Goal: Transaction & Acquisition: Purchase product/service

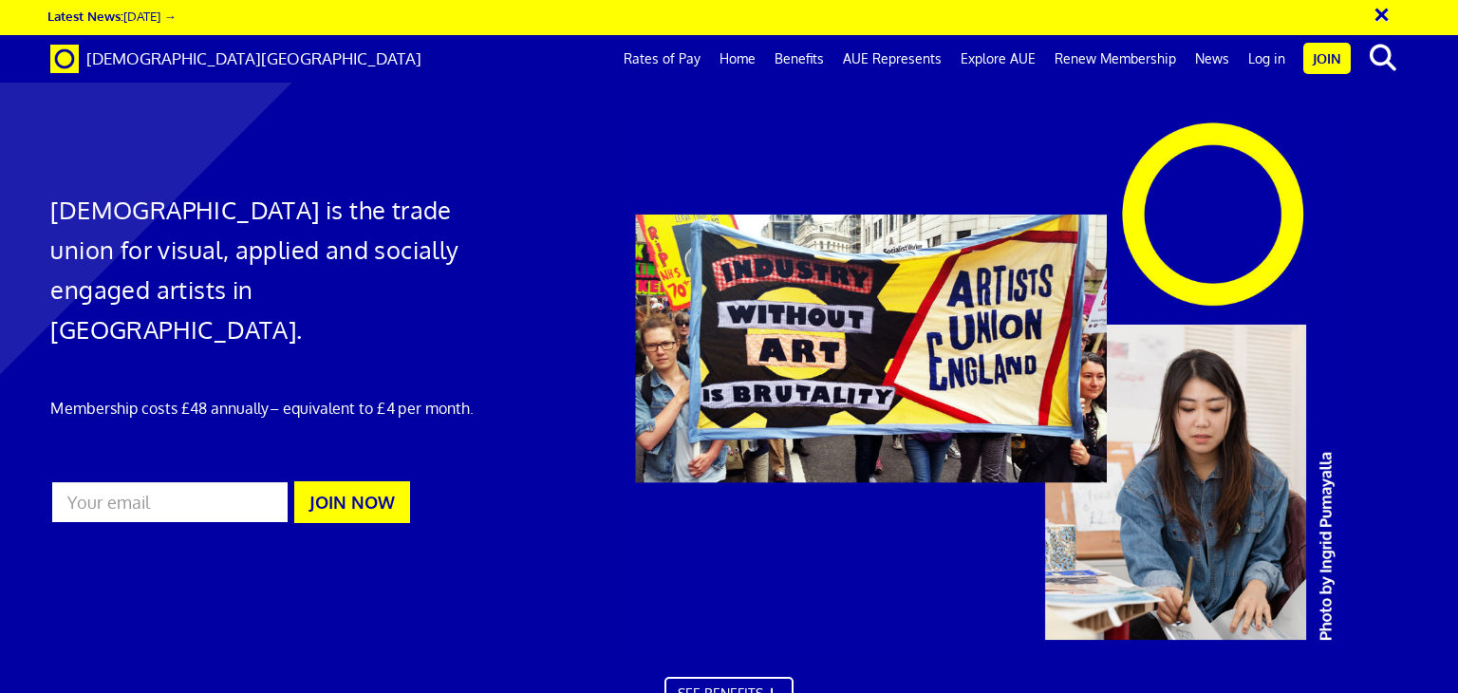
scroll to position [0, 14]
click at [1110, 57] on link "Renew Membership" at bounding box center [1115, 58] width 140 height 47
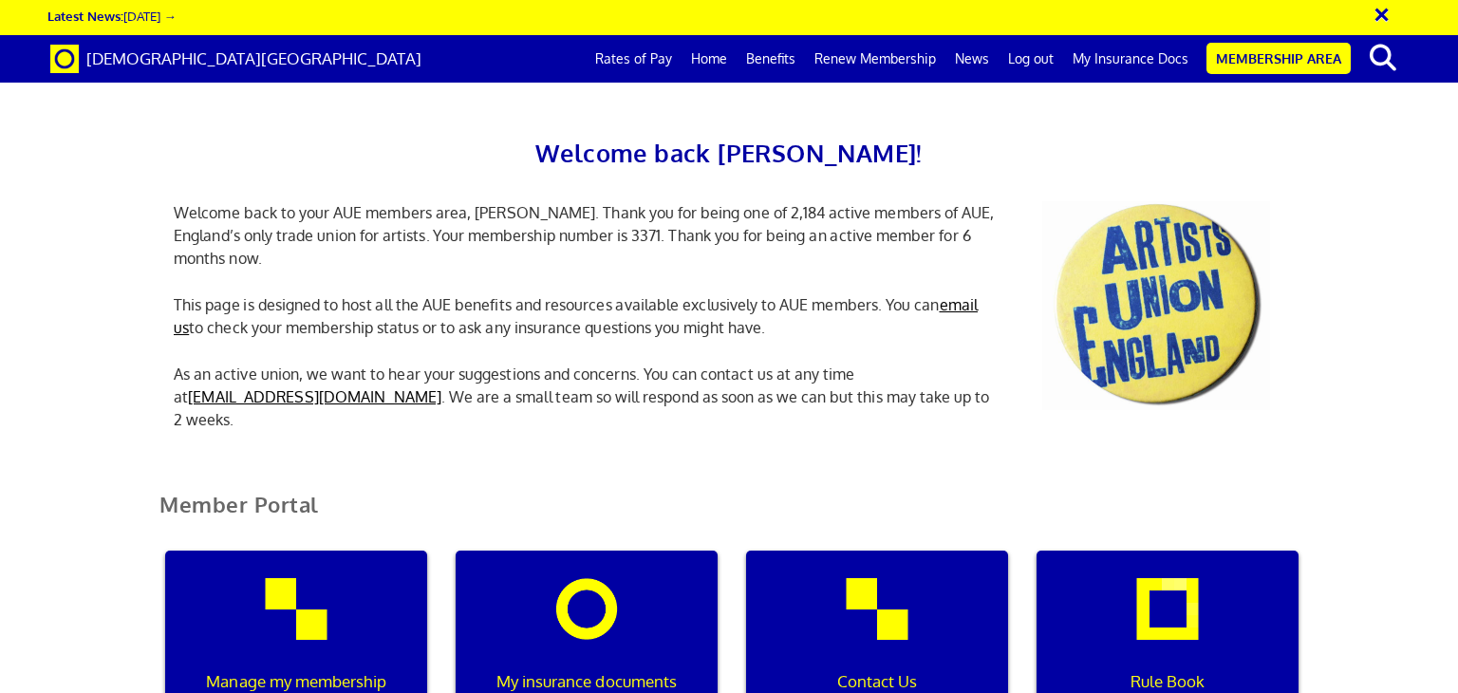
scroll to position [223, 0]
click at [315, 551] on div "Manage my membership" at bounding box center [296, 642] width 262 height 182
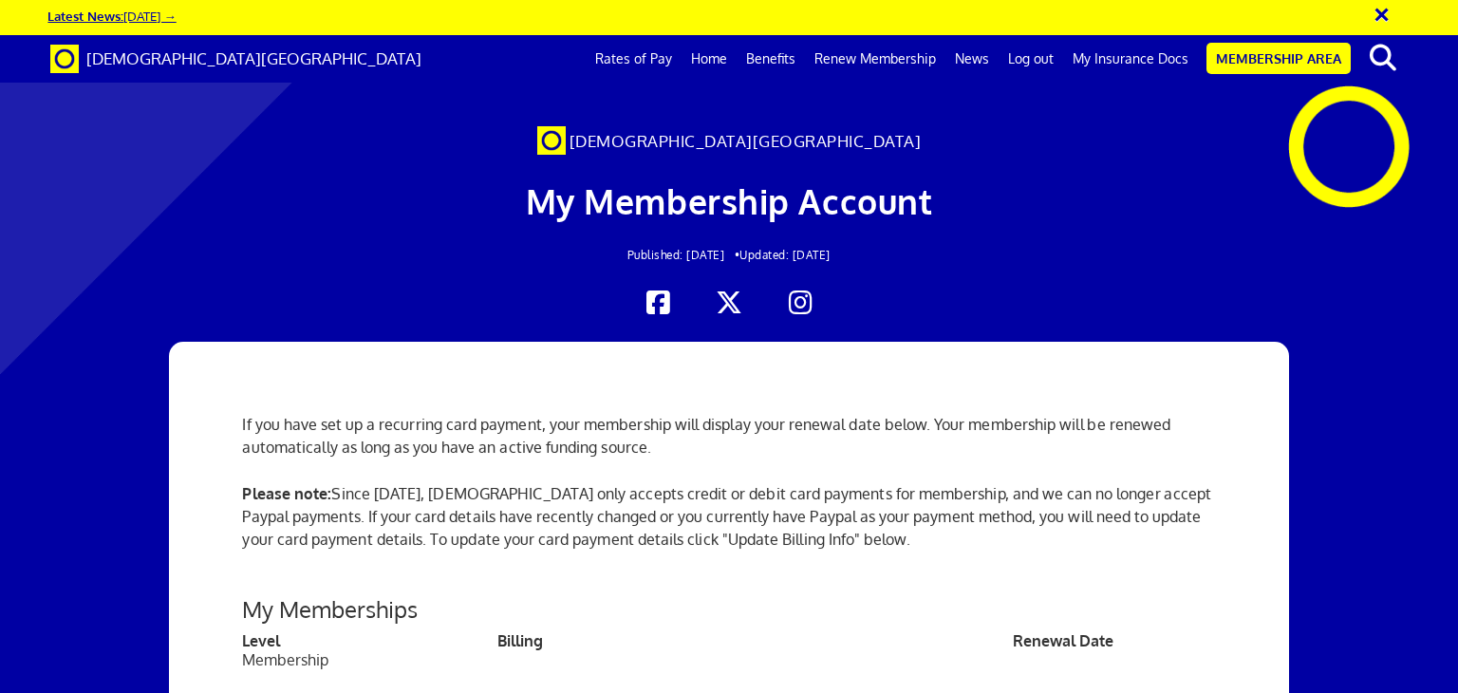
scroll to position [144, 0]
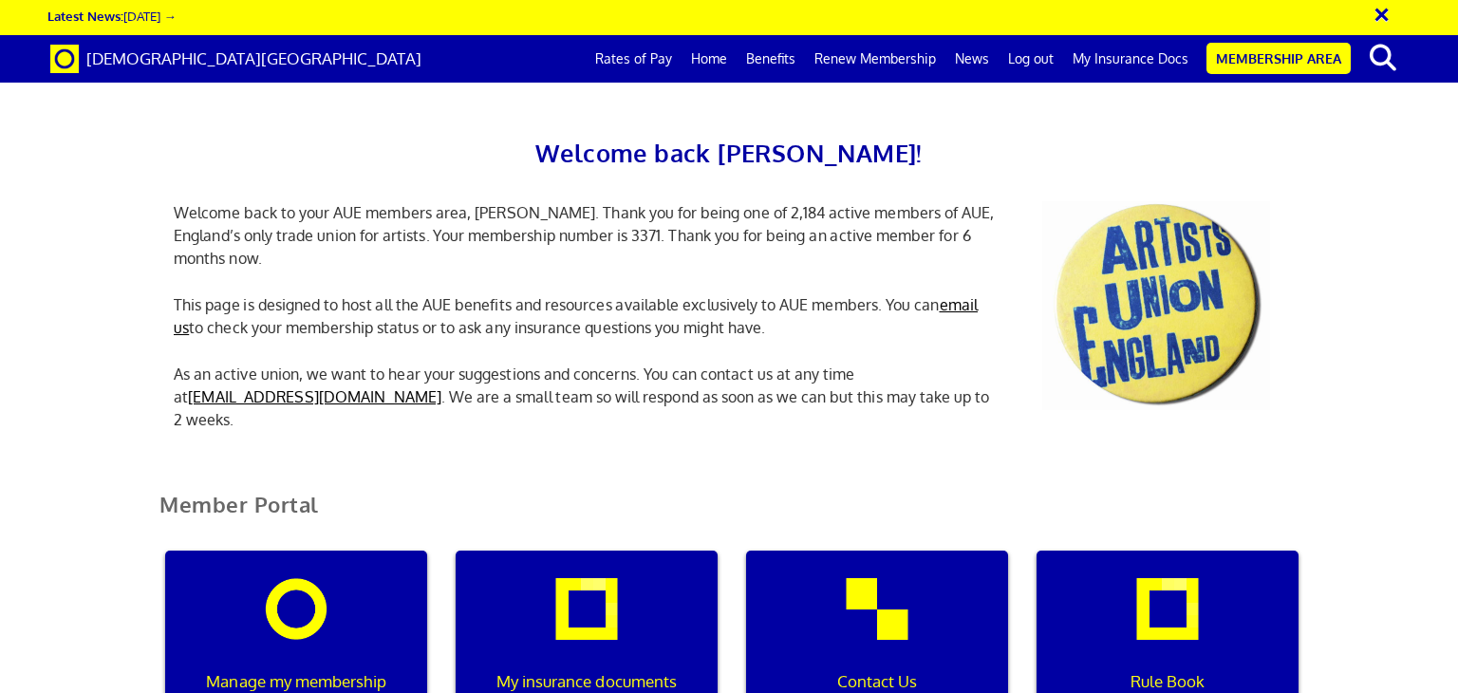
scroll to position [0, 6]
click at [1136, 57] on link "My Insurance Docs" at bounding box center [1130, 58] width 135 height 47
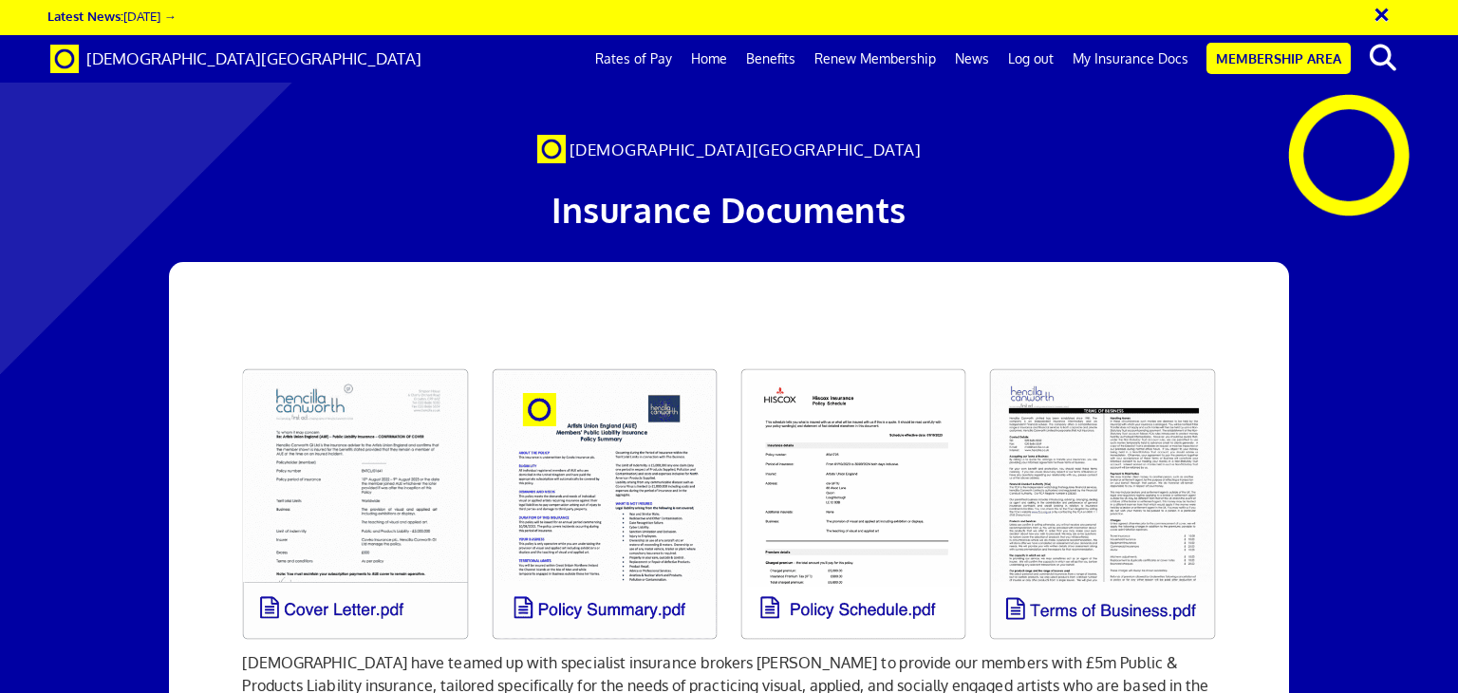
scroll to position [171, 0]
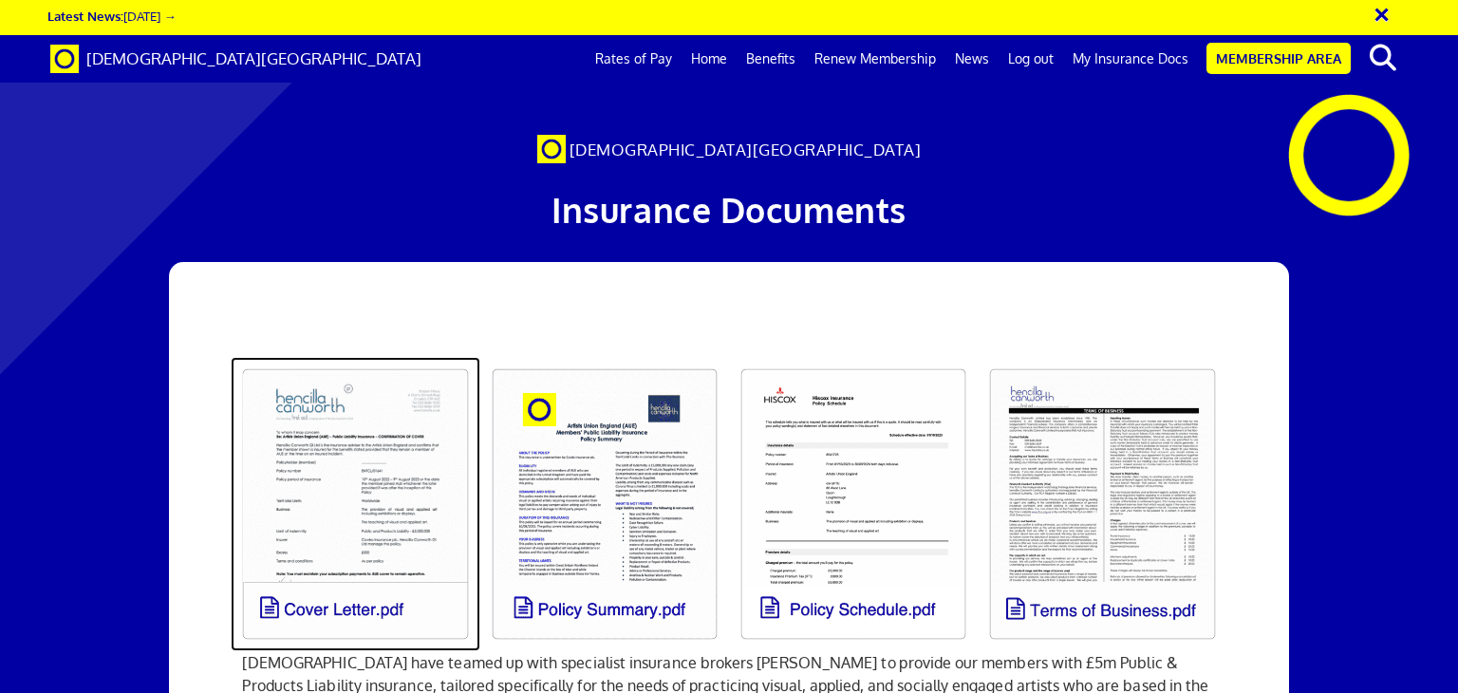
click at [357, 357] on link at bounding box center [355, 504] width 249 height 294
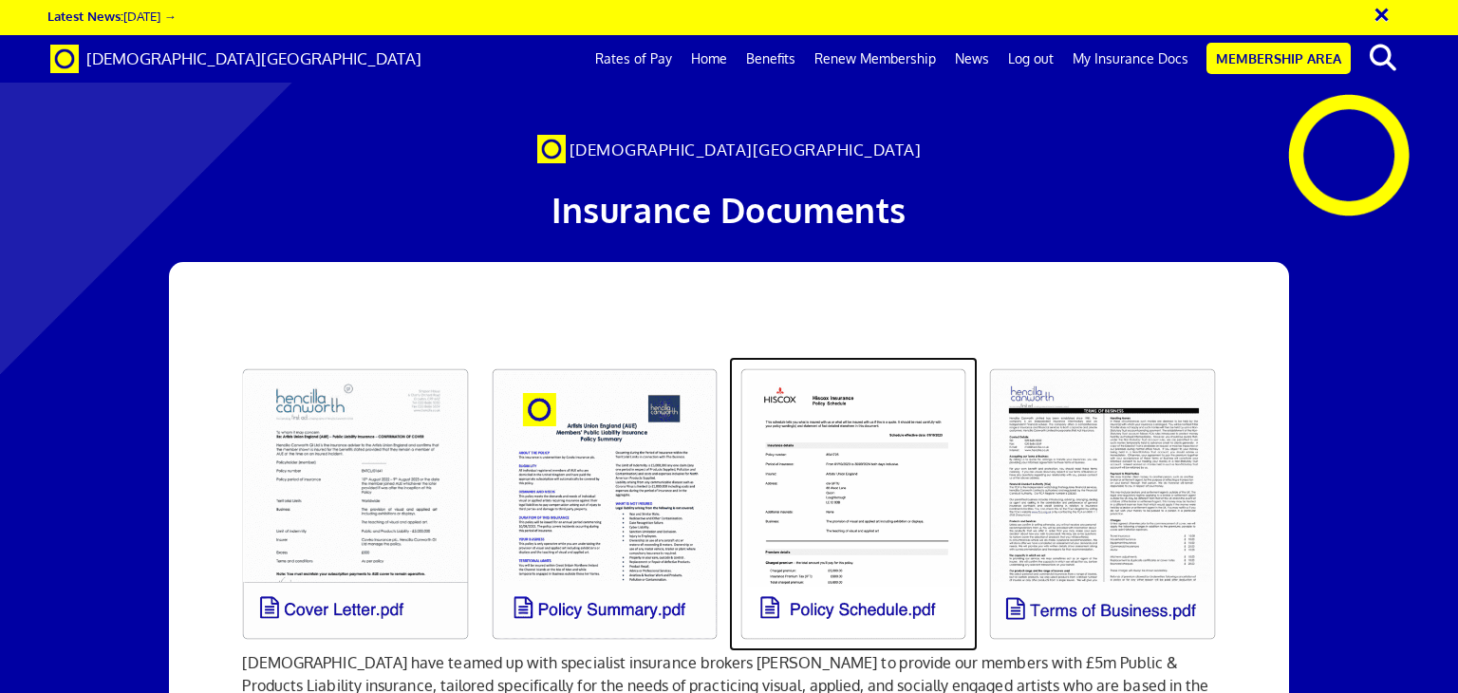
click at [851, 357] on link at bounding box center [853, 504] width 249 height 294
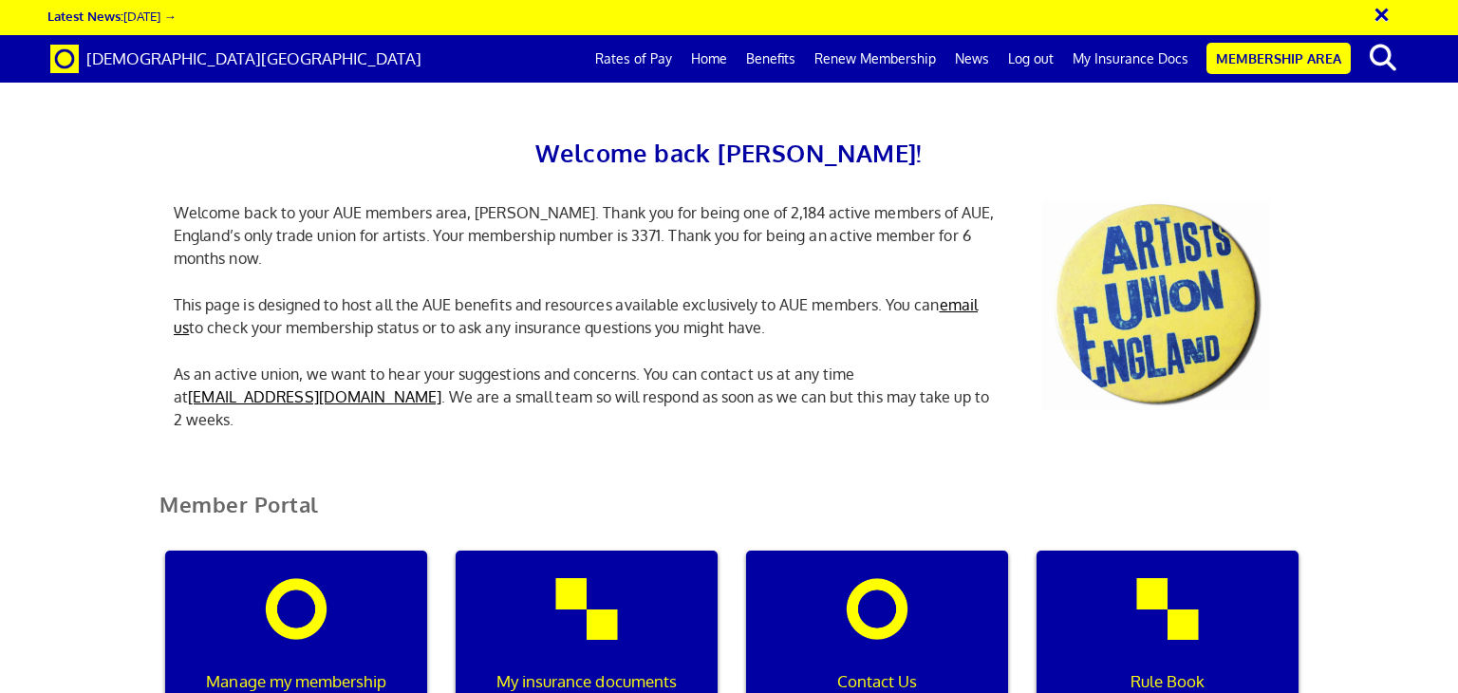
scroll to position [2235, 0]
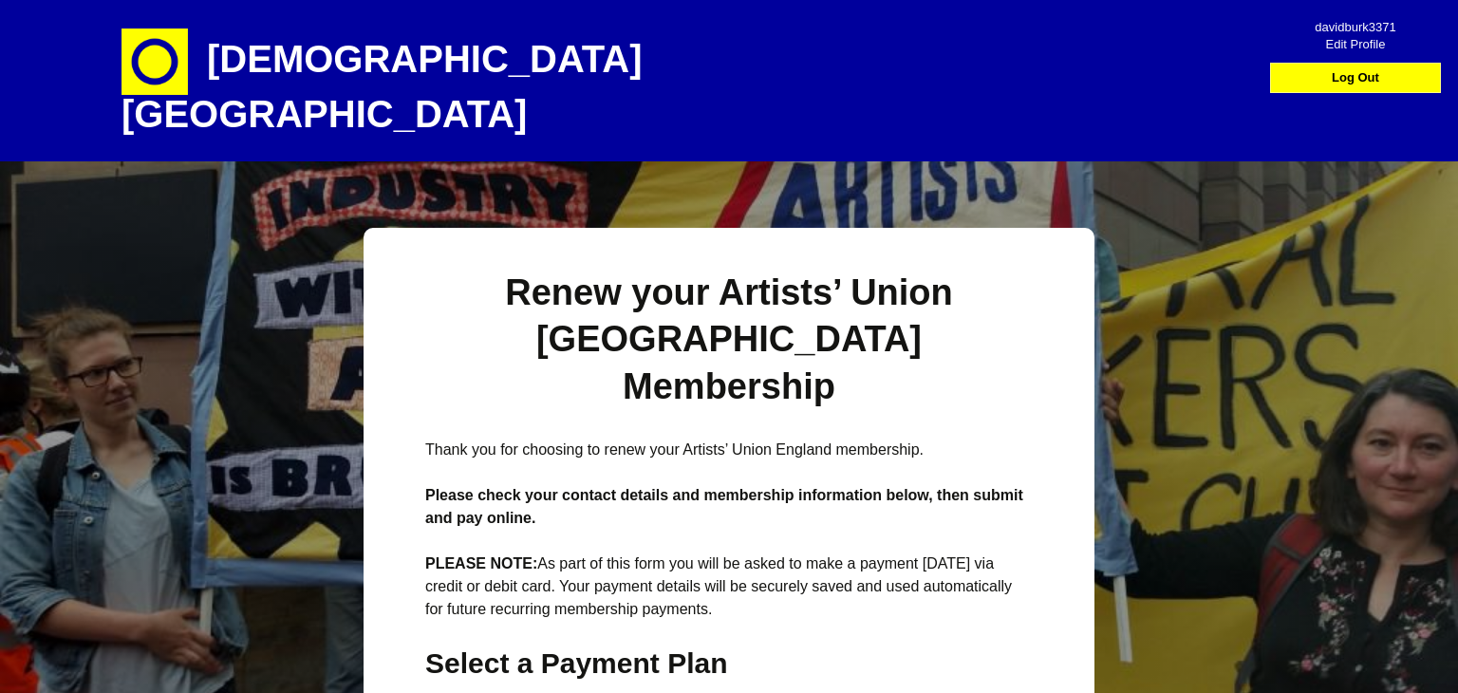
select select
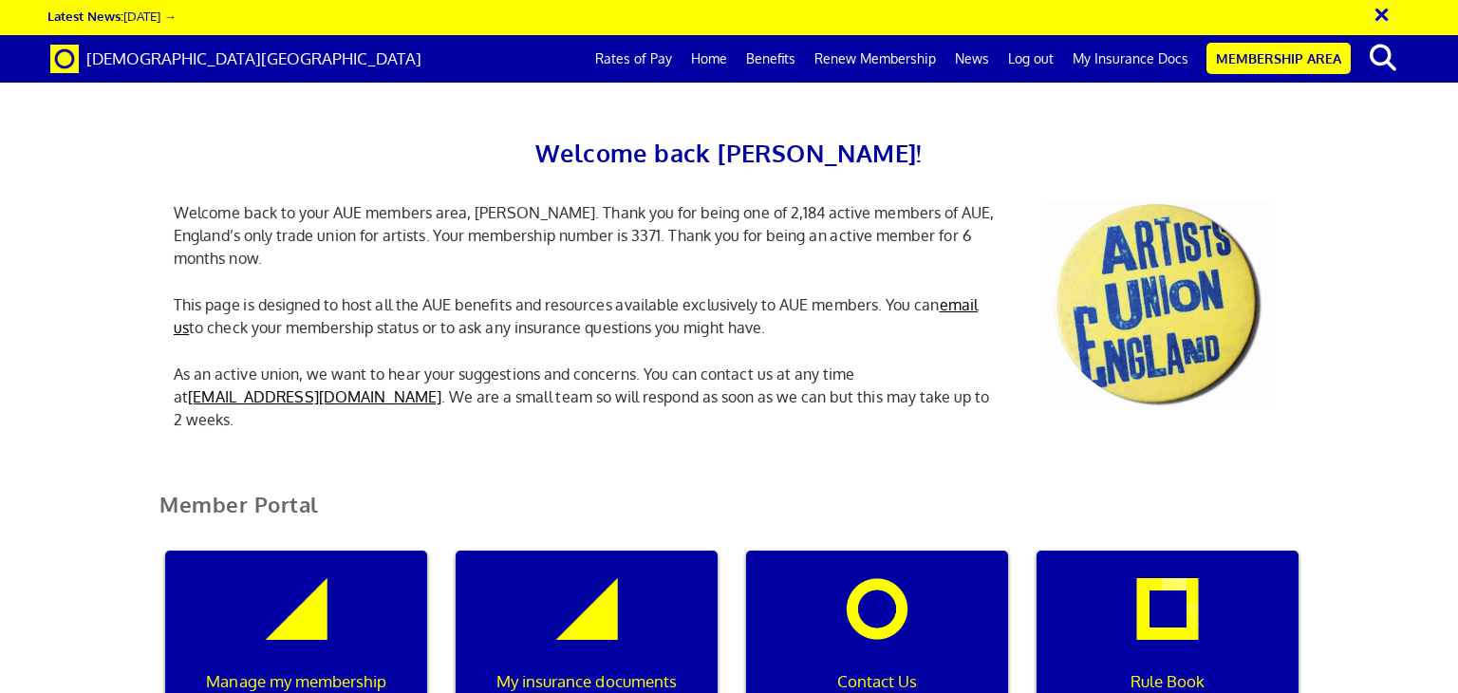
scroll to position [392, 0]
click at [601, 551] on div "My insurance documents" at bounding box center [587, 642] width 262 height 182
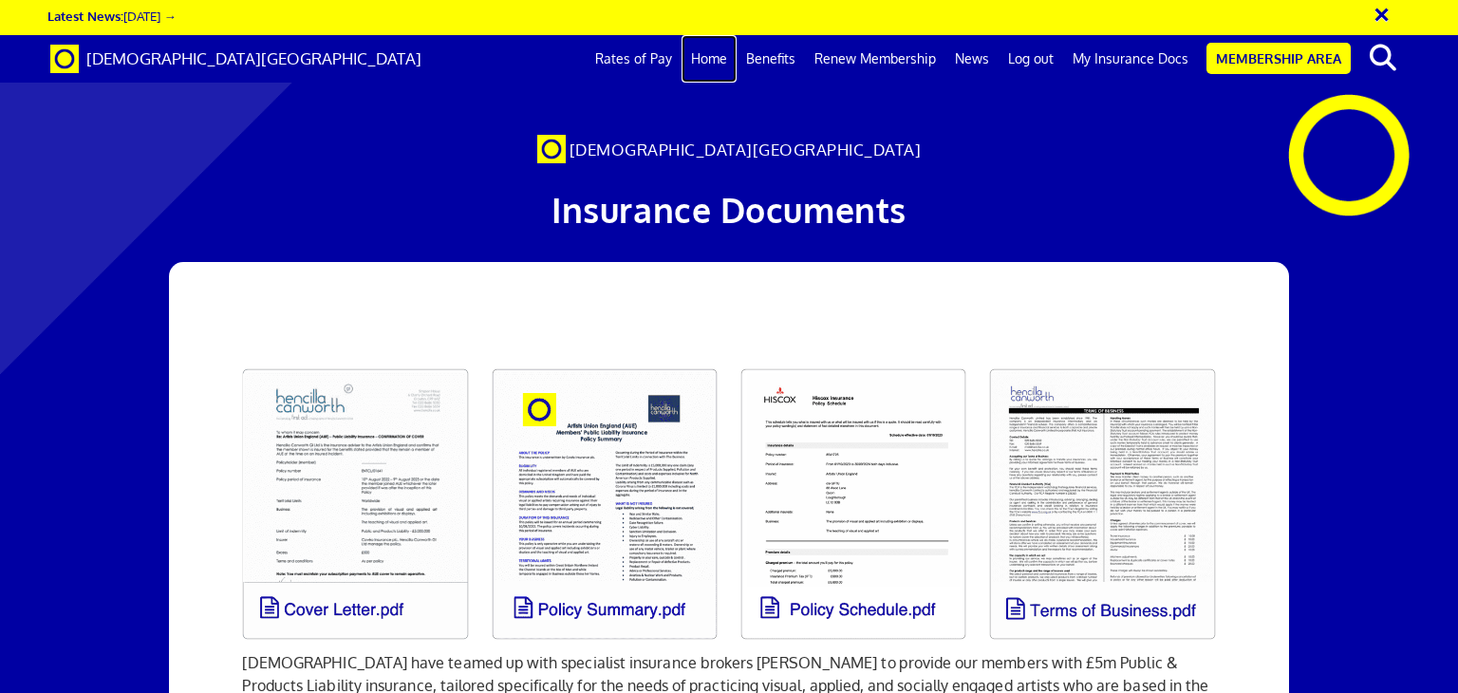
click at [723, 60] on link "Home" at bounding box center [709, 58] width 55 height 47
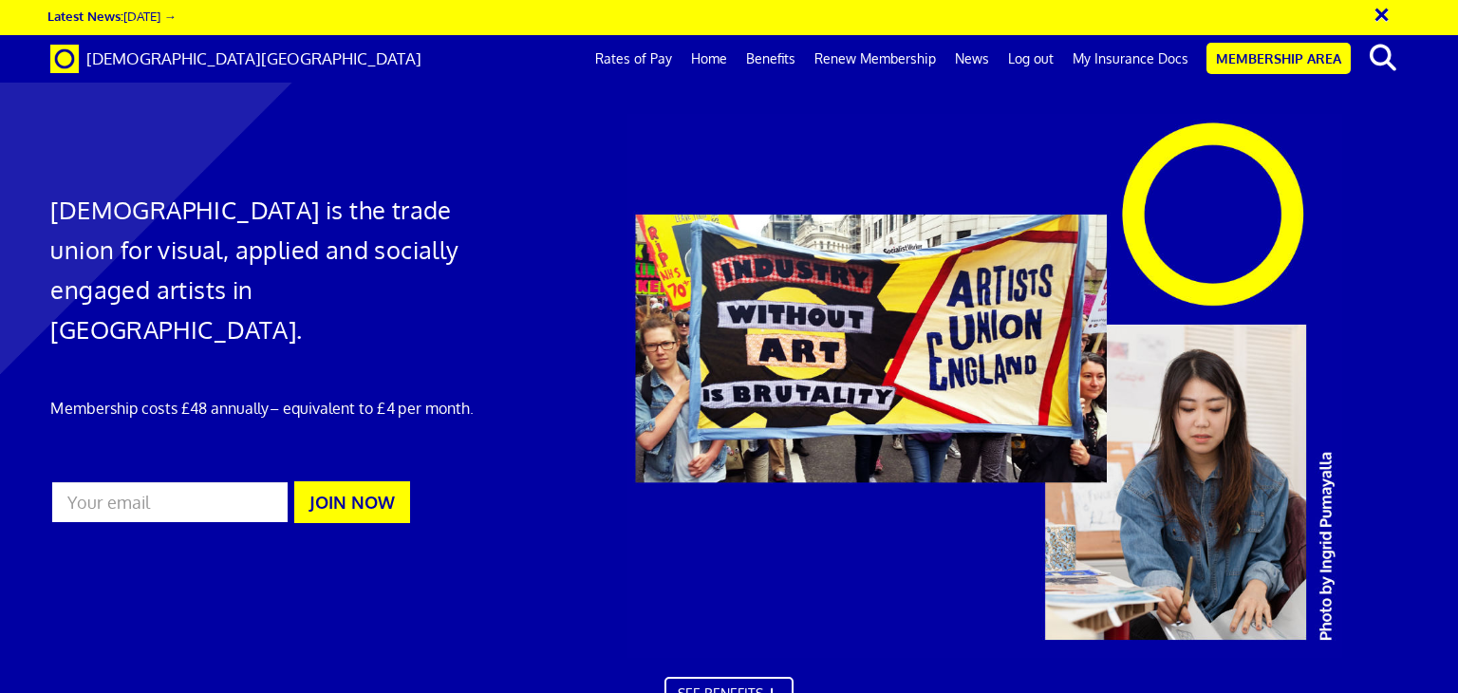
scroll to position [70, 0]
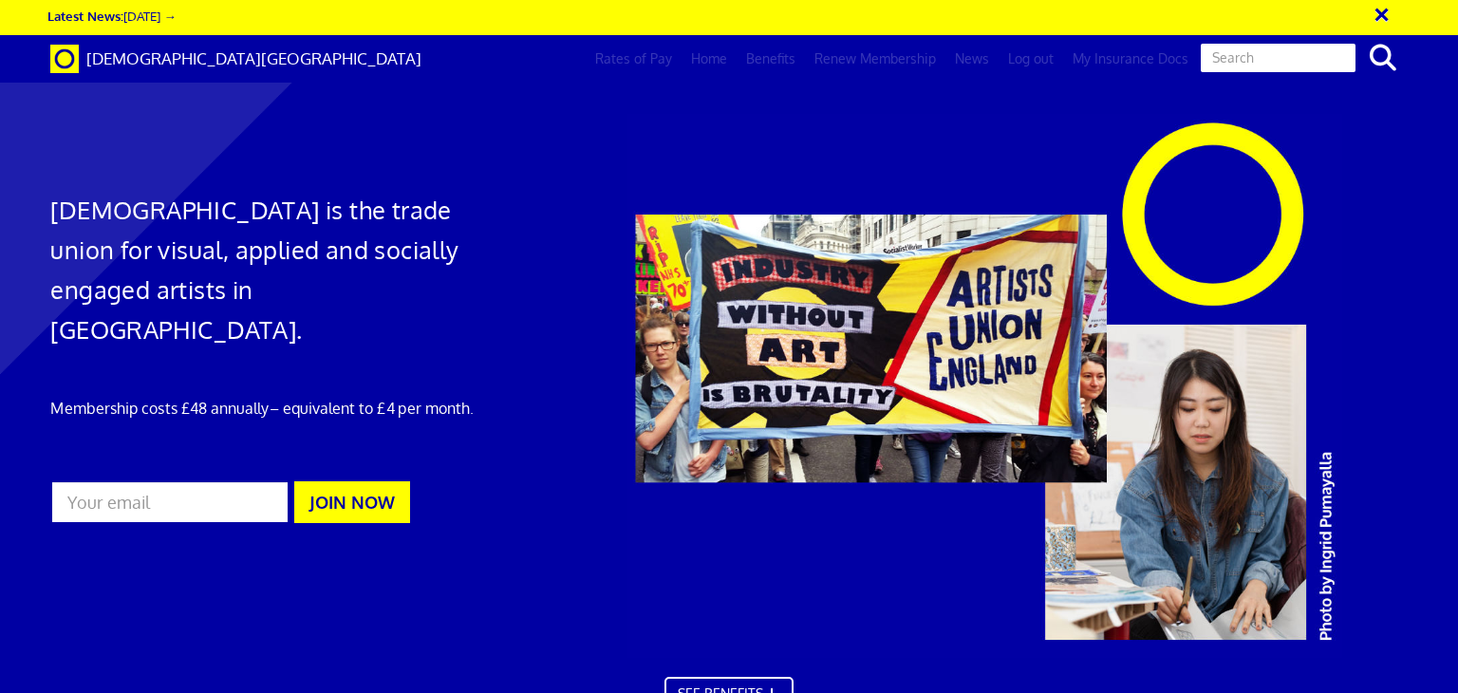
click at [1266, 58] on input "text" at bounding box center [1278, 58] width 159 height 32
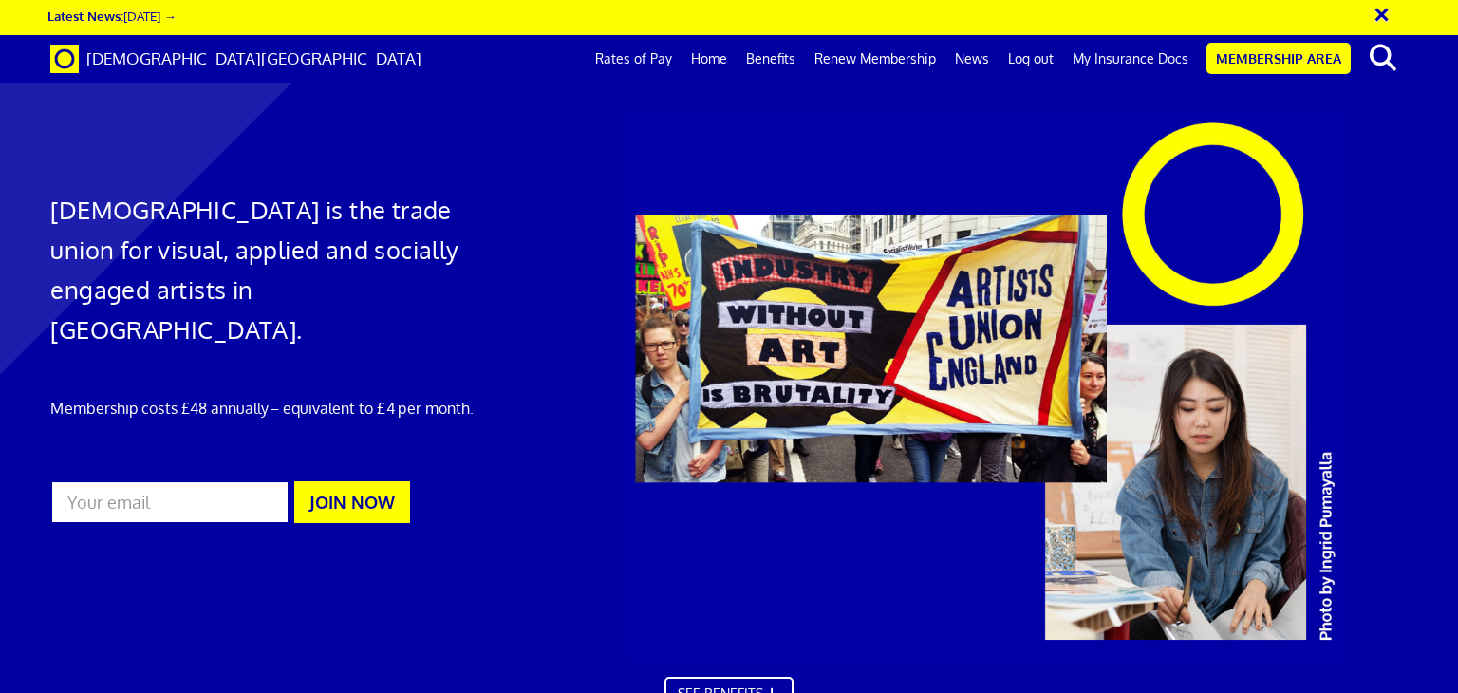
scroll to position [676, 0]
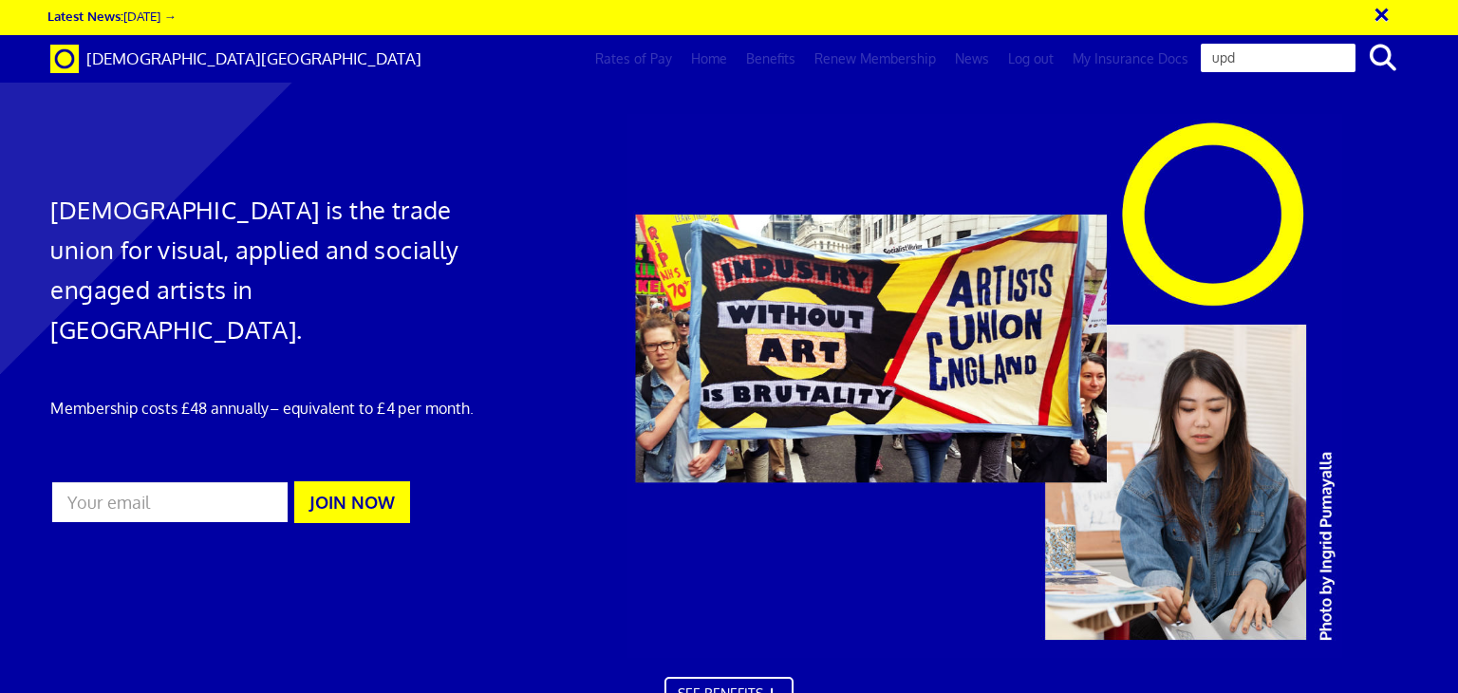
click at [1260, 55] on input "upd" at bounding box center [1278, 58] width 159 height 32
type input "update membership"
click at [1355, 38] on button "search" at bounding box center [1384, 58] width 58 height 40
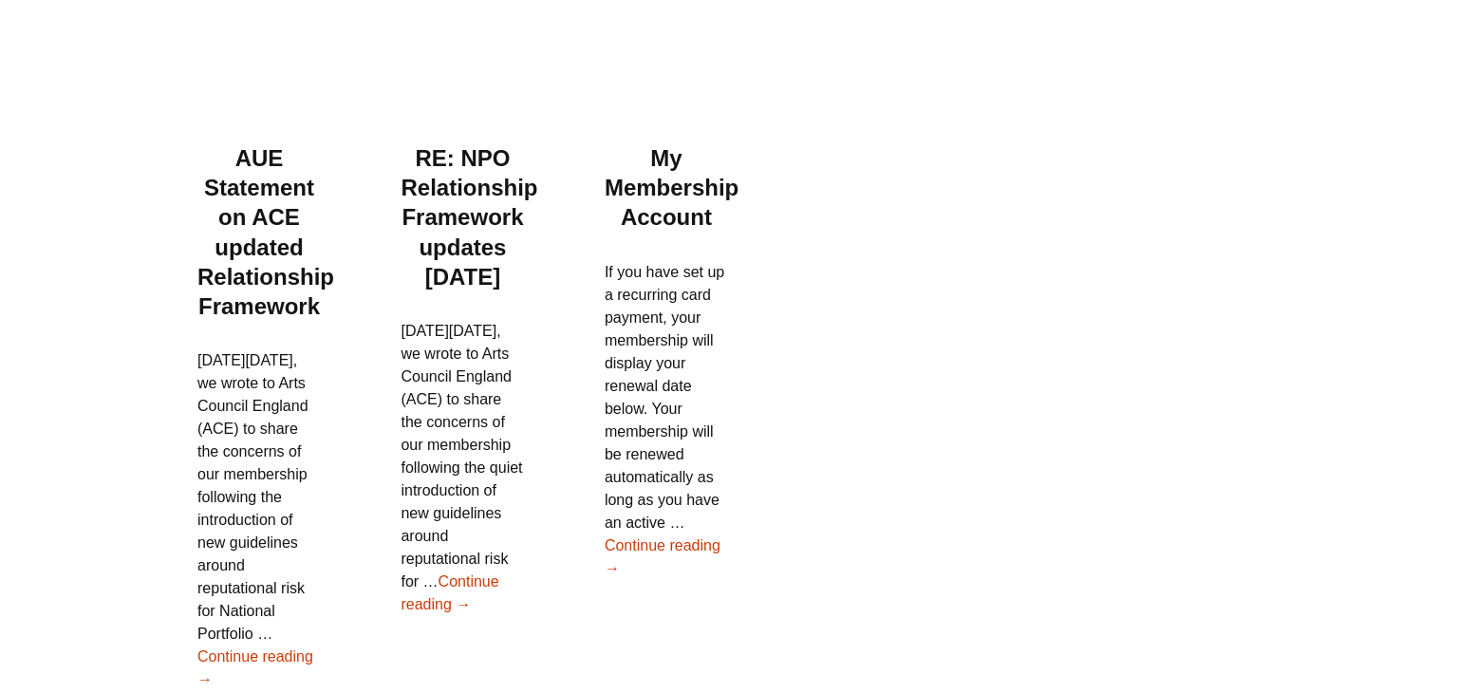
scroll to position [311, 0]
click at [692, 537] on link "Continue reading My Membership Account →" at bounding box center [663, 556] width 116 height 39
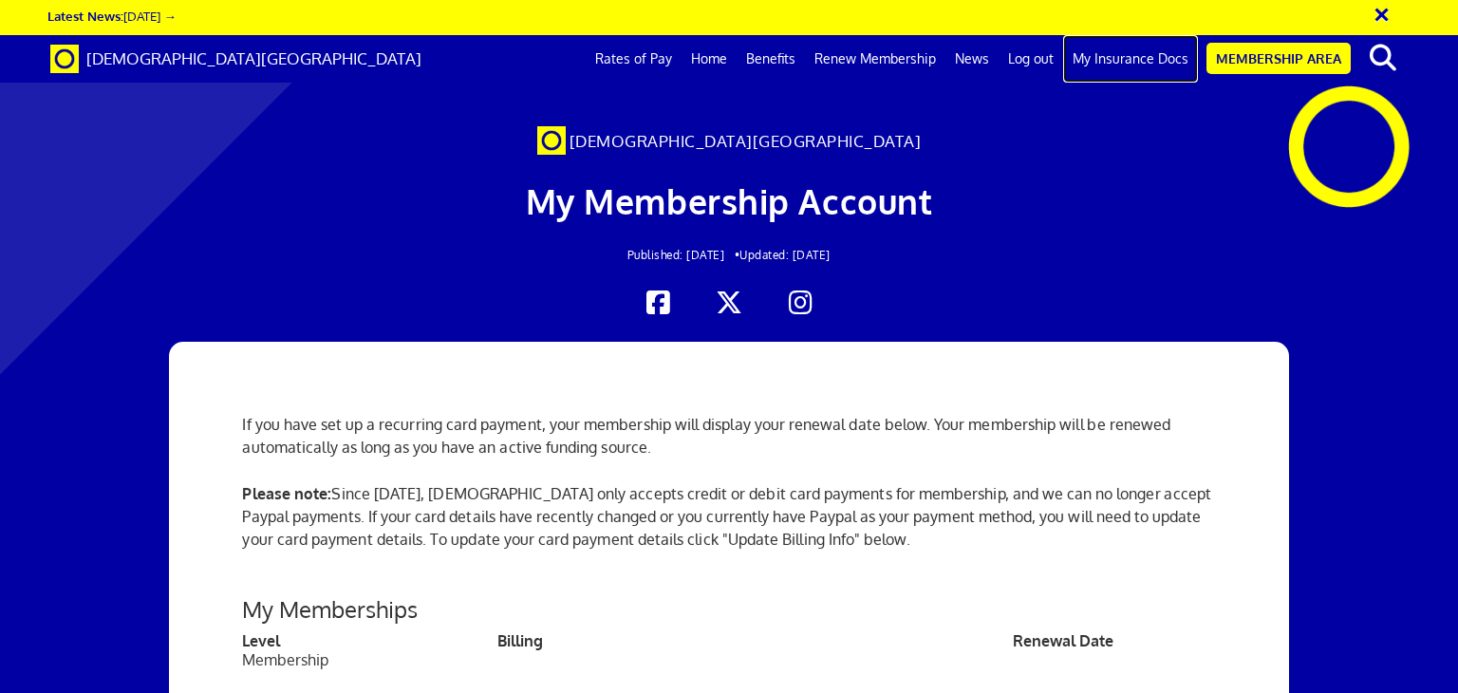
click at [1139, 56] on link "My Insurance Docs" at bounding box center [1130, 58] width 135 height 47
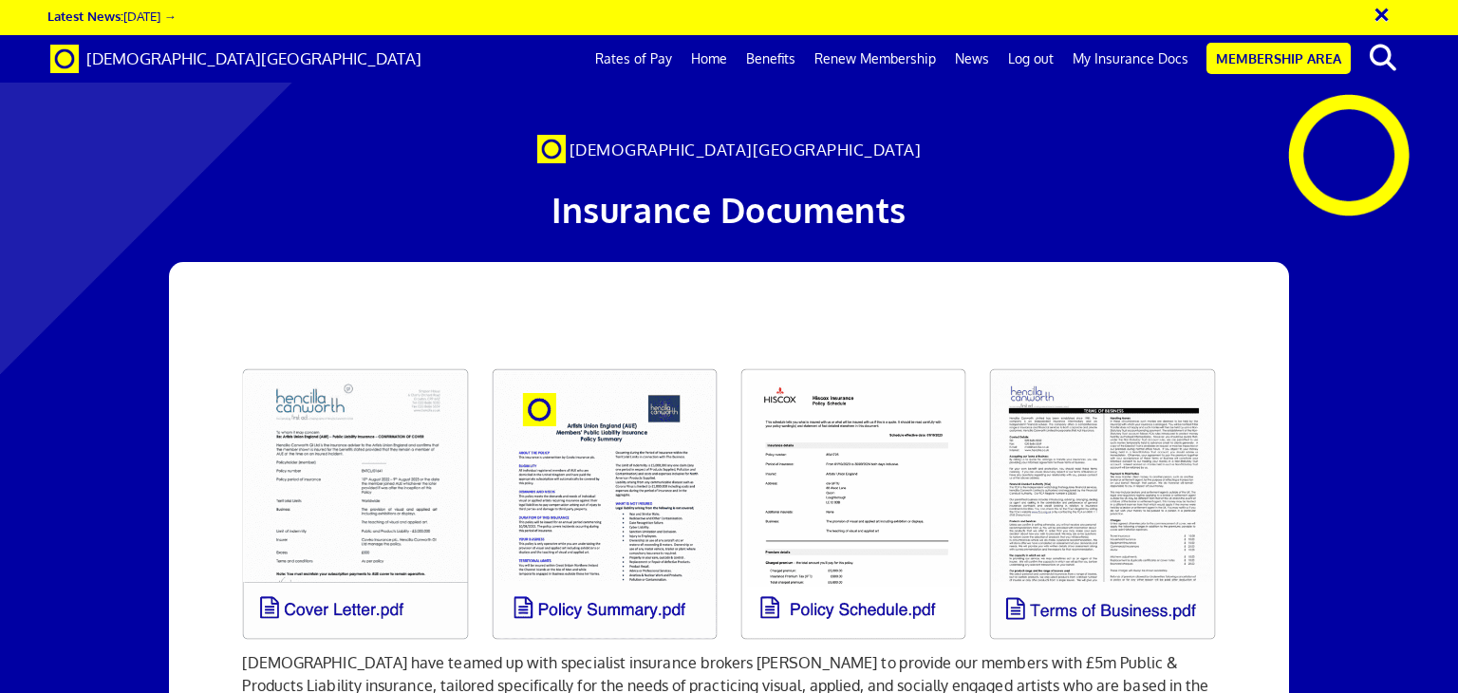
scroll to position [190, 0]
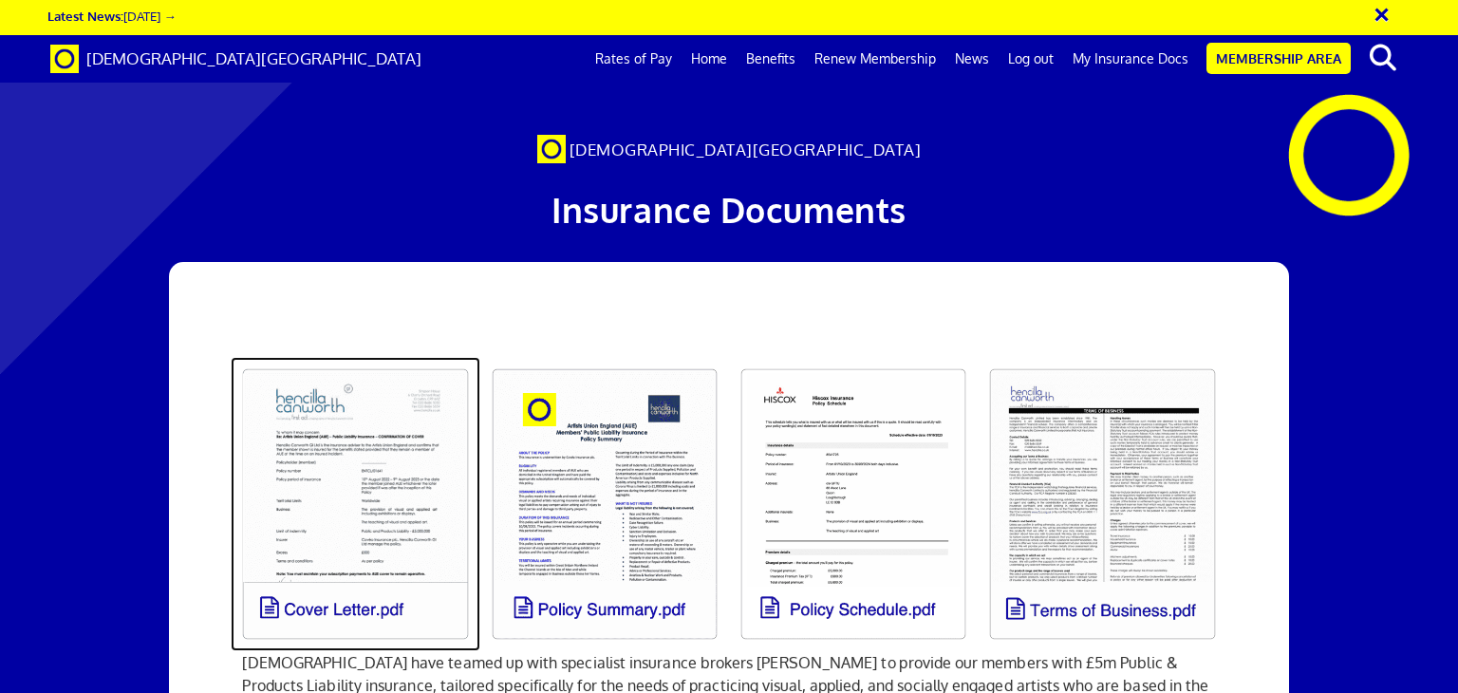
click at [382, 357] on link at bounding box center [355, 504] width 249 height 294
click at [337, 357] on link at bounding box center [355, 504] width 249 height 294
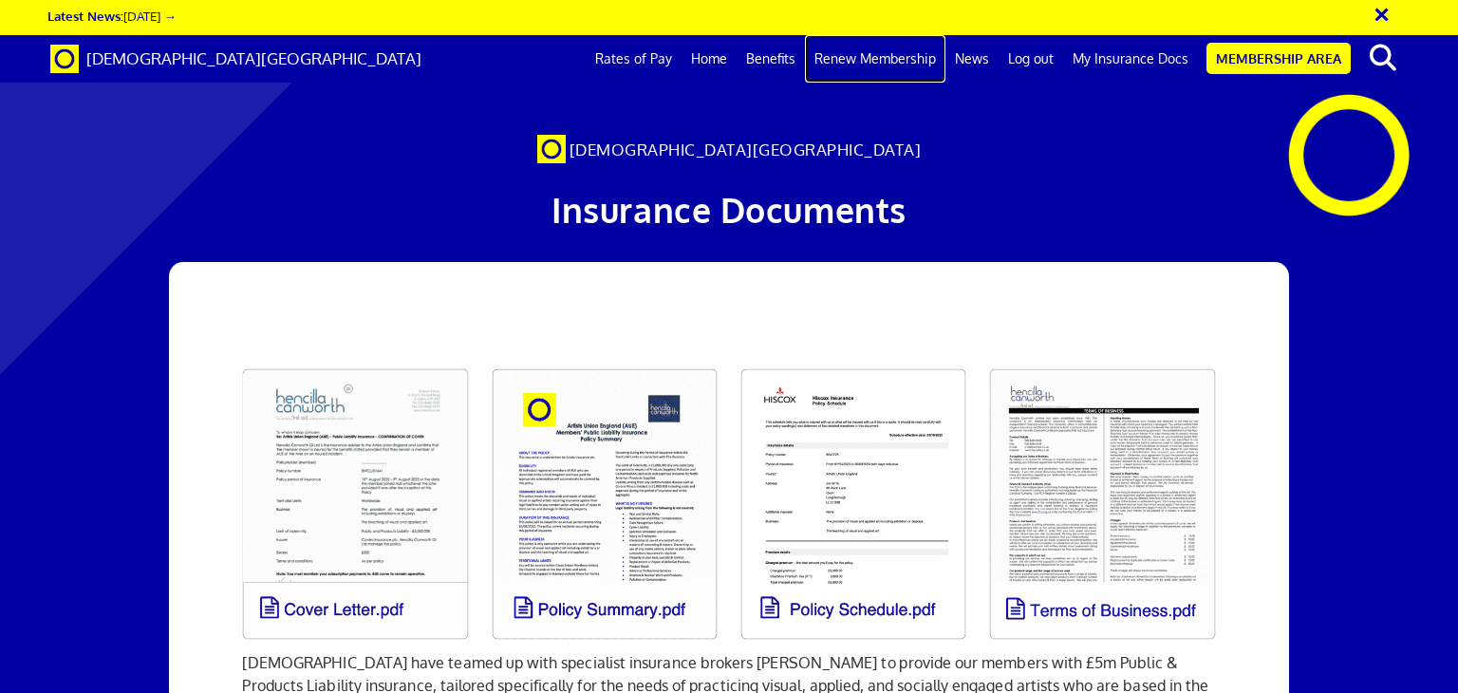
click at [895, 58] on link "Renew Membership" at bounding box center [875, 58] width 140 height 47
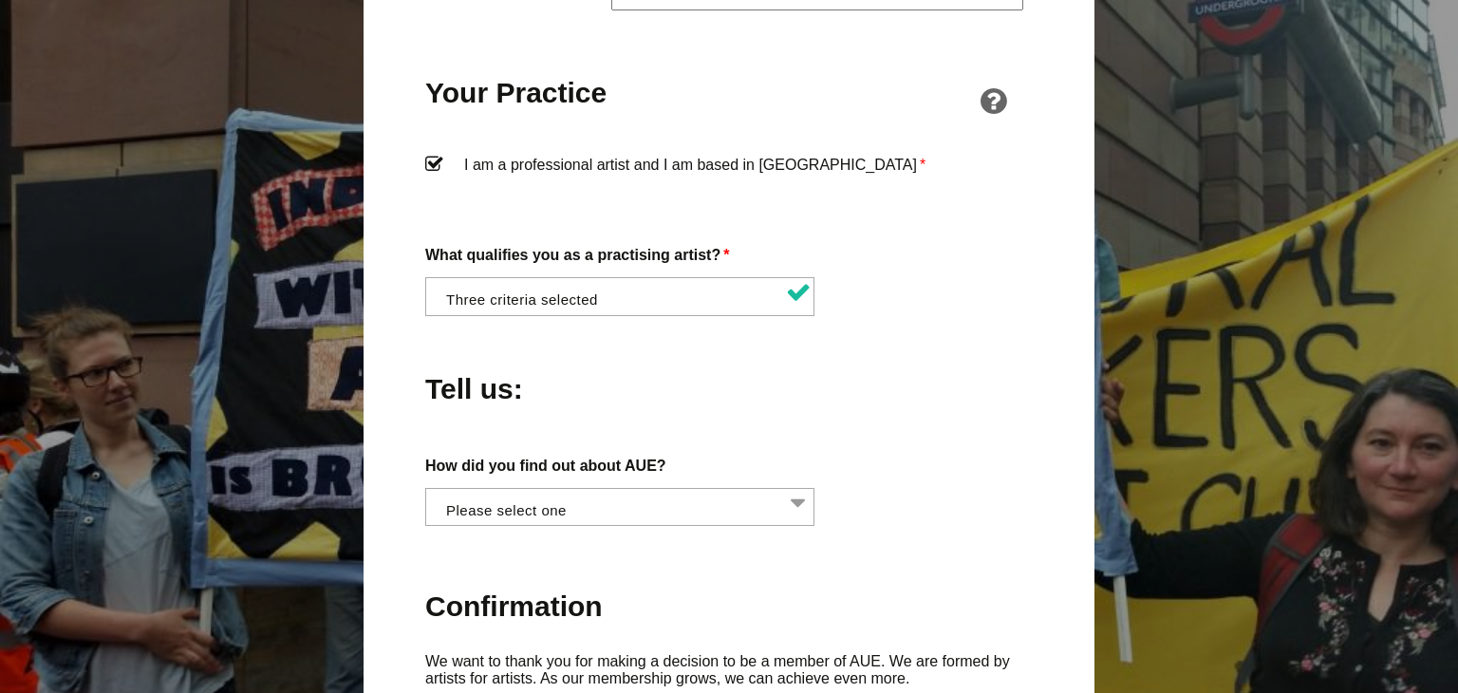
scroll to position [1602, 0]
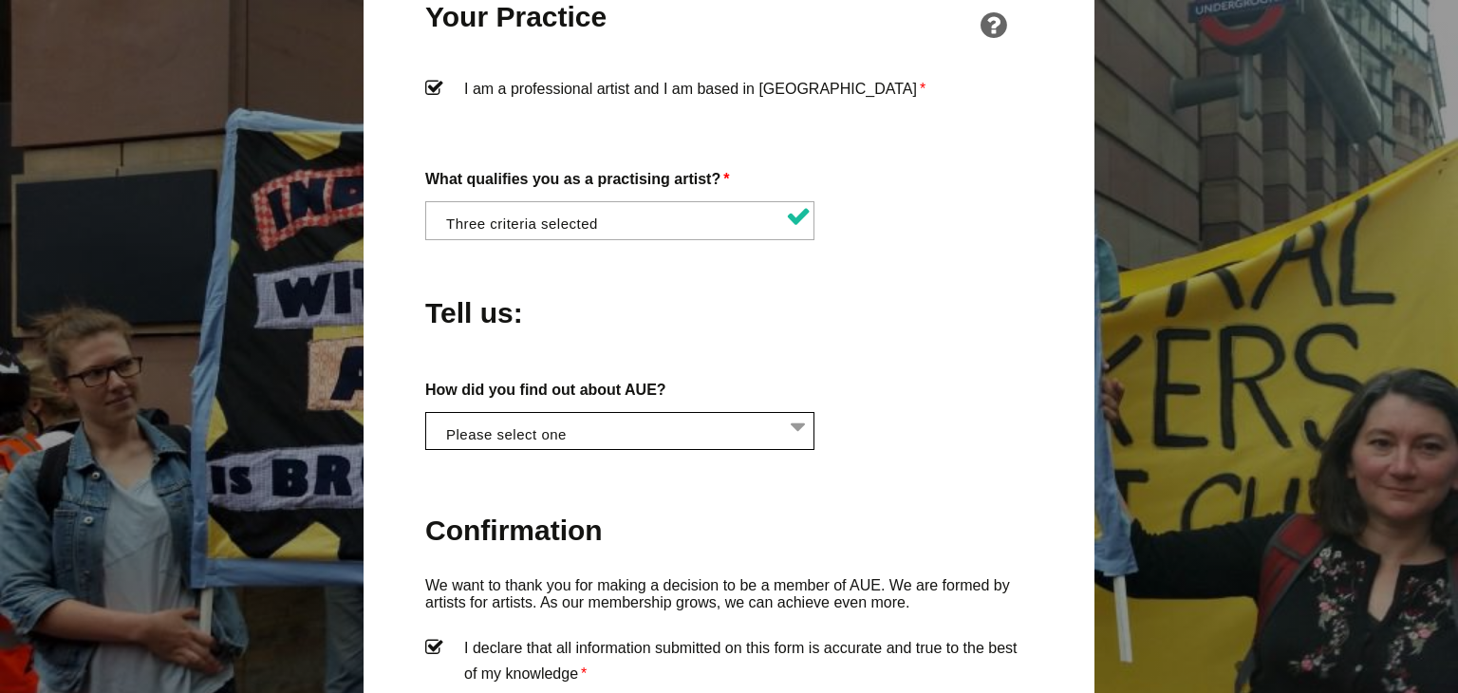
click at [797, 413] on li at bounding box center [625, 429] width 389 height 32
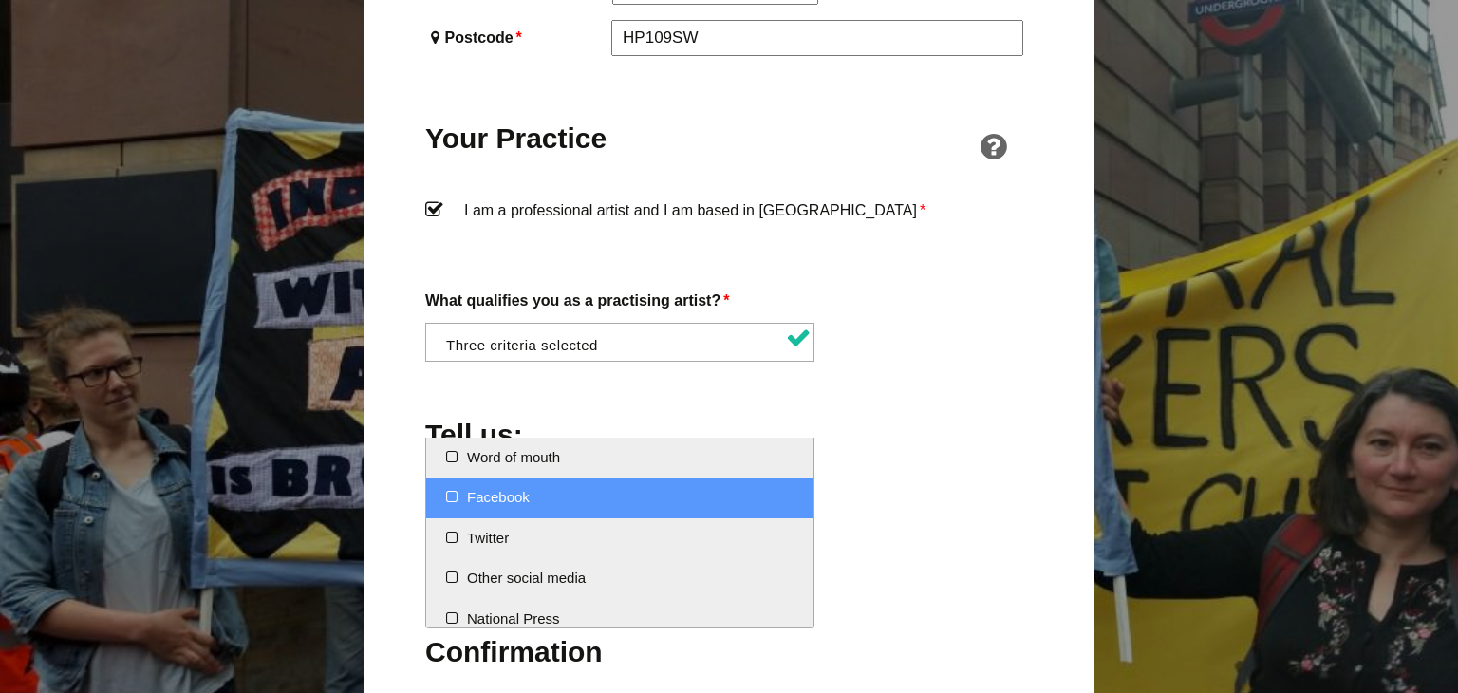
scroll to position [1458, 0]
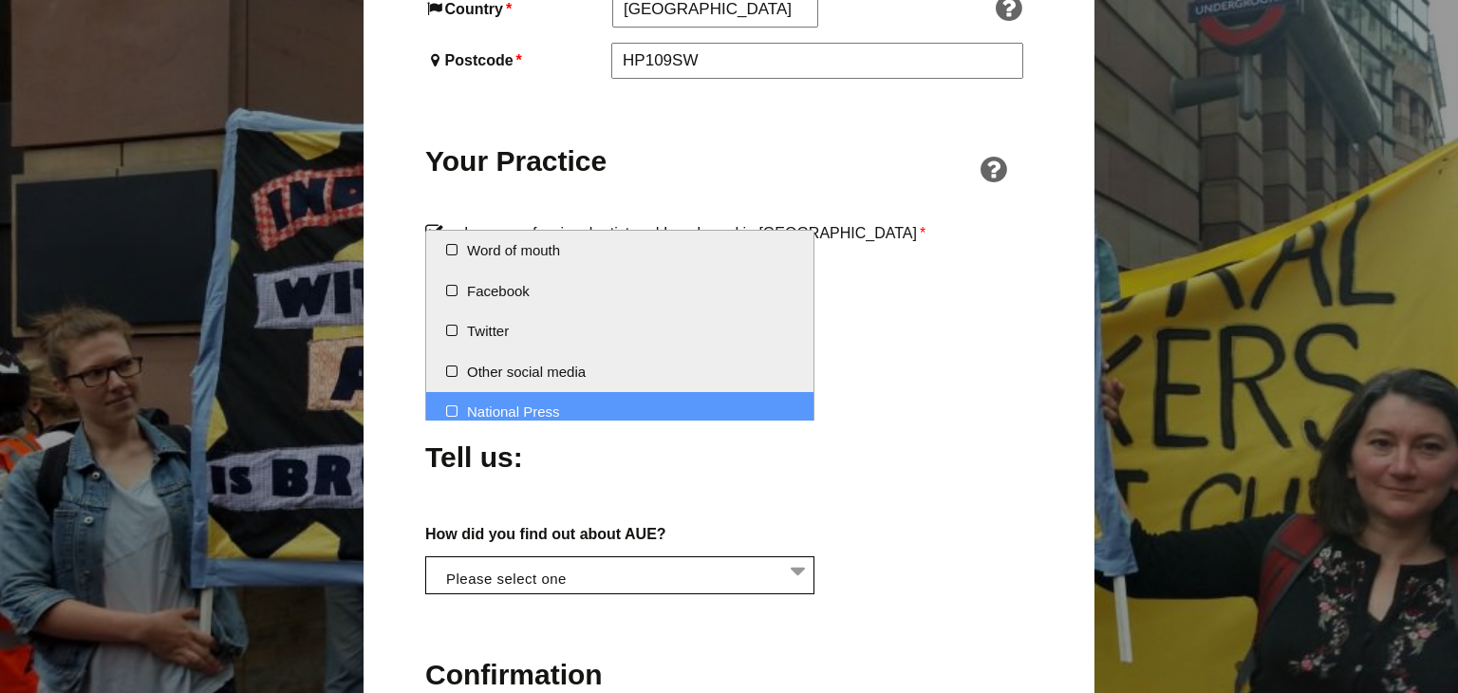
click at [657, 557] on li at bounding box center [625, 573] width 389 height 32
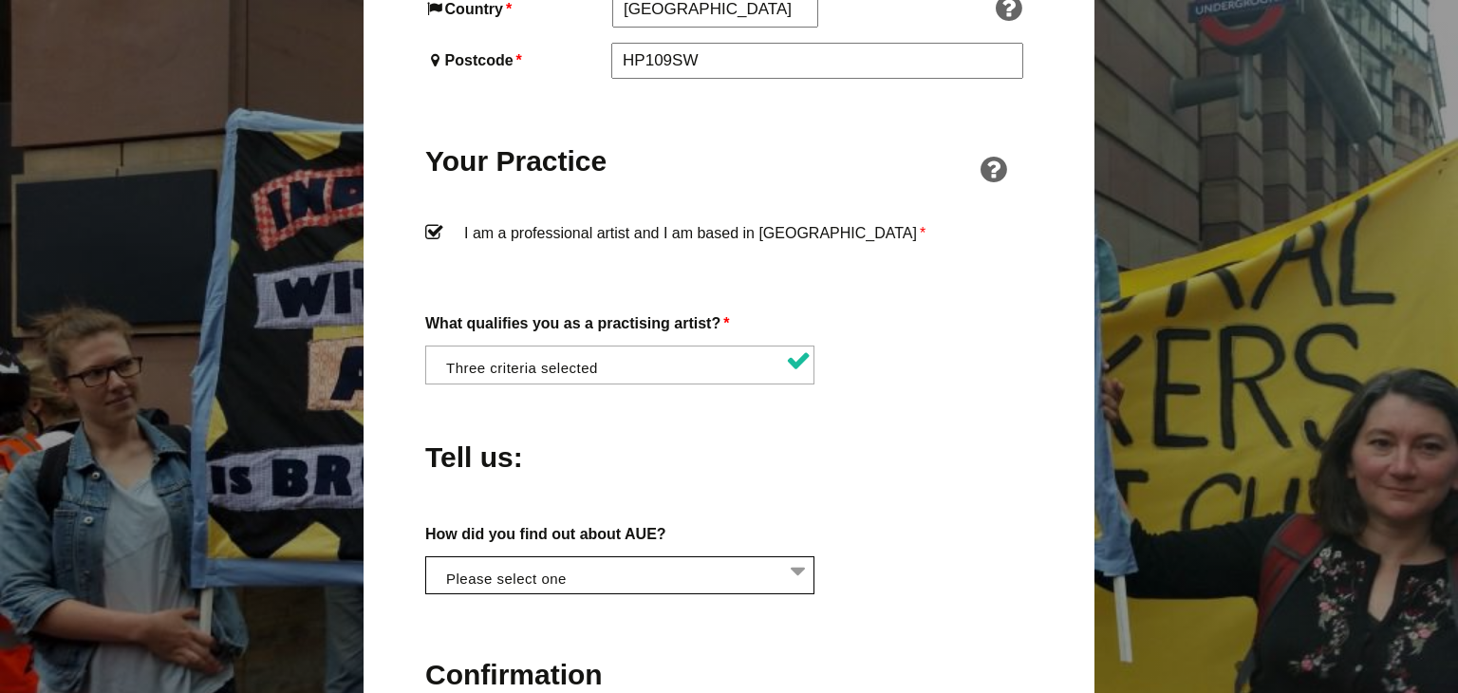
click at [800, 557] on li at bounding box center [625, 573] width 389 height 32
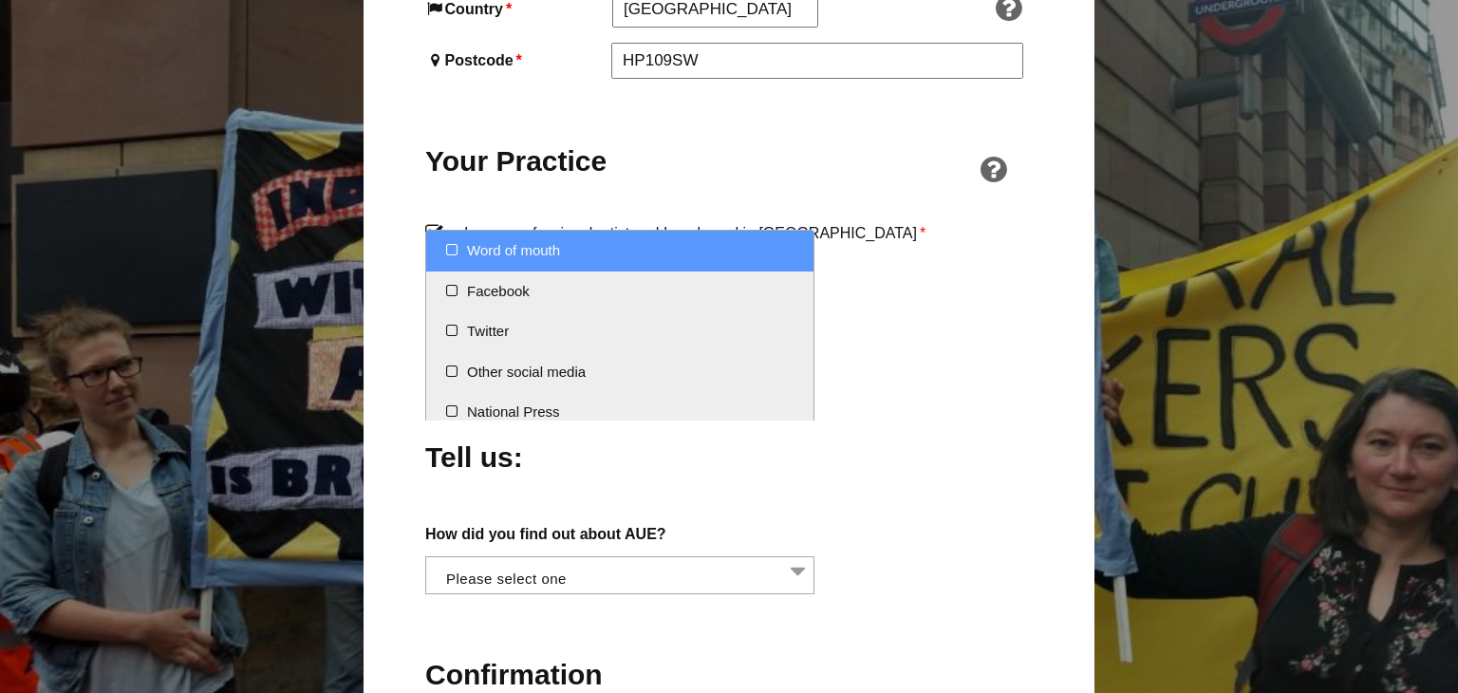
select select "Word of mouth"
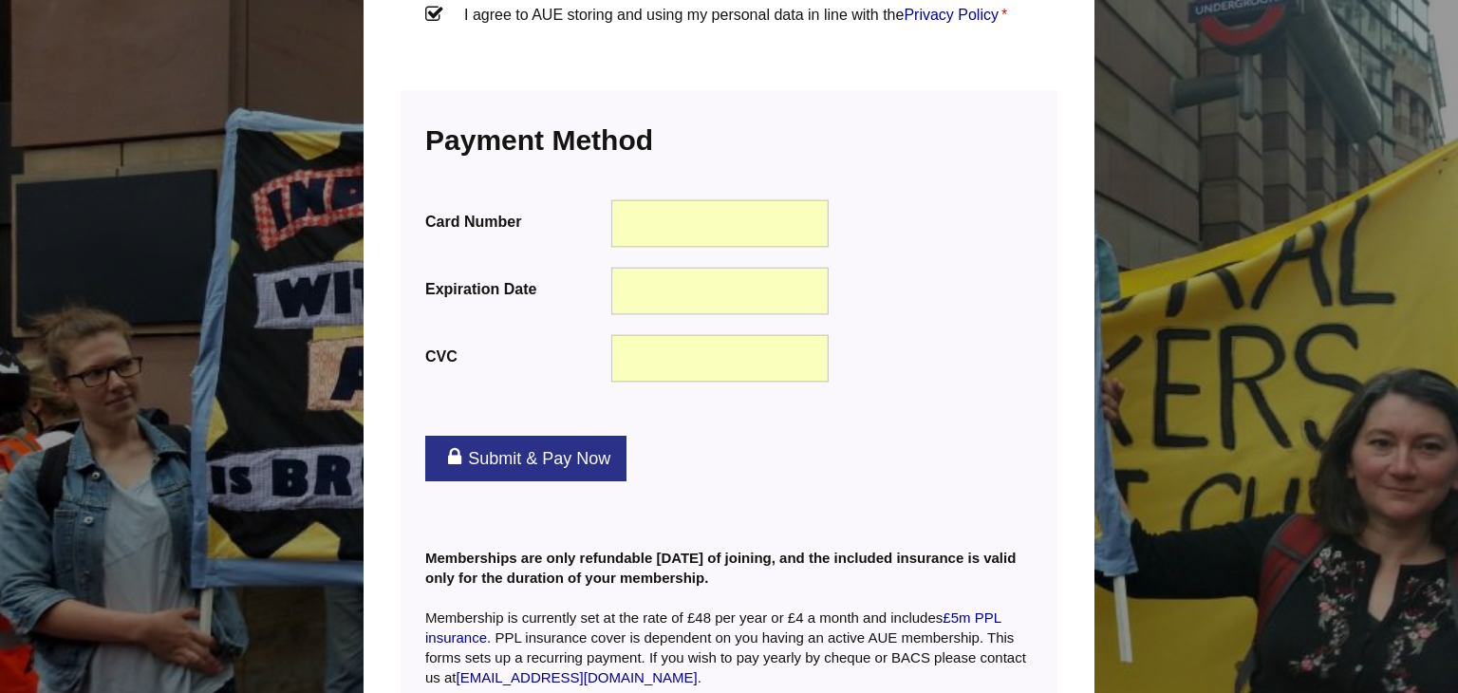
scroll to position [2471, 0]
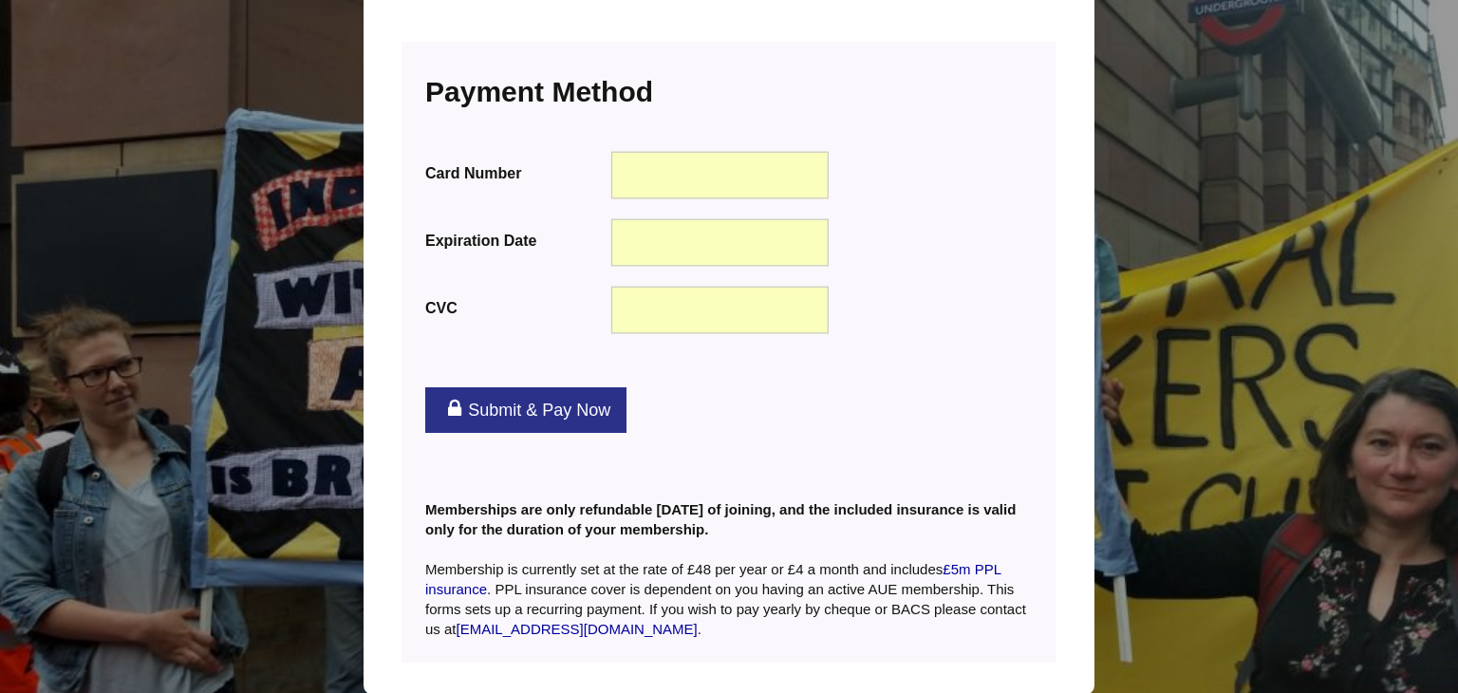
click at [539, 387] on link "Submit & Pay Now" at bounding box center [525, 410] width 201 height 46
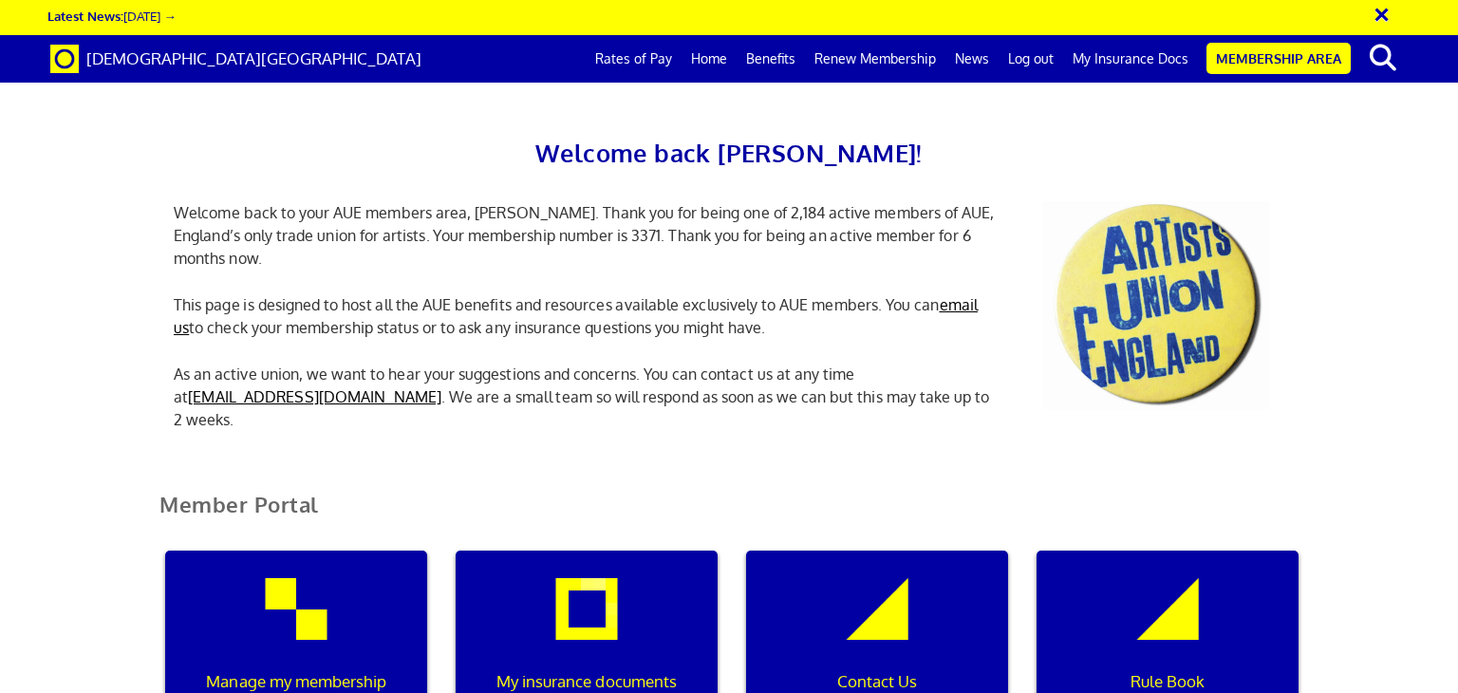
scroll to position [120, 0]
click at [598, 551] on div "My insurance documents" at bounding box center [587, 642] width 262 height 182
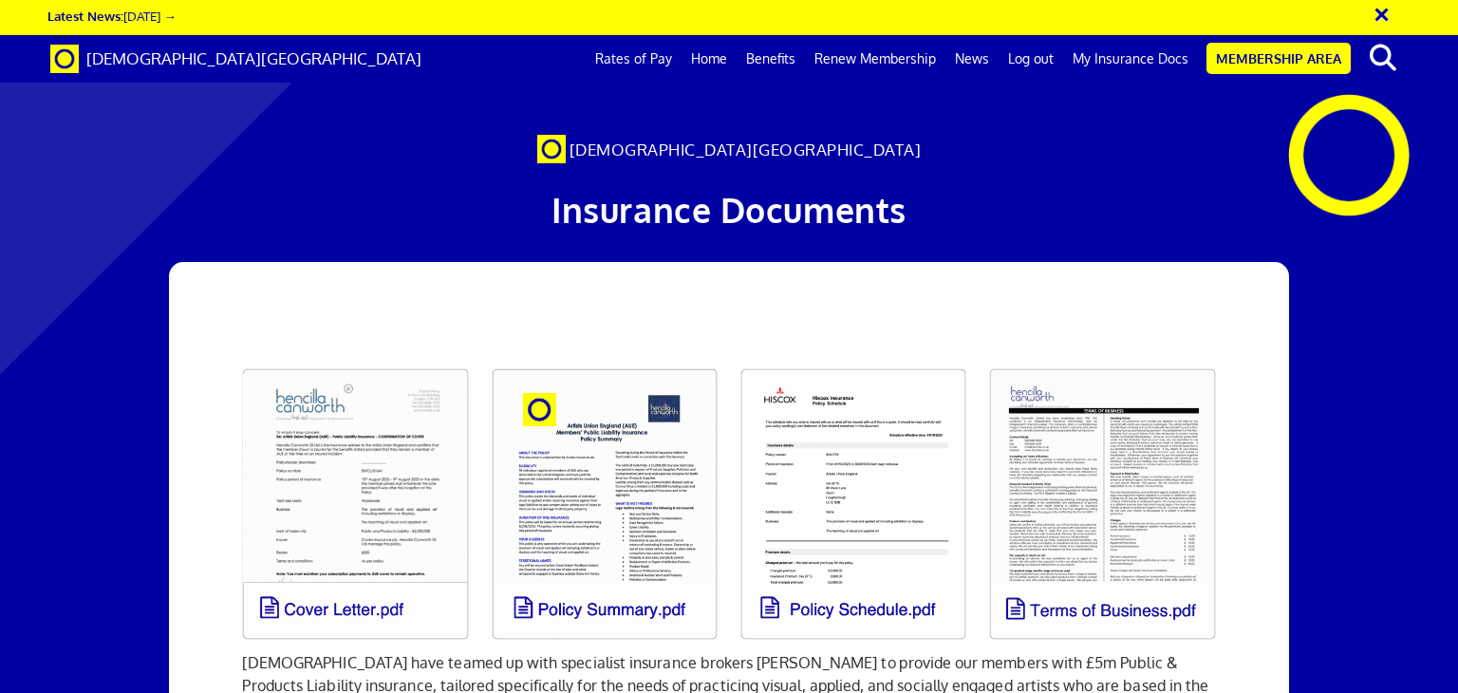
scroll to position [53, 0]
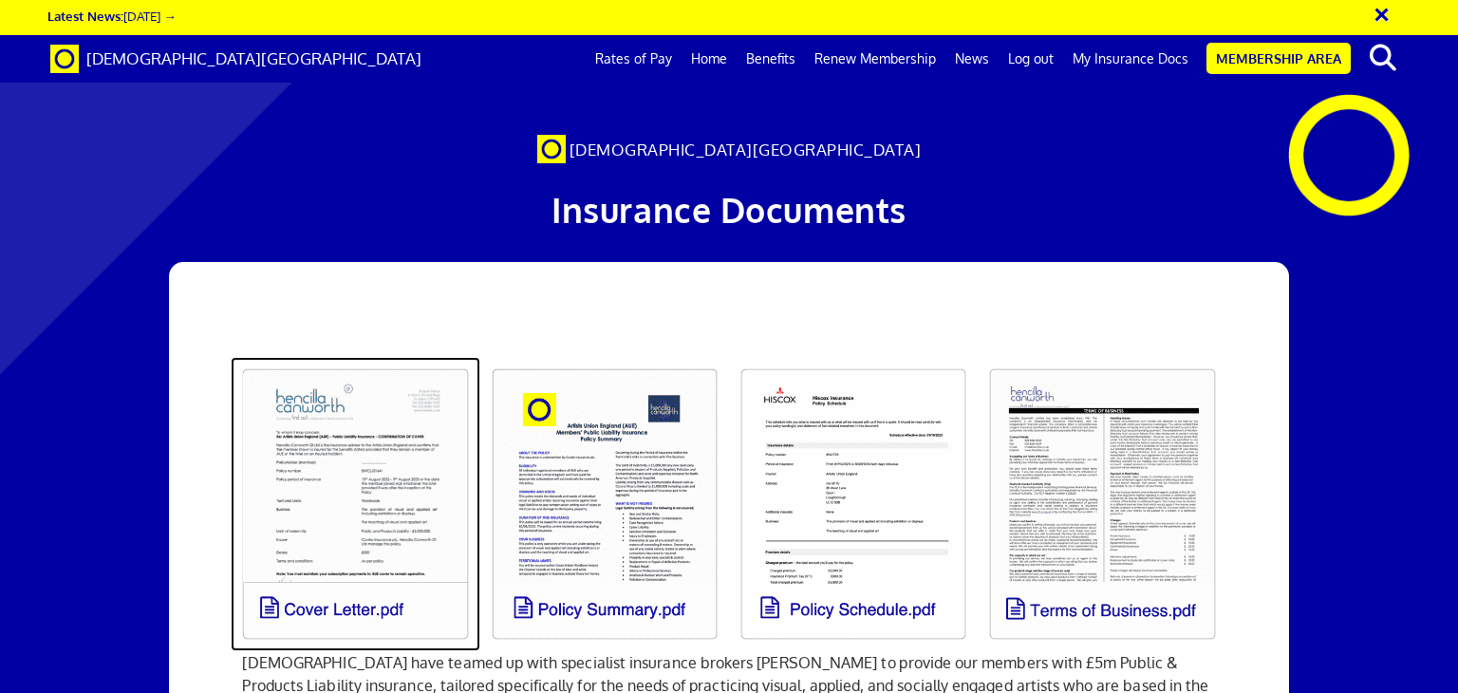
click at [372, 447] on link at bounding box center [355, 504] width 249 height 294
click at [349, 437] on link at bounding box center [355, 504] width 249 height 294
click at [347, 426] on link at bounding box center [355, 504] width 249 height 294
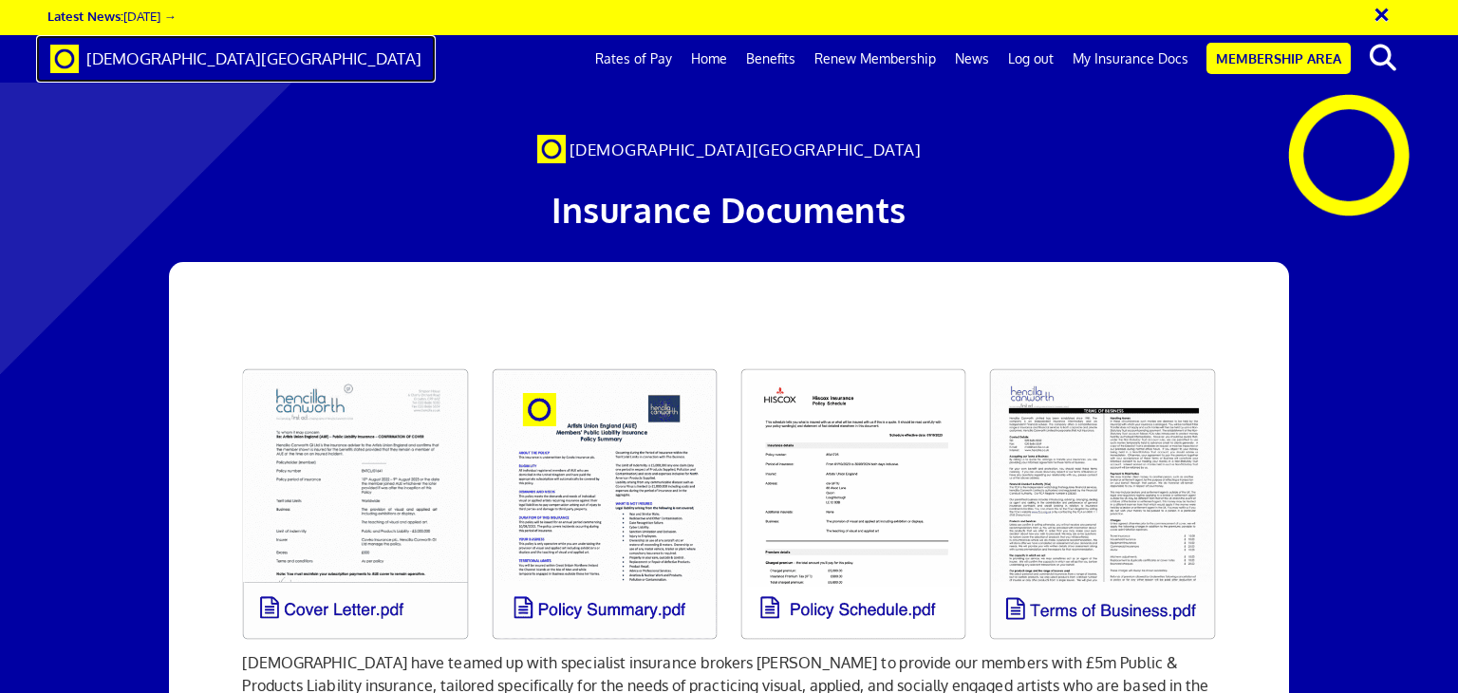
click at [135, 58] on span "[DEMOGRAPHIC_DATA][GEOGRAPHIC_DATA]" at bounding box center [253, 58] width 335 height 20
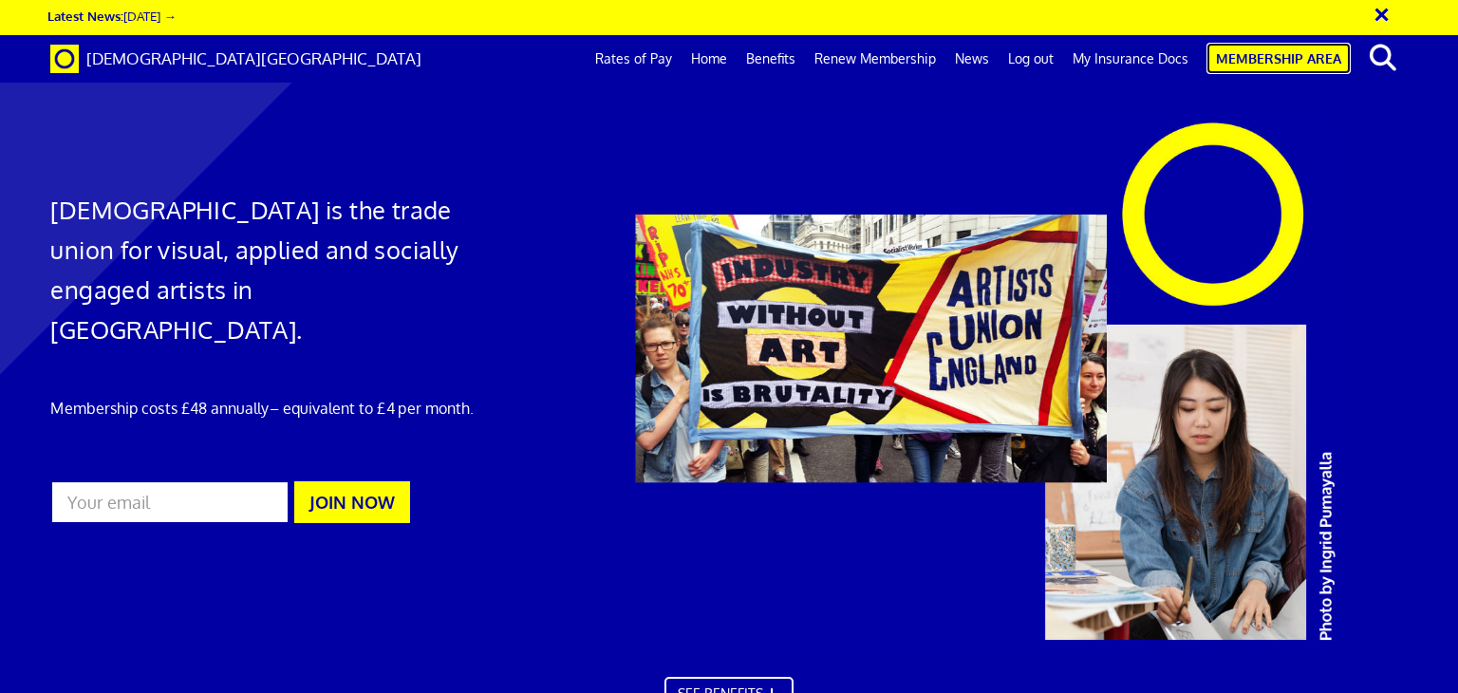
click at [1282, 58] on link "Membership Area" at bounding box center [1279, 58] width 144 height 31
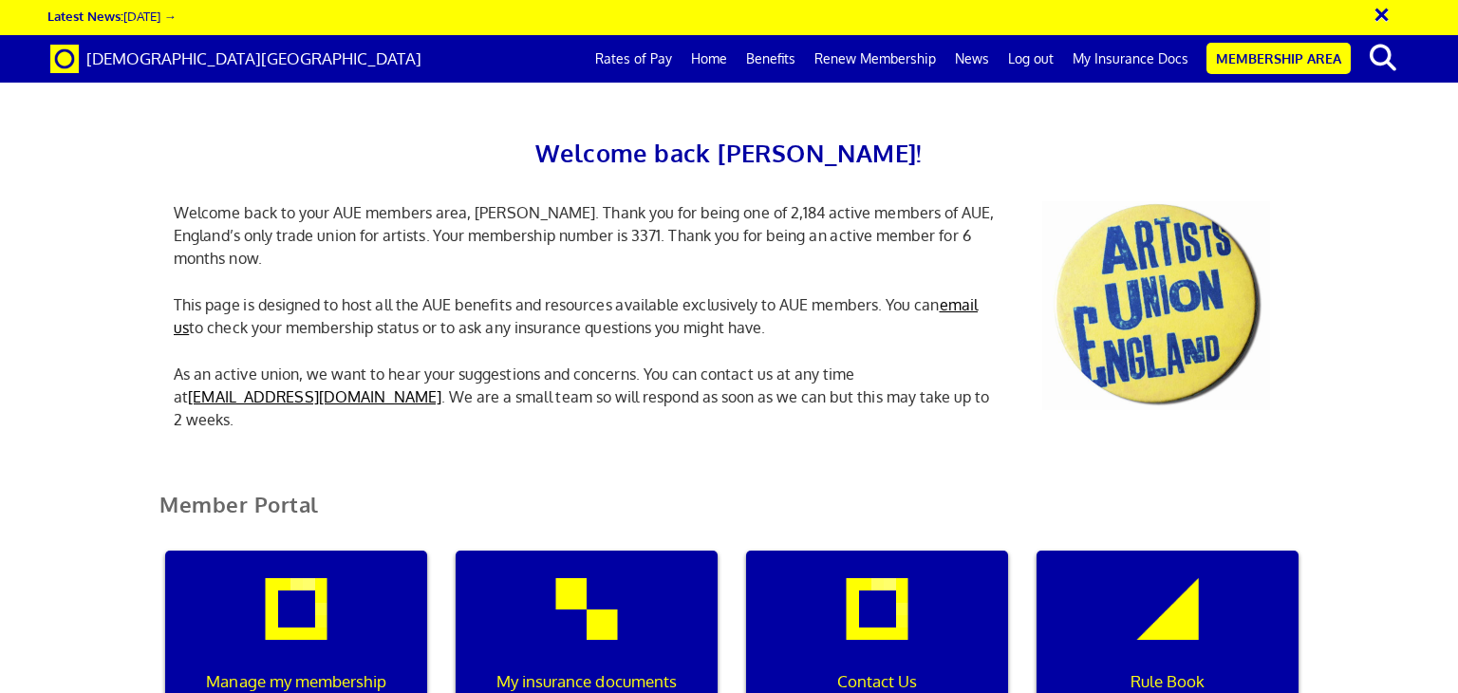
scroll to position [197, 0]
click at [882, 551] on div "Contact Us" at bounding box center [877, 642] width 262 height 182
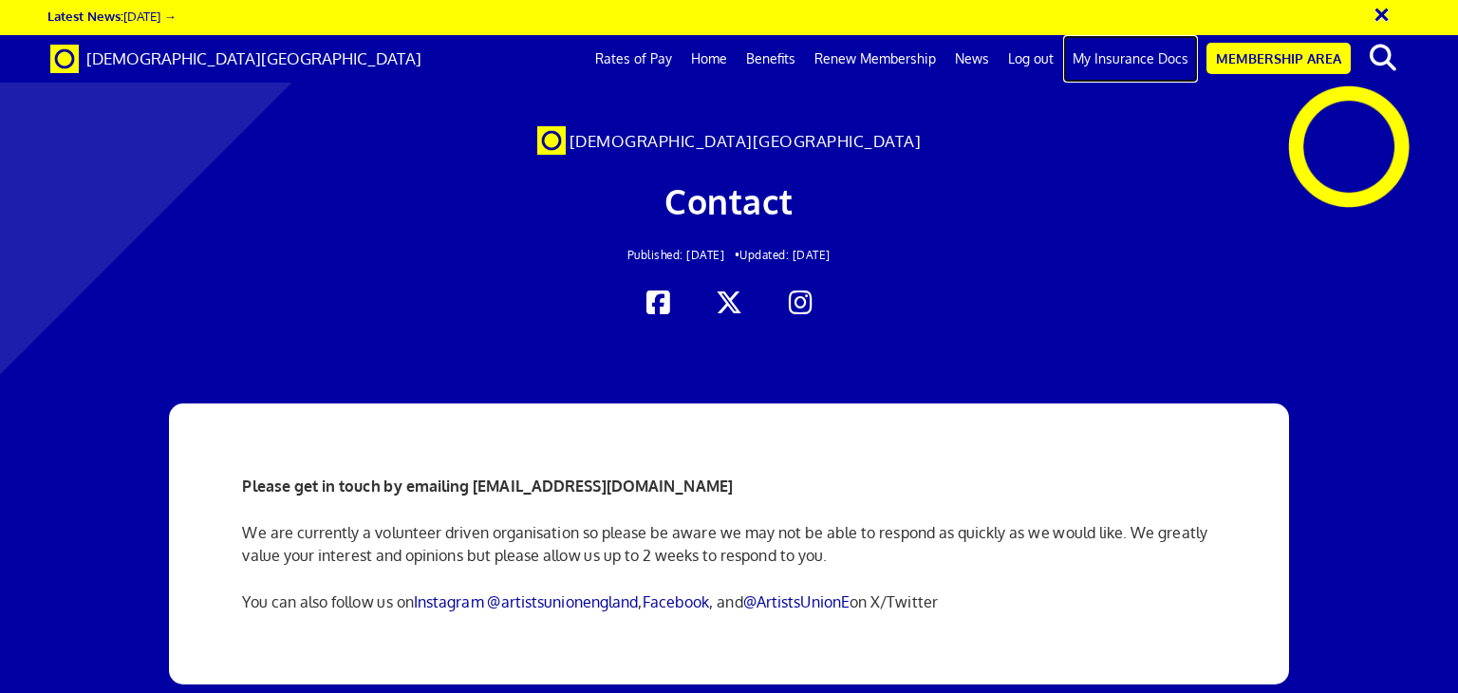
click at [1125, 59] on link "My Insurance Docs" at bounding box center [1130, 58] width 135 height 47
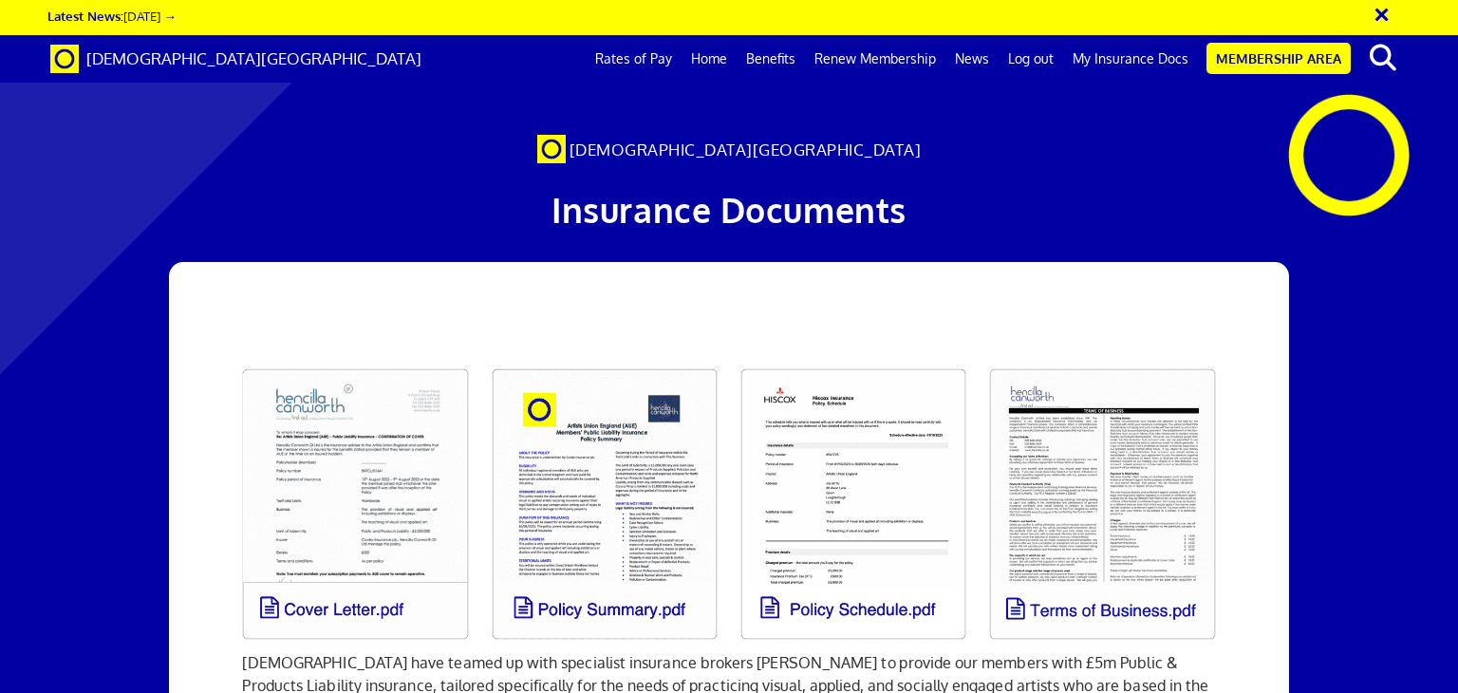
scroll to position [102, 0]
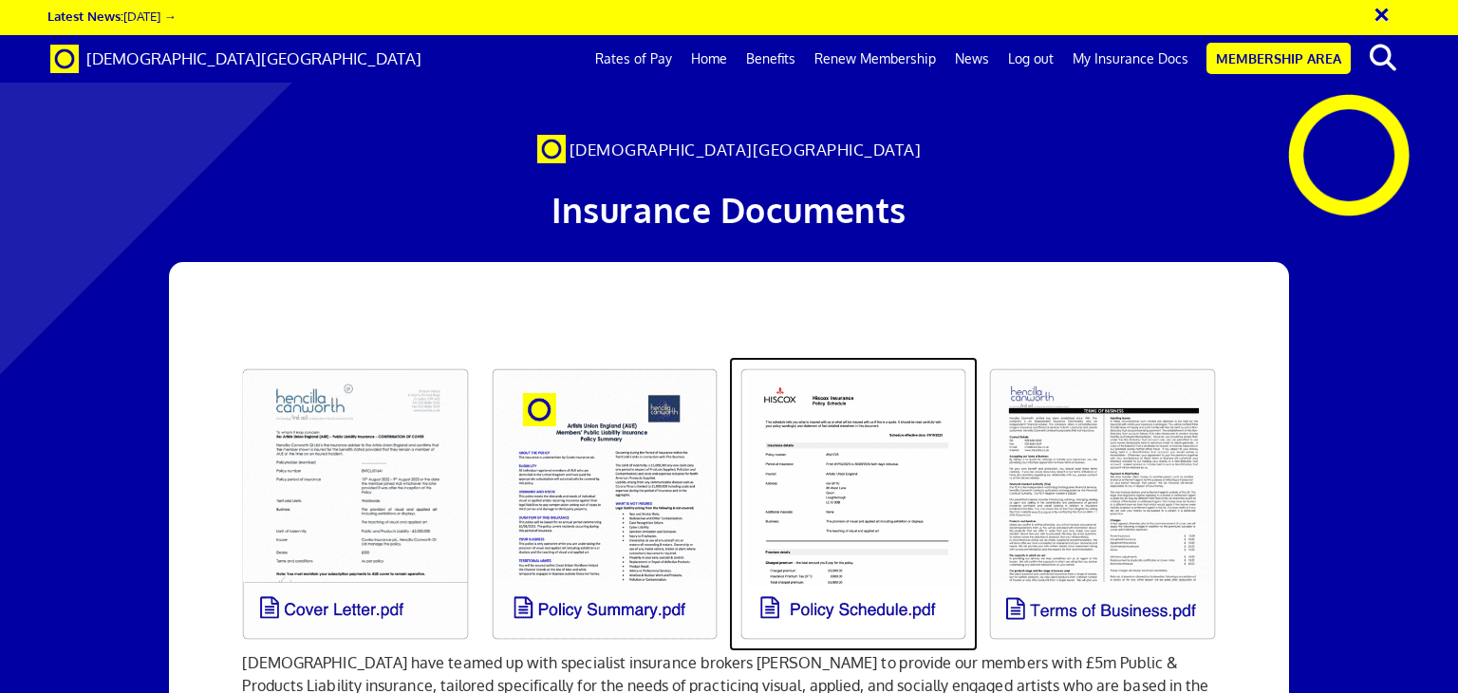
click at [847, 394] on link at bounding box center [853, 504] width 249 height 294
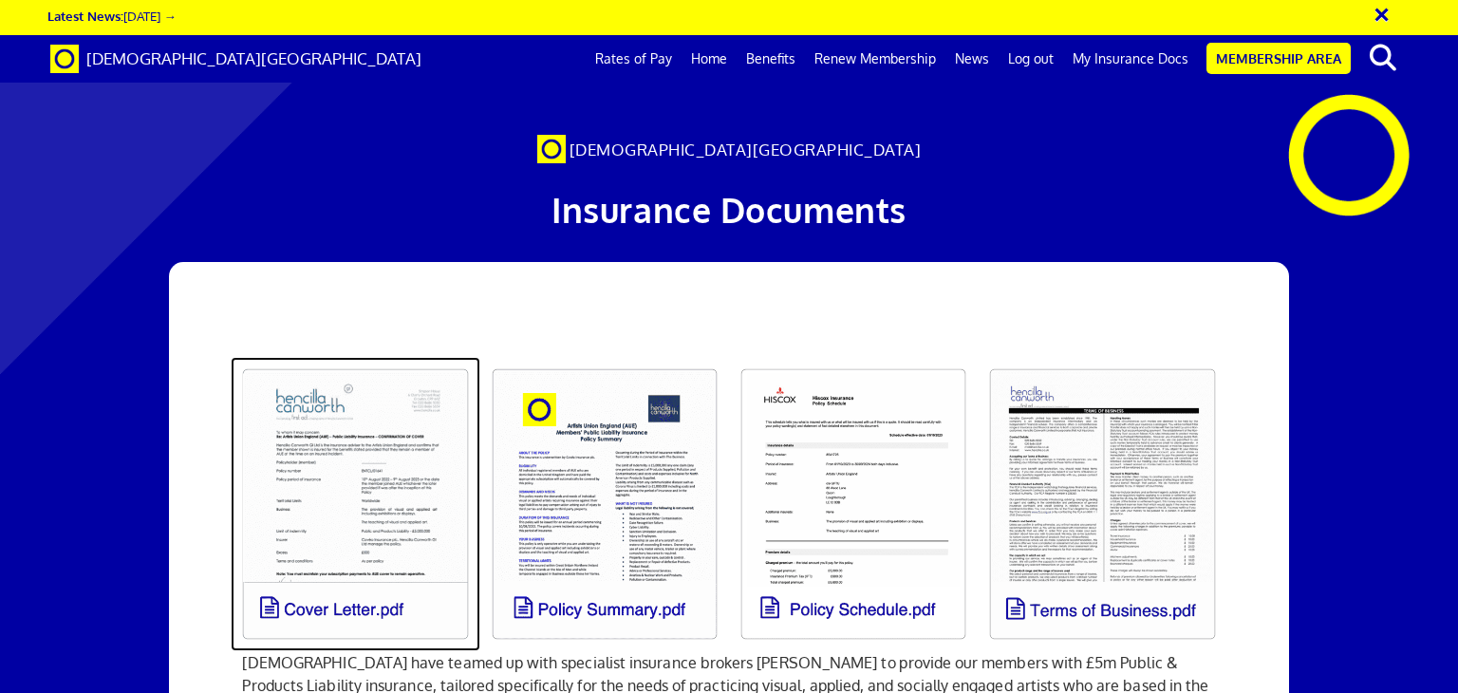
click at [349, 376] on link at bounding box center [355, 504] width 249 height 294
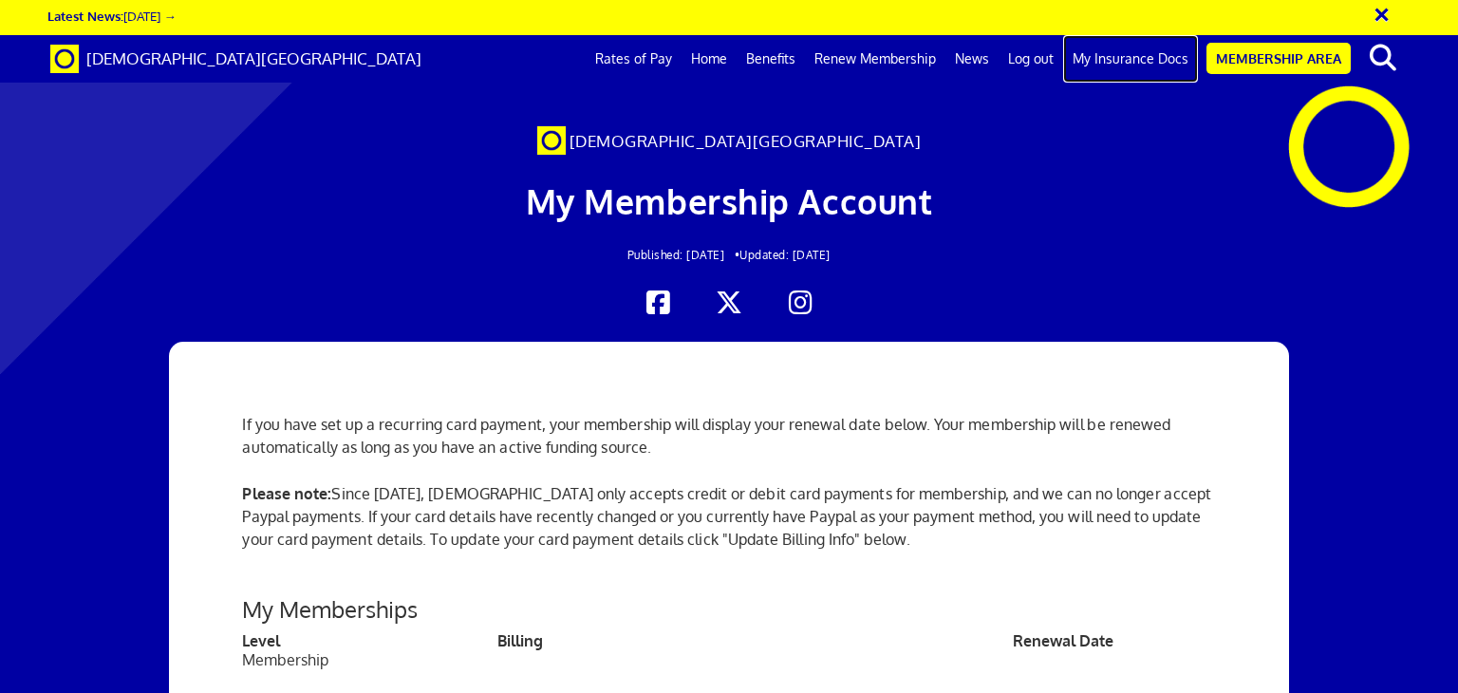
click at [1135, 59] on link "My Insurance Docs" at bounding box center [1130, 58] width 135 height 47
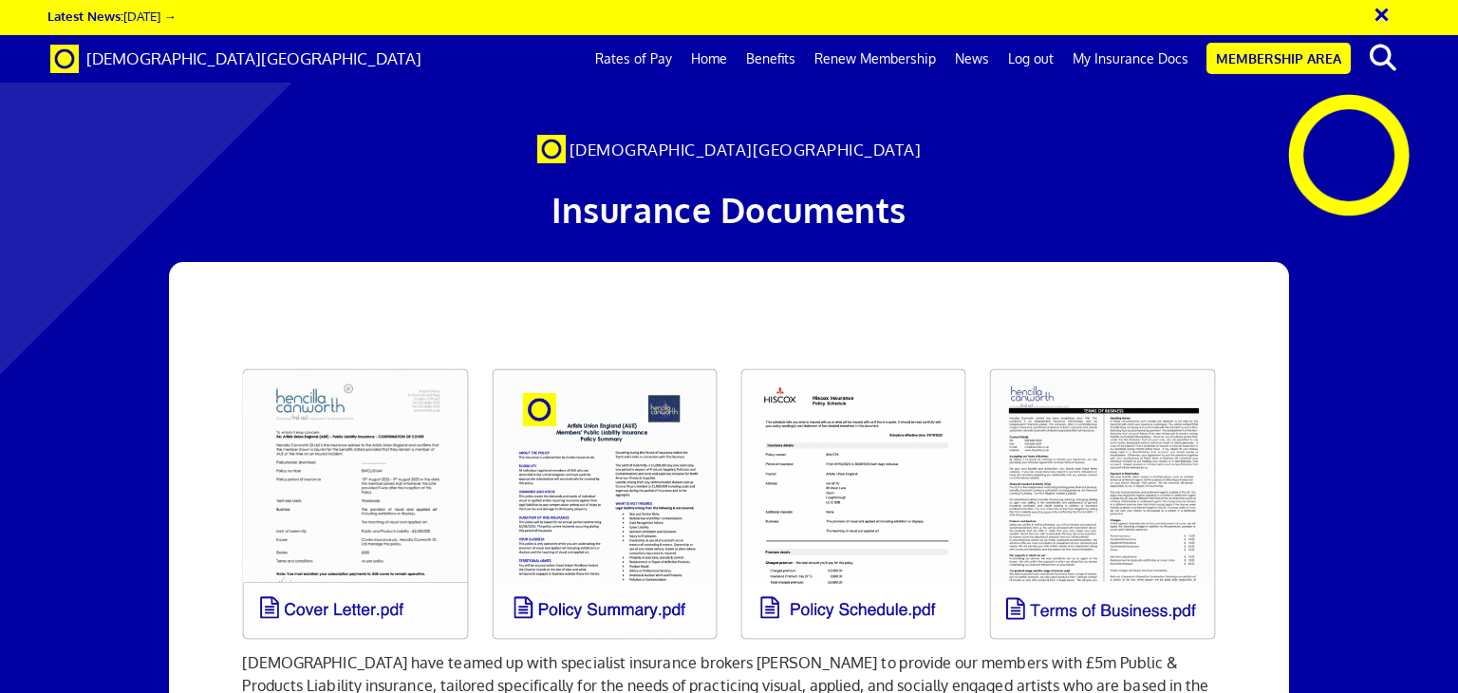
scroll to position [29, 0]
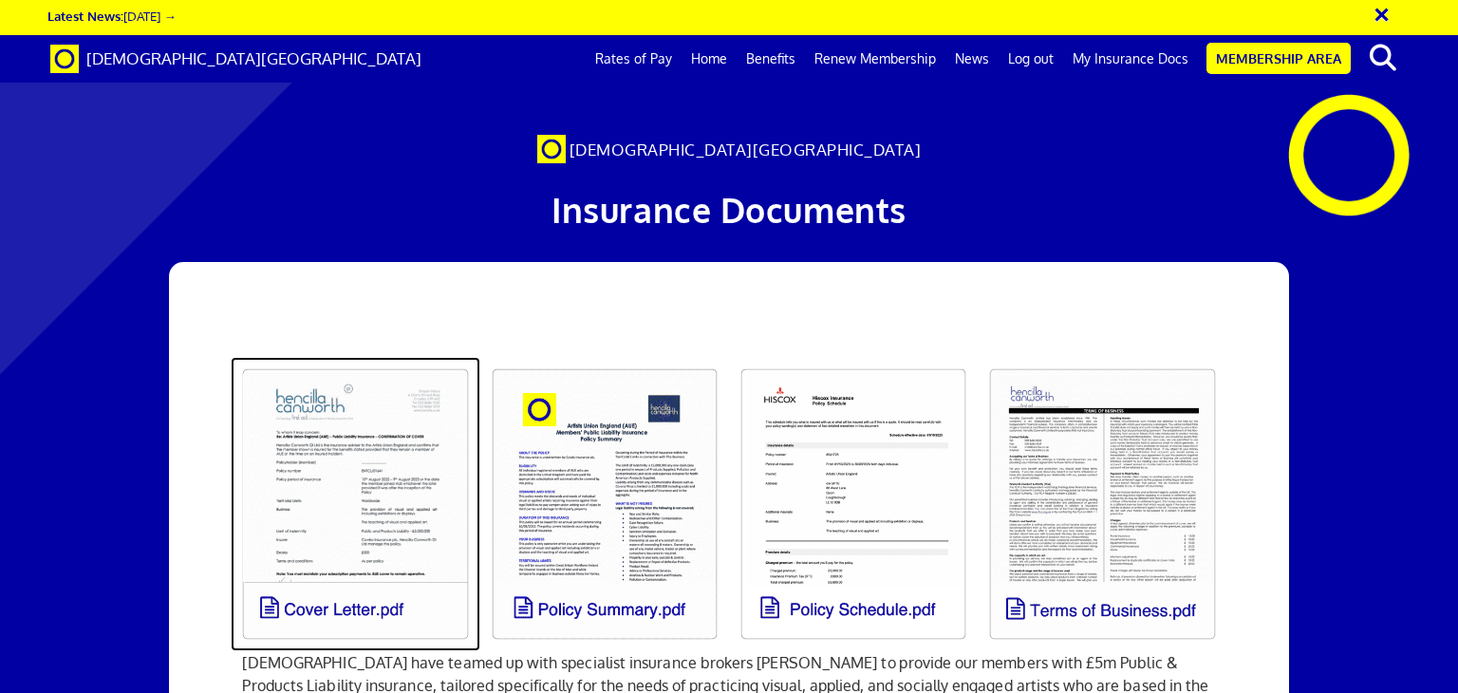
click at [340, 466] on link at bounding box center [355, 504] width 249 height 294
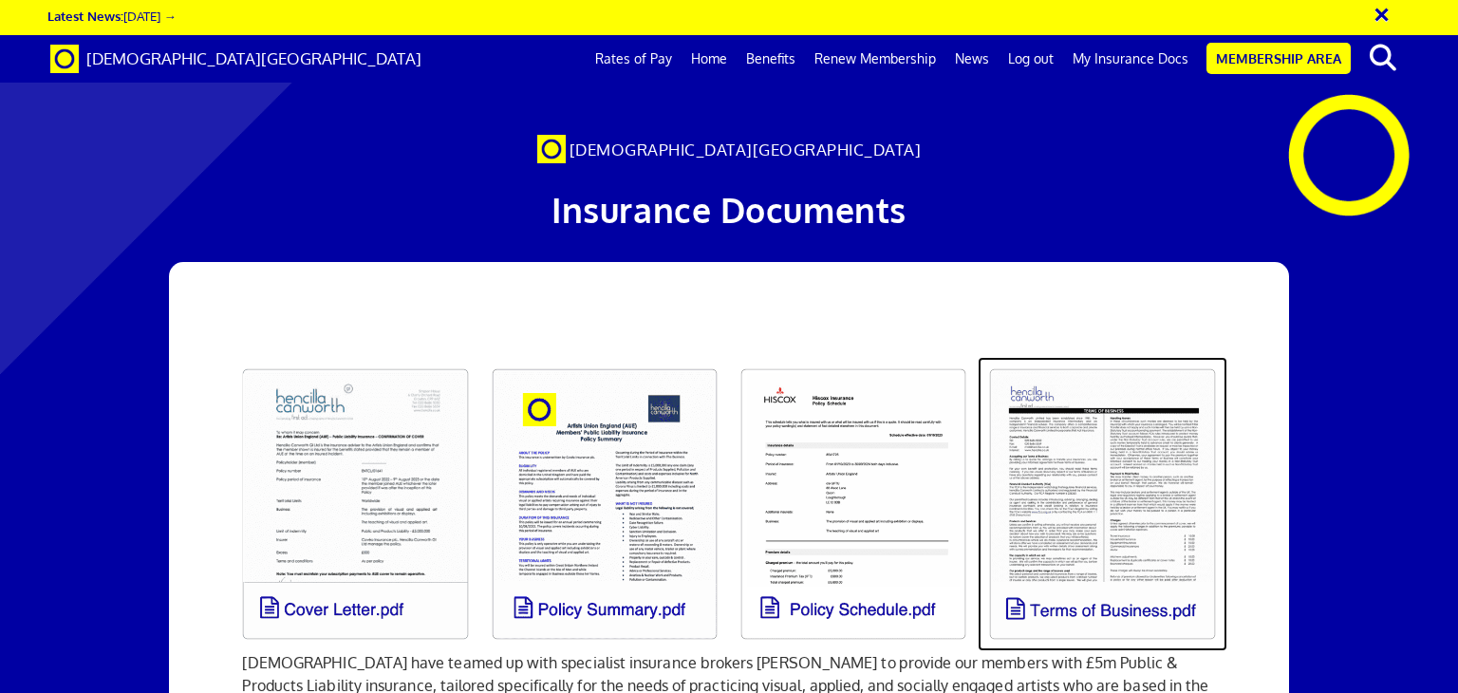
click at [1083, 399] on link at bounding box center [1102, 504] width 249 height 294
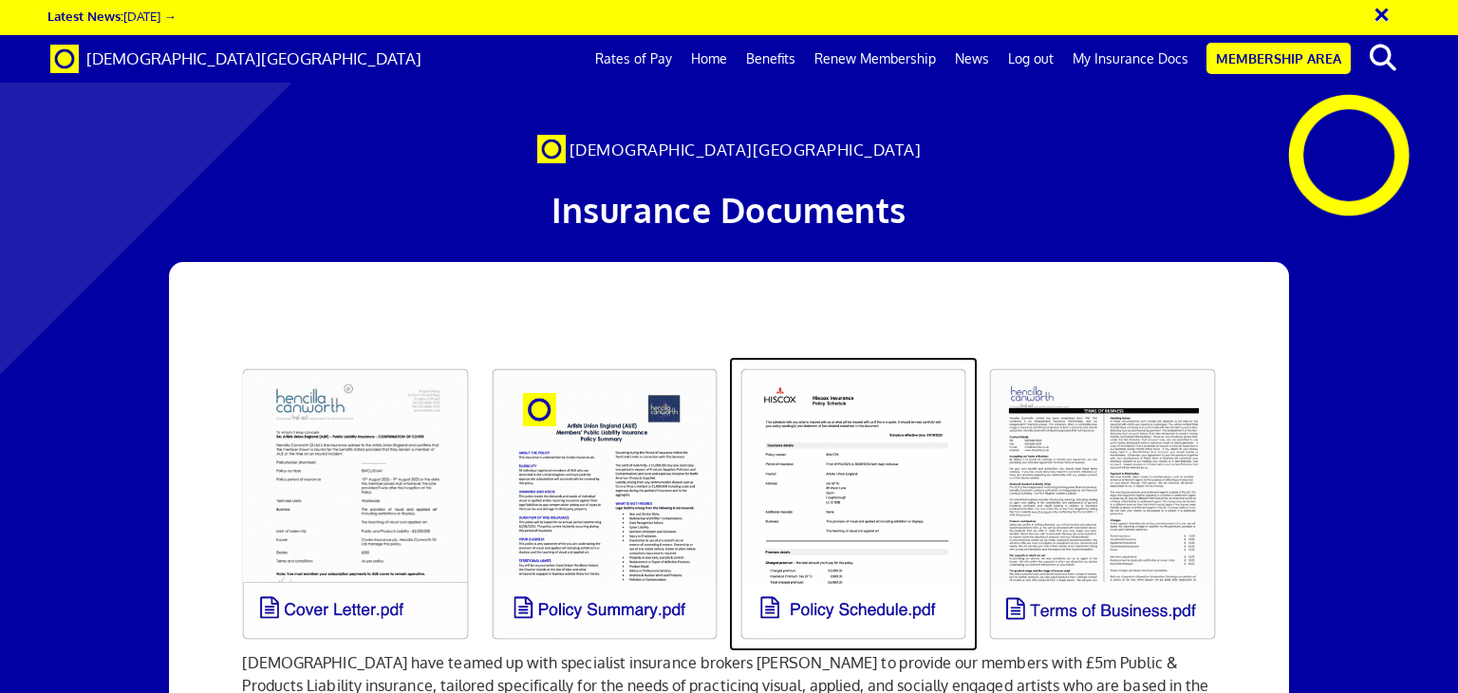
click at [840, 420] on link at bounding box center [853, 504] width 249 height 294
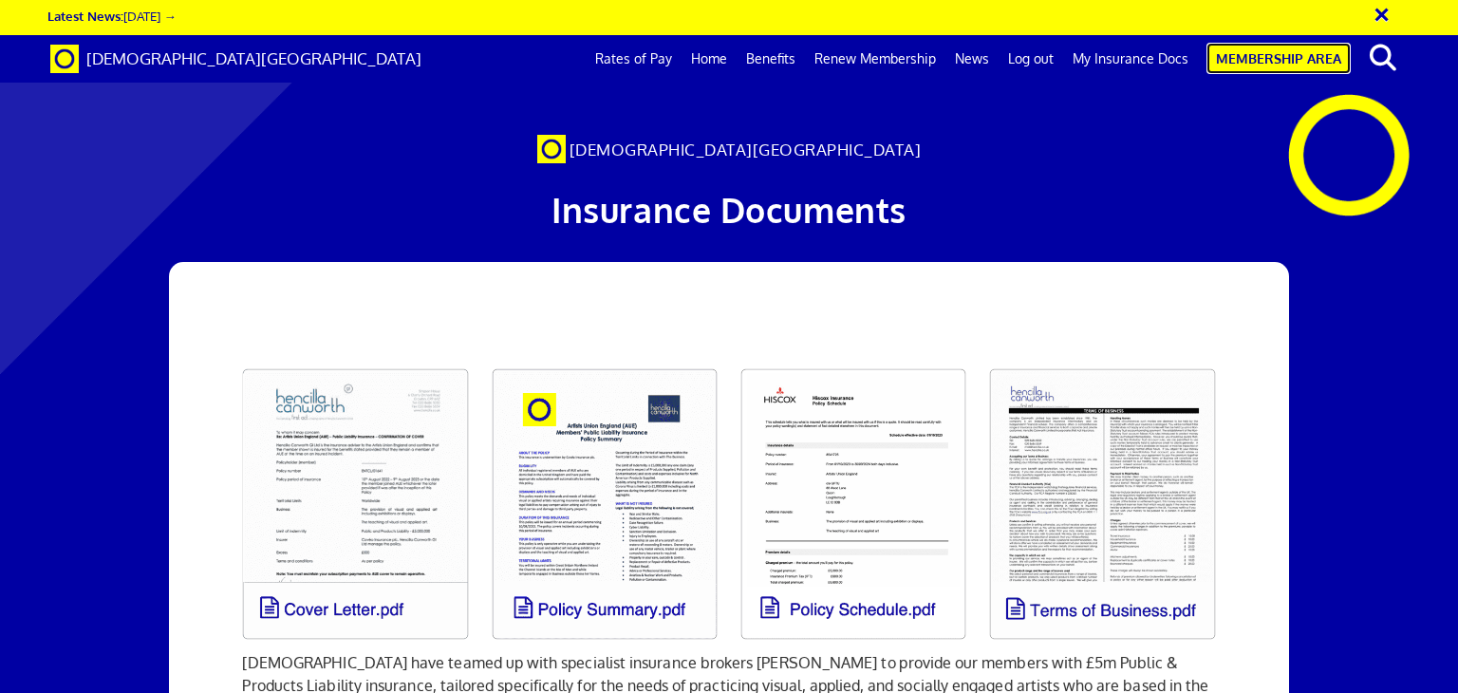
click at [1275, 61] on link "Membership Area" at bounding box center [1279, 58] width 144 height 31
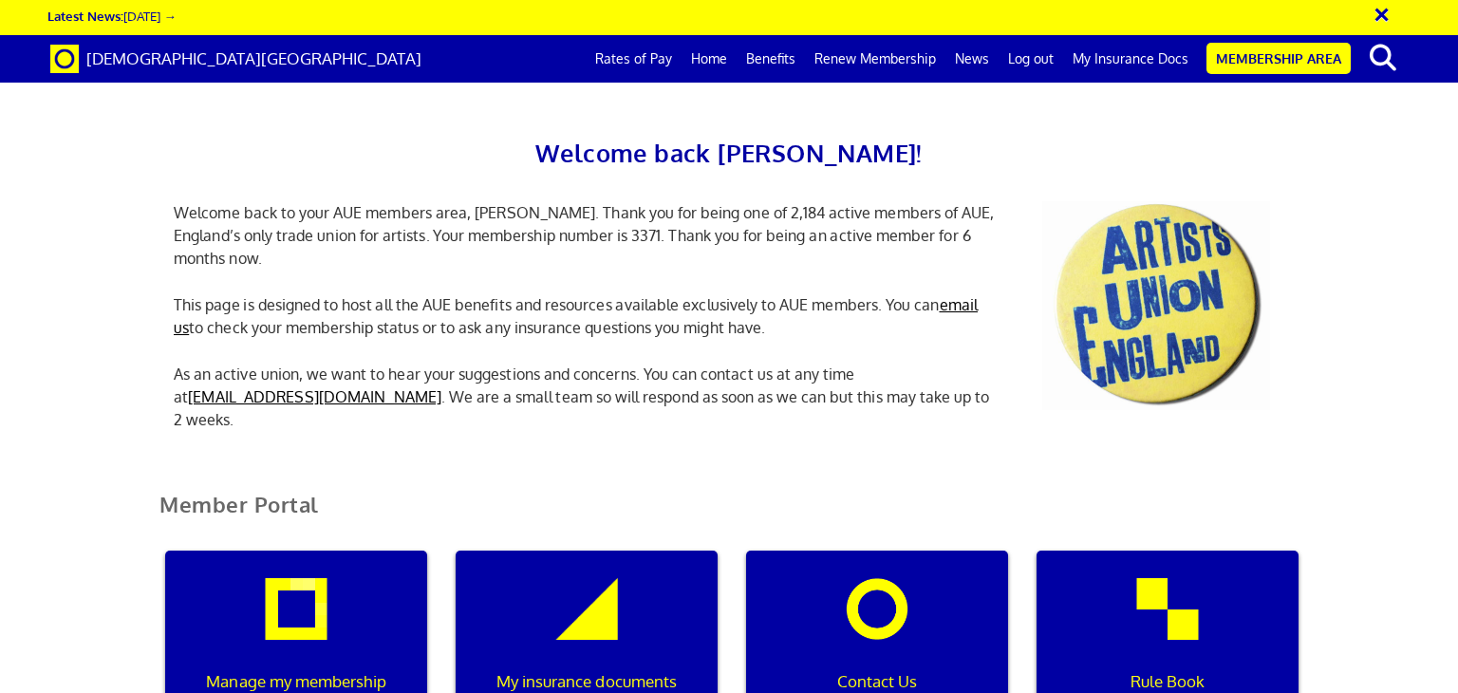
scroll to position [313, 0]
click at [586, 551] on div "My insurance documents" at bounding box center [587, 642] width 262 height 182
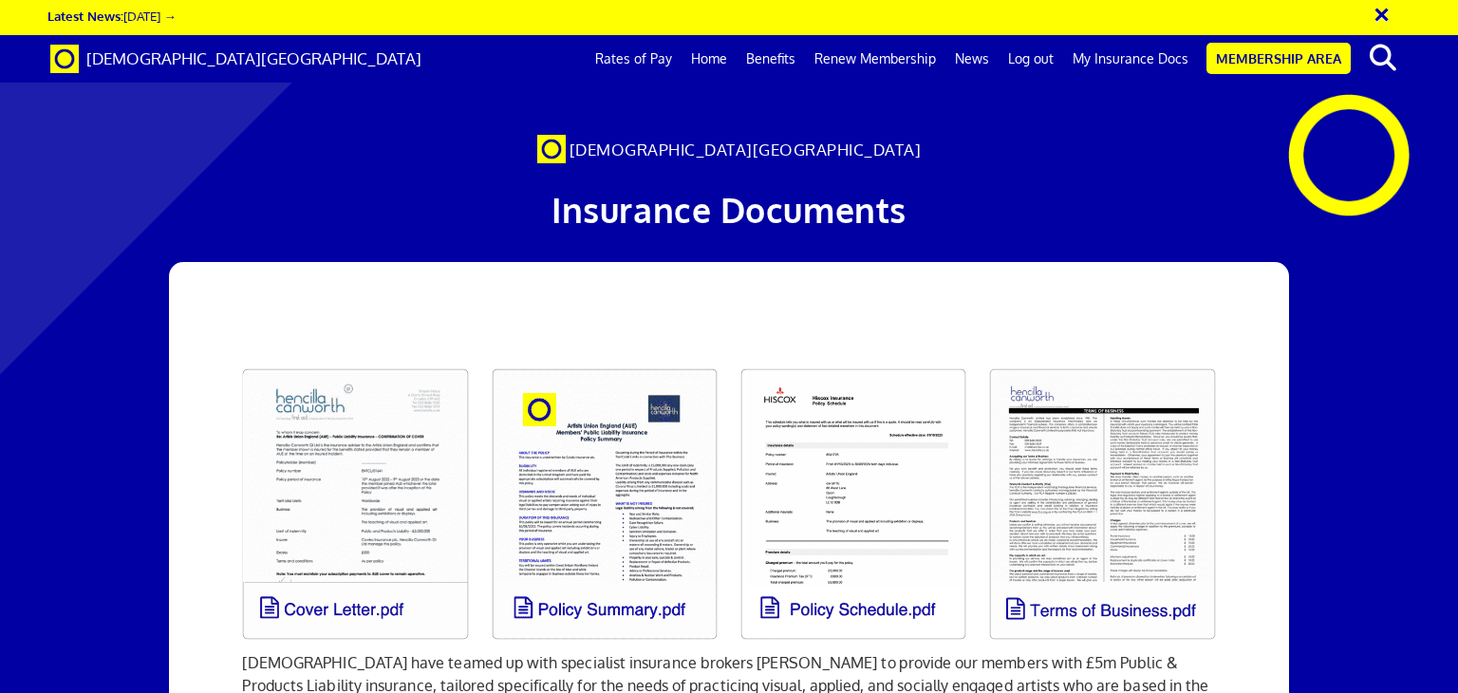
scroll to position [443, 0]
click at [1038, 59] on link "Log out" at bounding box center [1031, 58] width 65 height 47
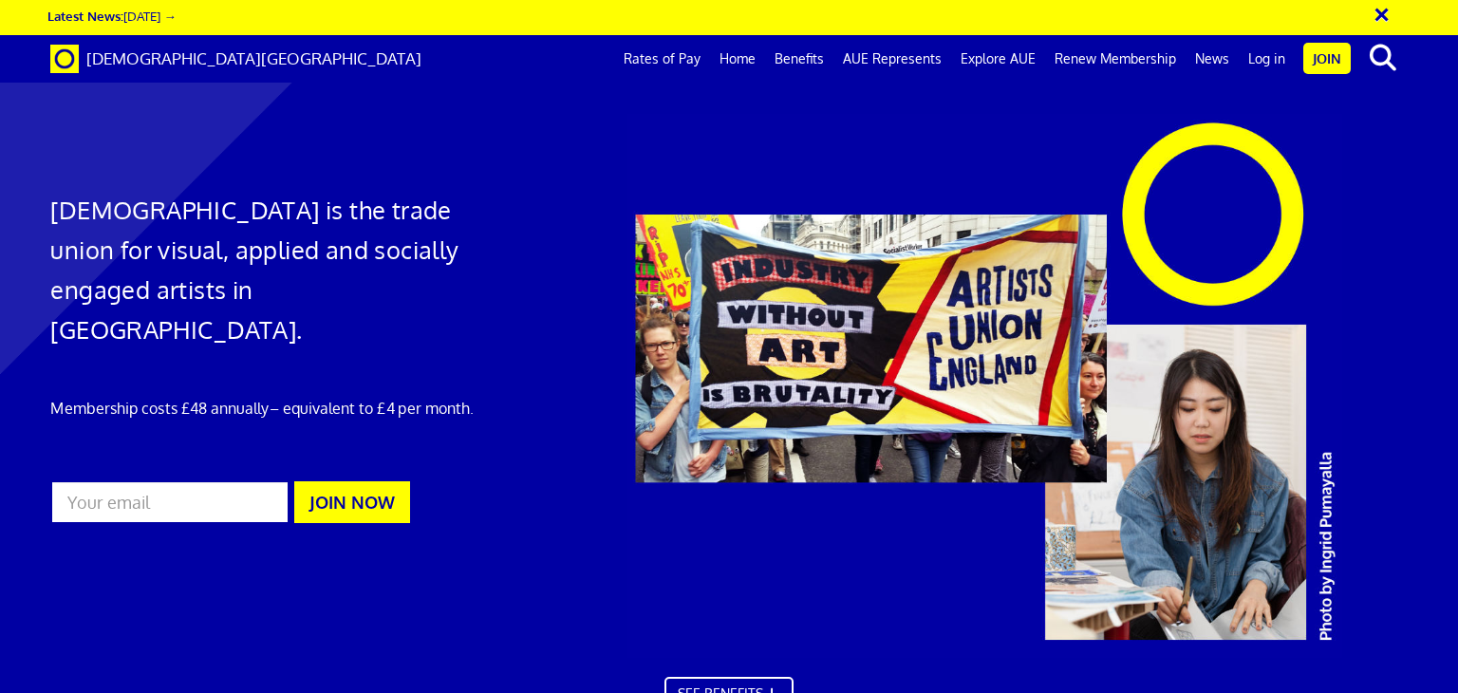
scroll to position [0, 14]
click at [1268, 54] on link "Log in" at bounding box center [1267, 58] width 56 height 47
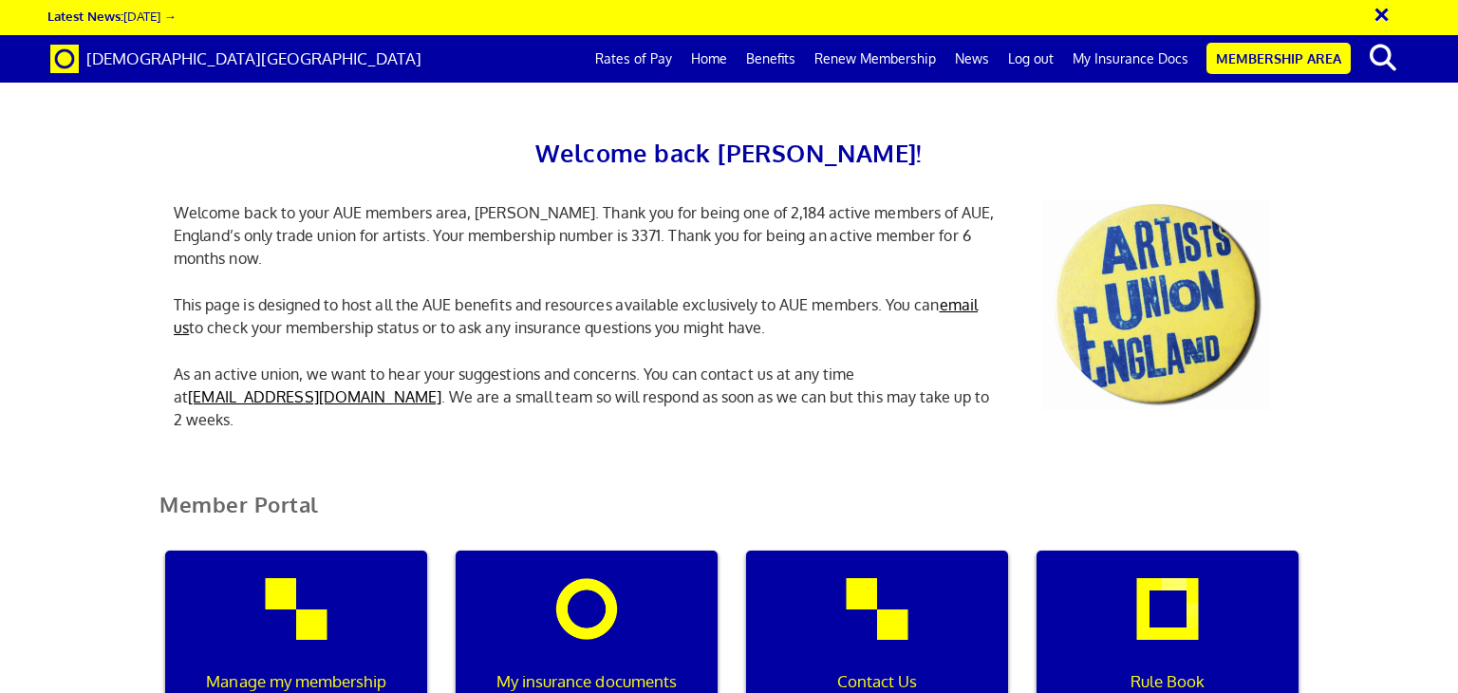
scroll to position [0, 6]
click at [1119, 62] on link "My Insurance Docs" at bounding box center [1130, 58] width 135 height 47
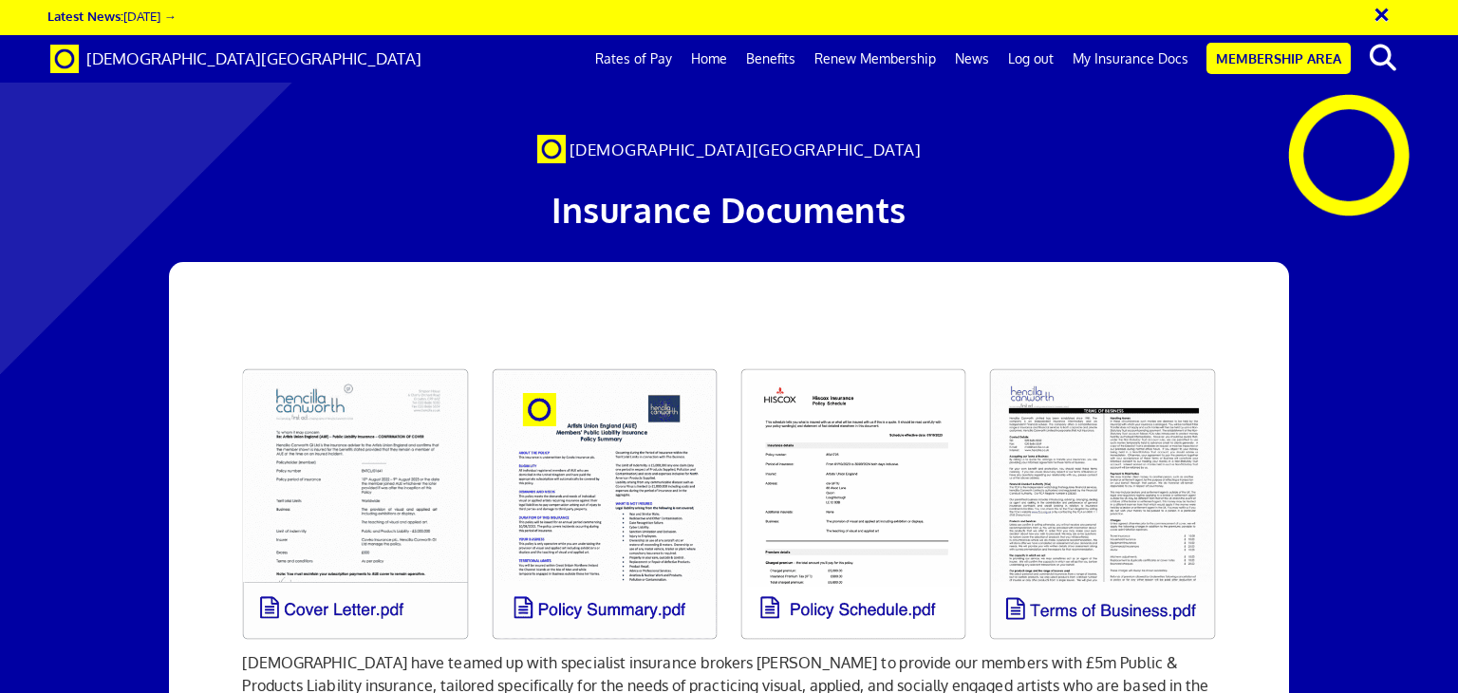
scroll to position [17, 0]
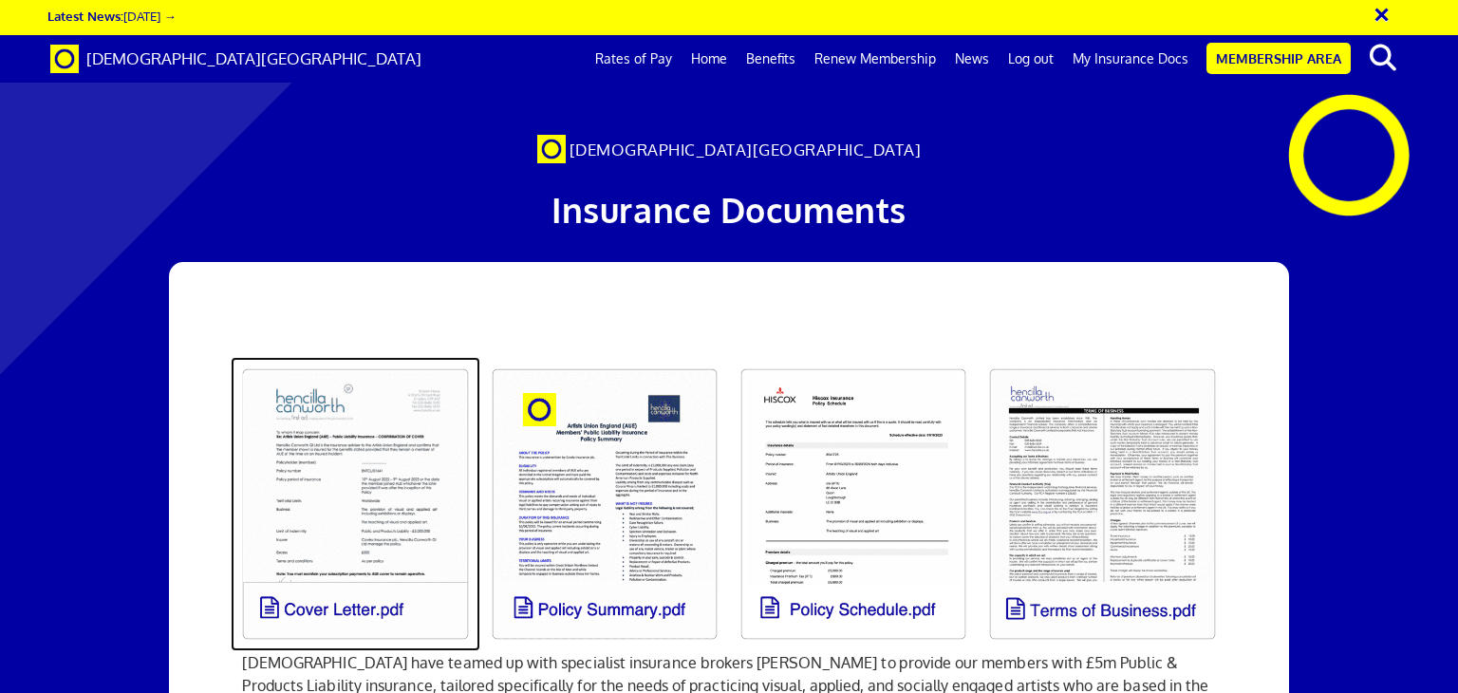
click at [347, 473] on link at bounding box center [355, 504] width 249 height 294
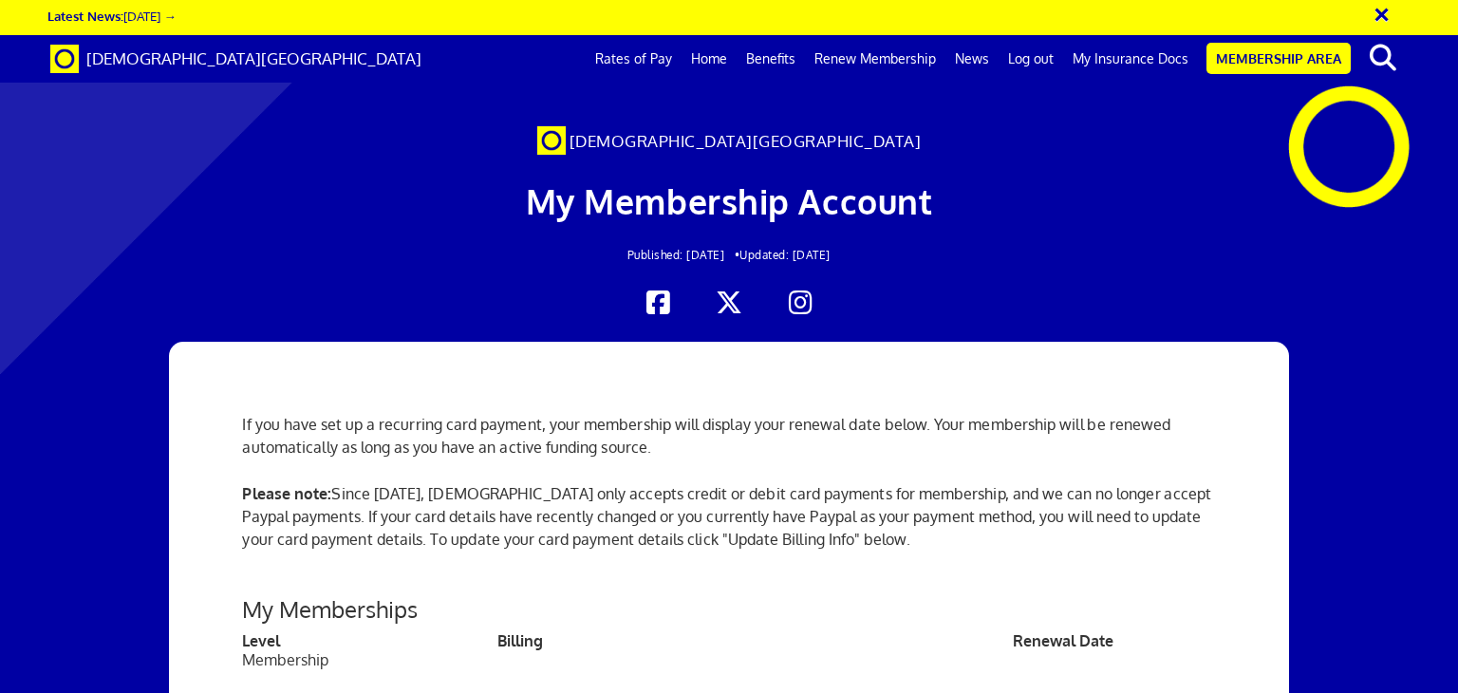
scroll to position [598, 0]
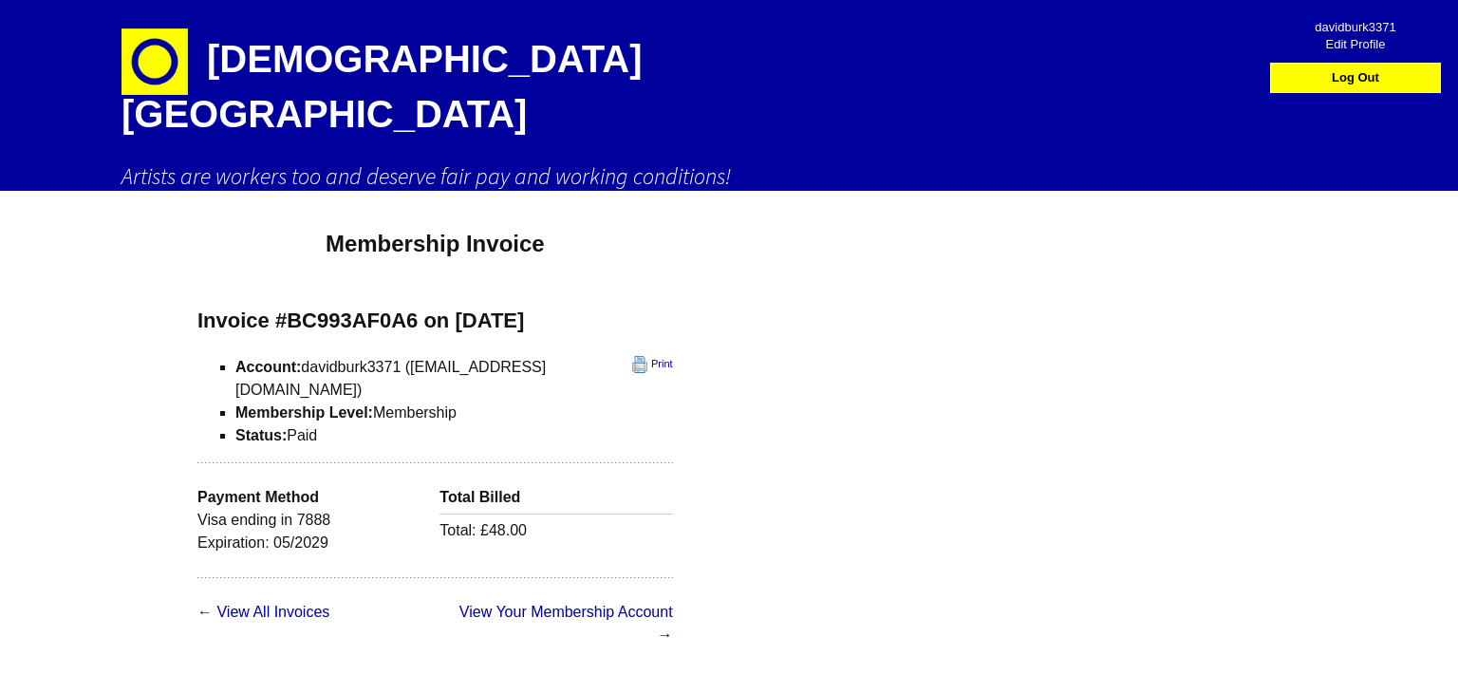
click at [1361, 41] on span "Edit Profile" at bounding box center [1355, 37] width 135 height 17
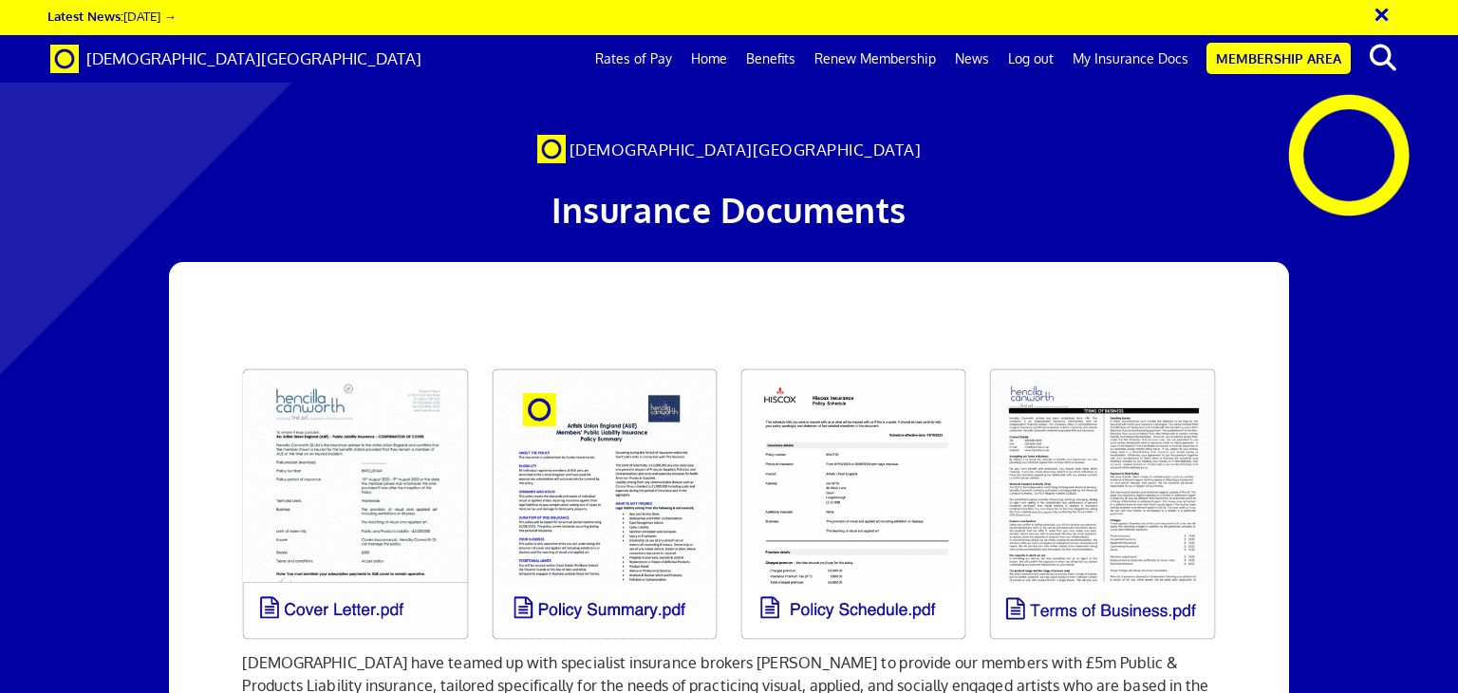
scroll to position [264, 0]
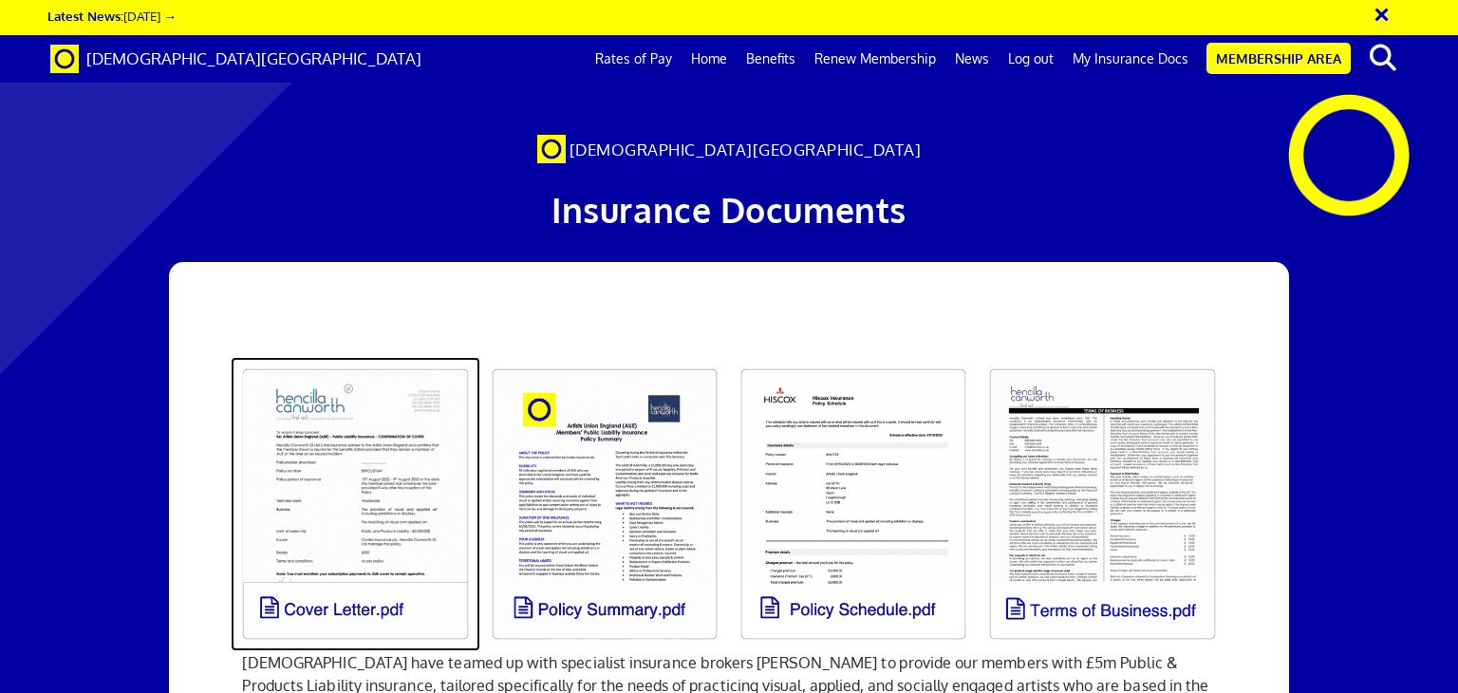
click at [347, 357] on link at bounding box center [355, 504] width 249 height 294
click at [359, 357] on link at bounding box center [355, 504] width 249 height 294
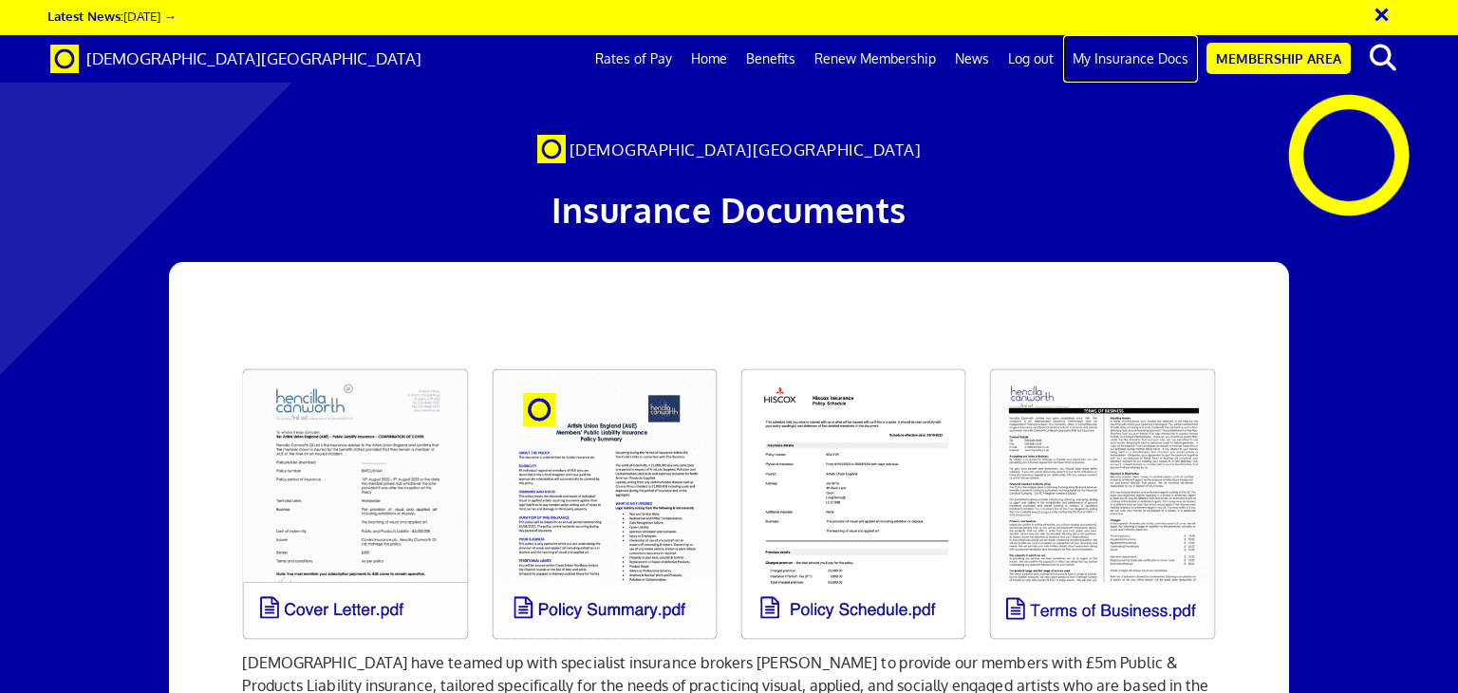
click at [1151, 57] on link "My Insurance Docs" at bounding box center [1130, 58] width 135 height 47
click at [881, 57] on link "Renew Membership" at bounding box center [875, 58] width 140 height 47
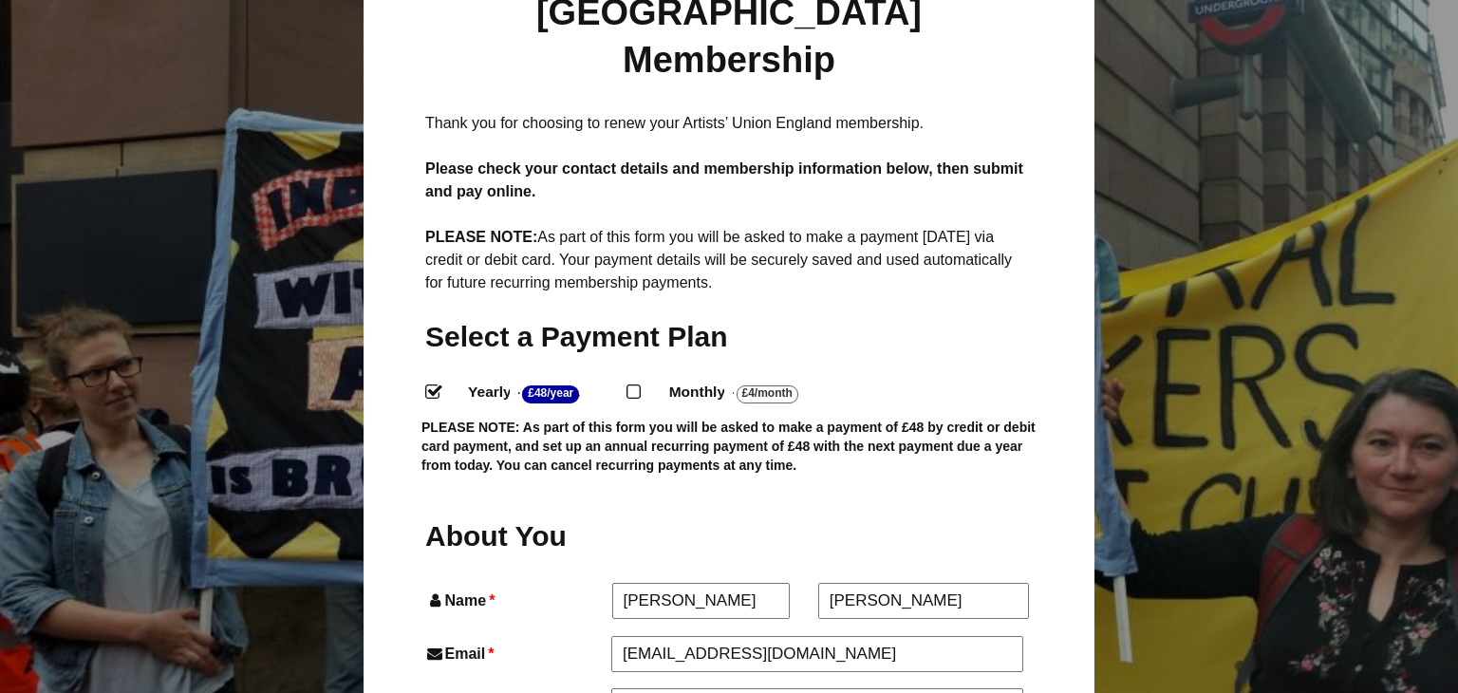
scroll to position [330, 0]
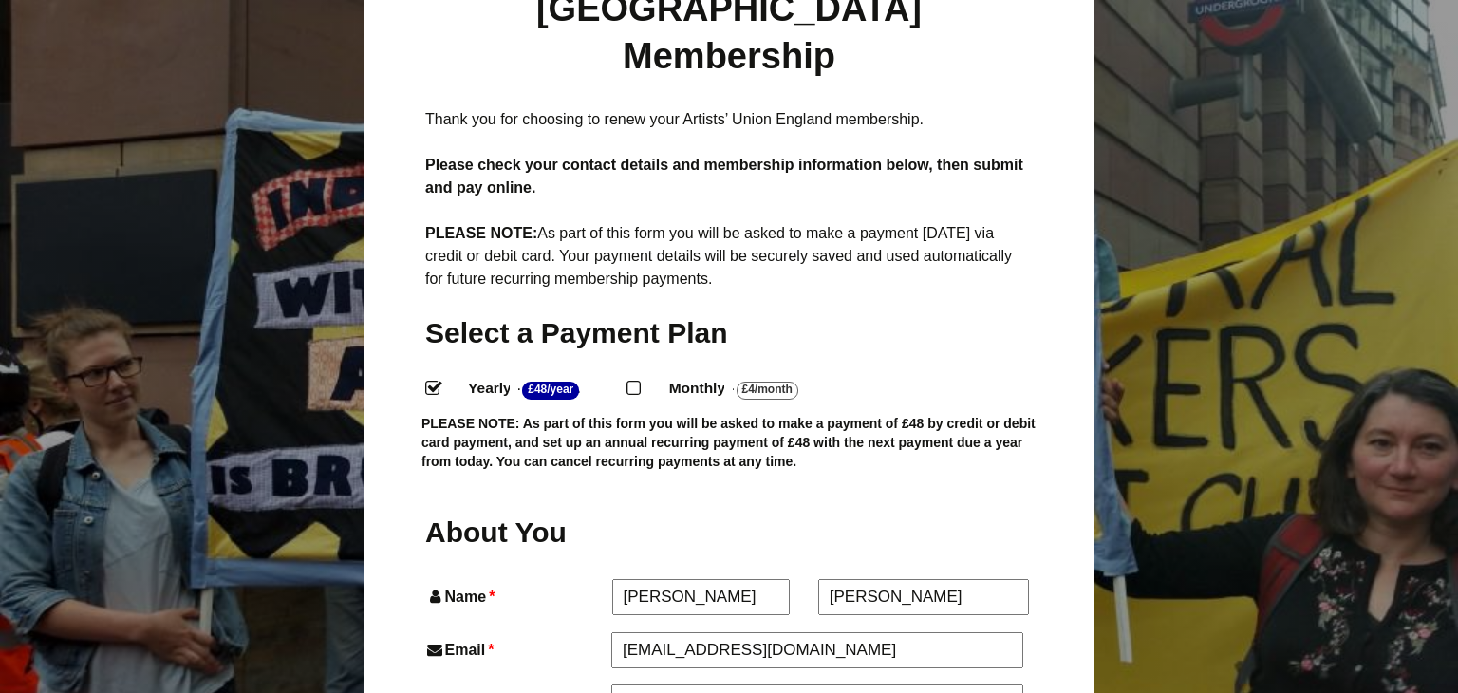
click at [433, 381] on input "Yearly - £48/Year ." at bounding box center [431, 387] width 12 height 12
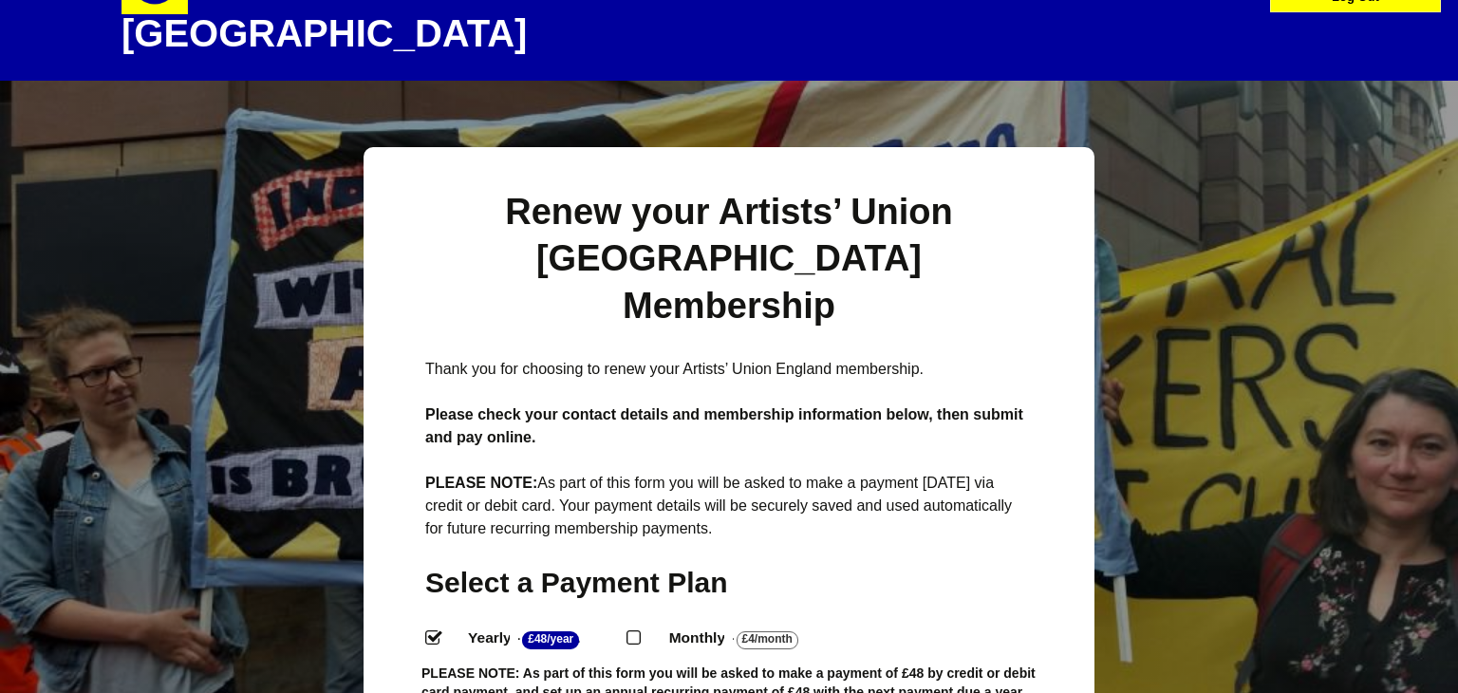
scroll to position [0, 0]
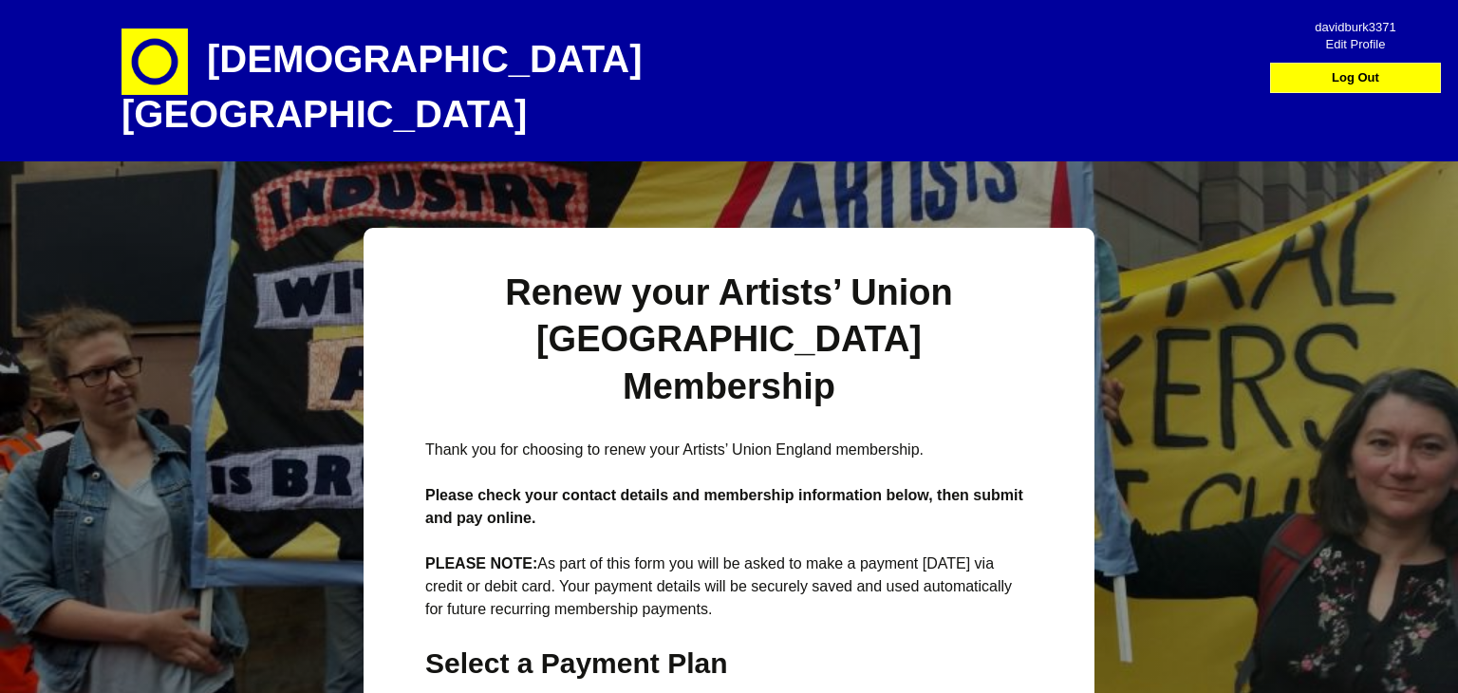
click at [308, 62] on h1 "[DEMOGRAPHIC_DATA][GEOGRAPHIC_DATA]" at bounding box center [454, 80] width 664 height 161
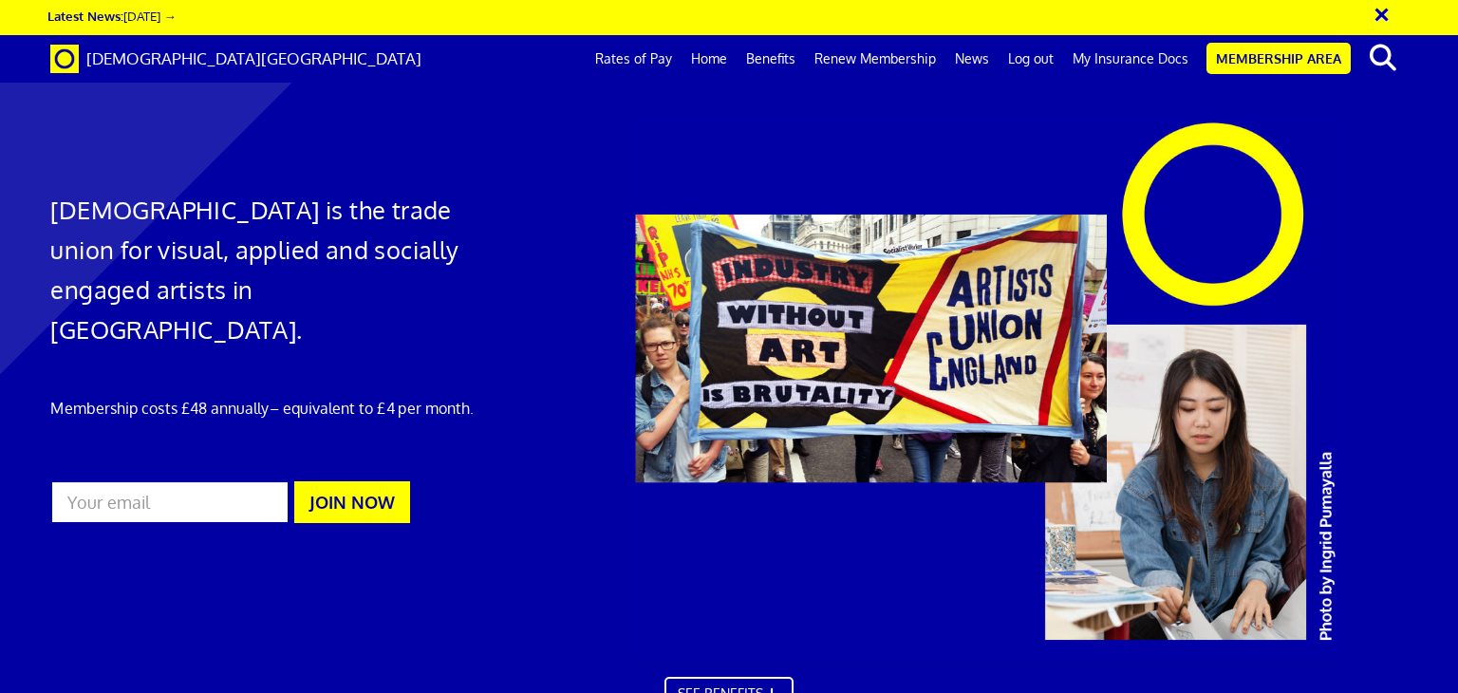
scroll to position [0, 14]
click at [1282, 54] on link "Membership Area" at bounding box center [1279, 58] width 144 height 31
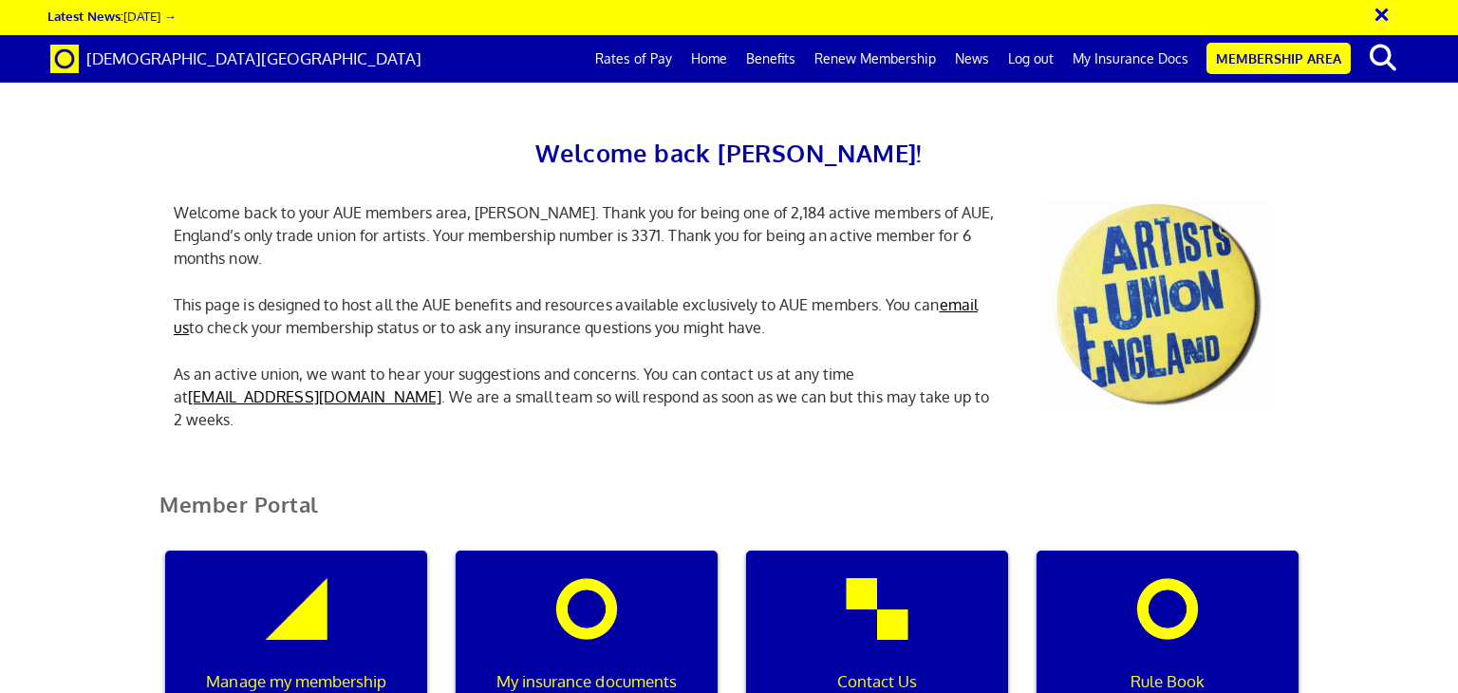
scroll to position [211, 0]
click at [595, 551] on div "My insurance documents" at bounding box center [587, 642] width 262 height 182
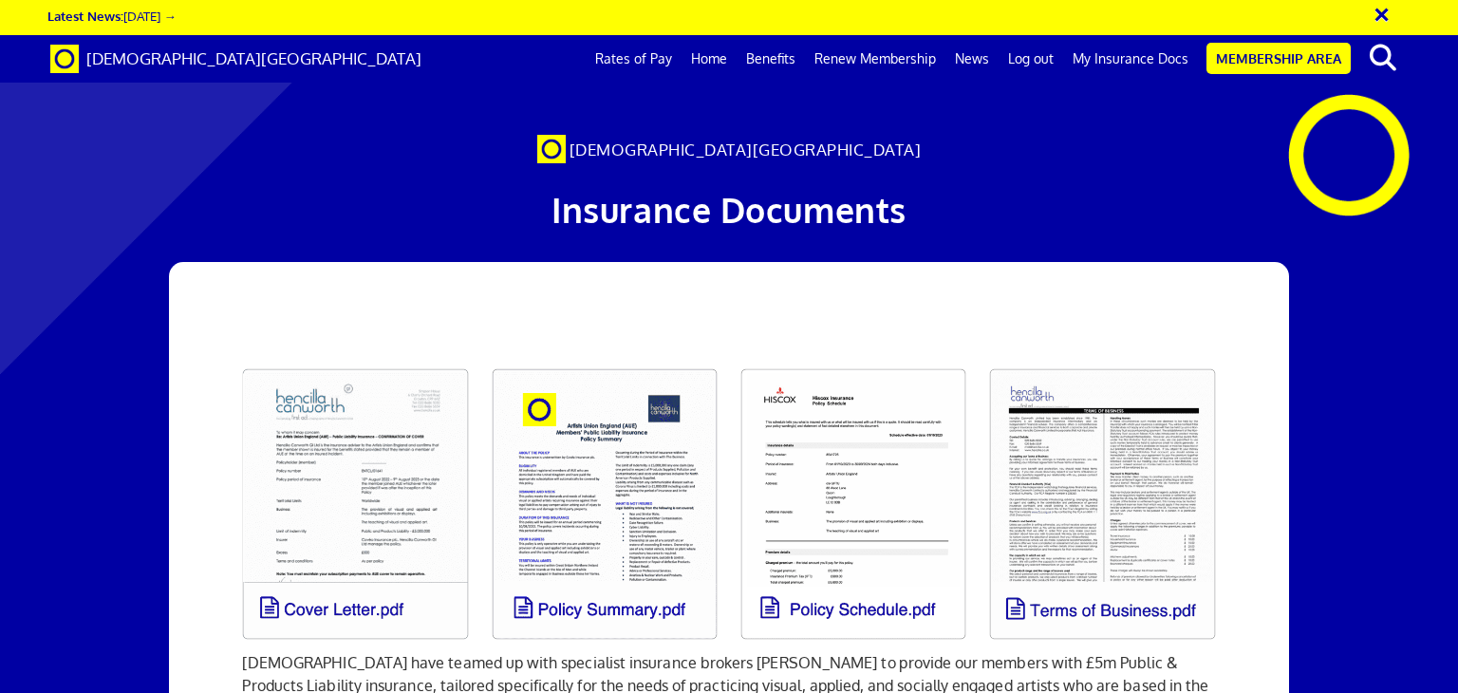
scroll to position [203, 0]
drag, startPoint x: 1242, startPoint y: 289, endPoint x: 664, endPoint y: 317, distance: 578.8
drag, startPoint x: 283, startPoint y: 295, endPoint x: 786, endPoint y: 306, distance: 503.2
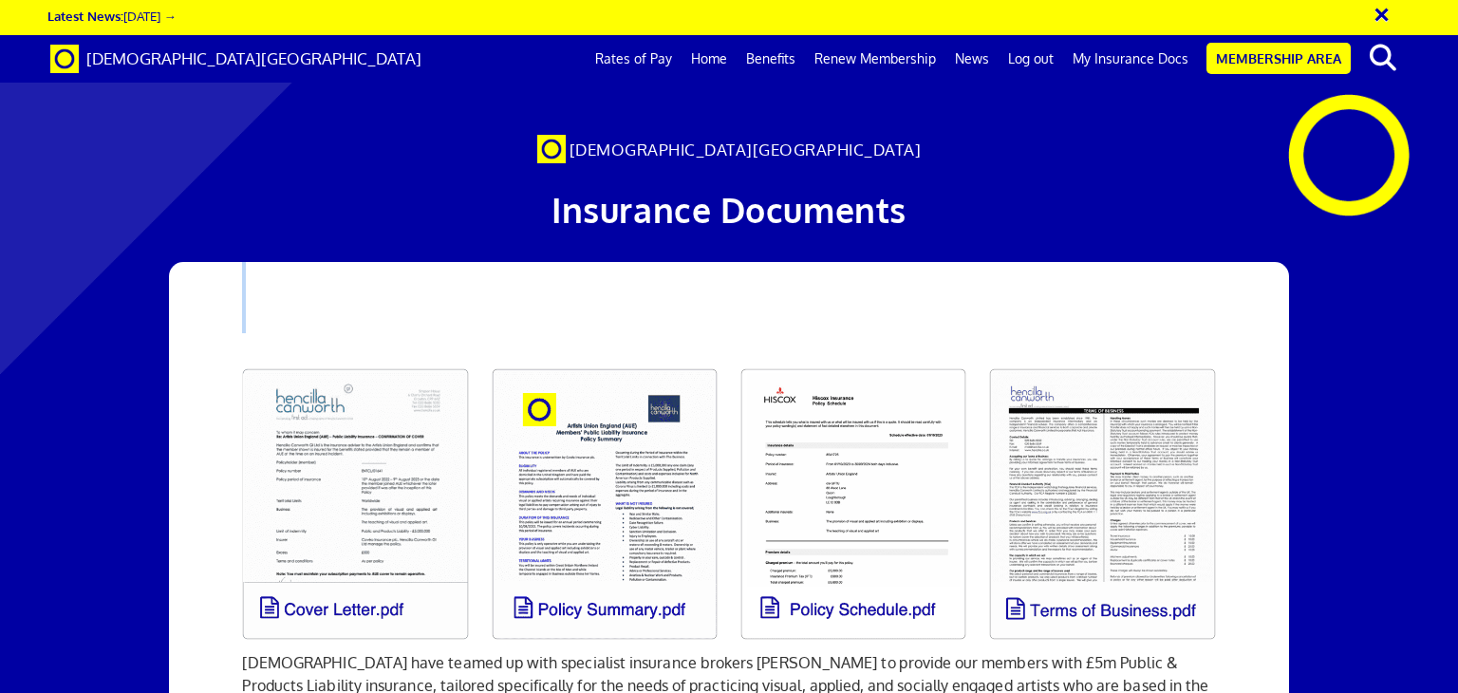
scroll to position [106, 0]
drag, startPoint x: 210, startPoint y: 458, endPoint x: 204, endPoint y: 536, distance: 79.0
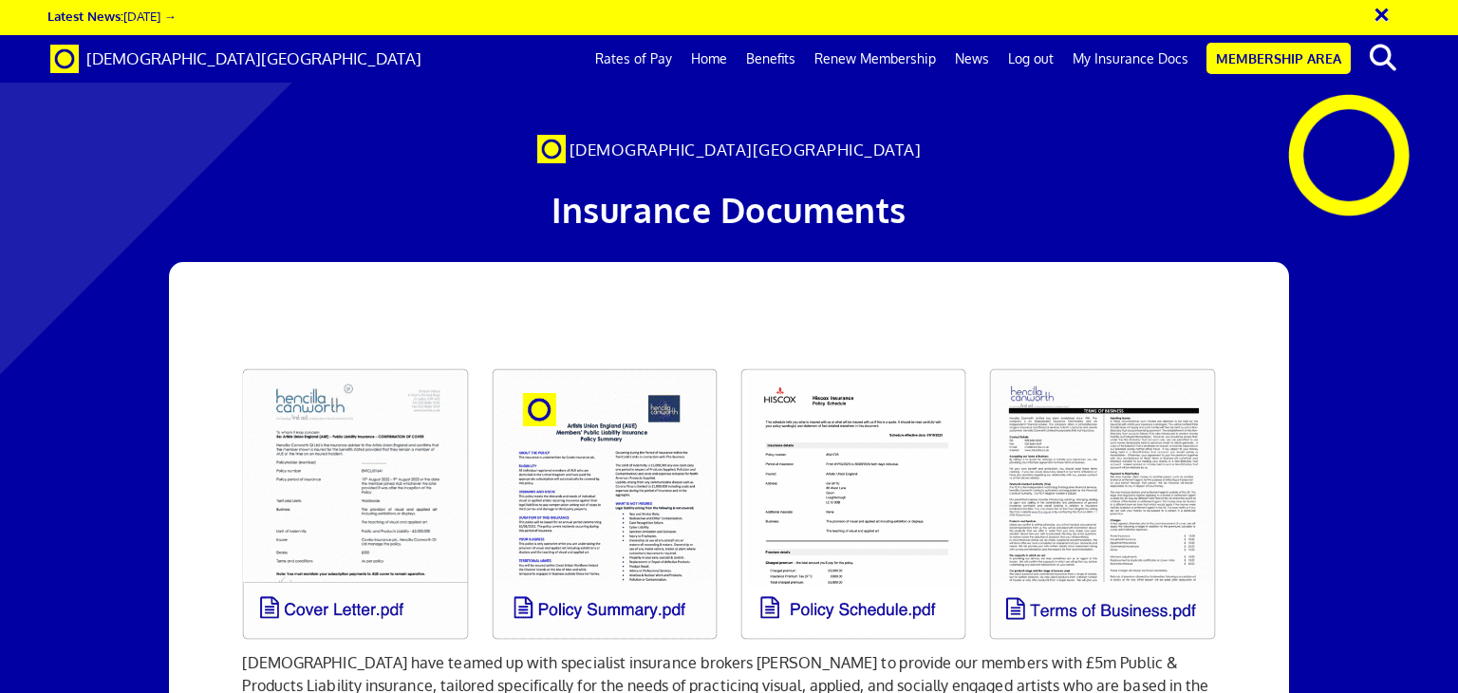
click at [1037, 57] on link "Log out" at bounding box center [1031, 58] width 65 height 47
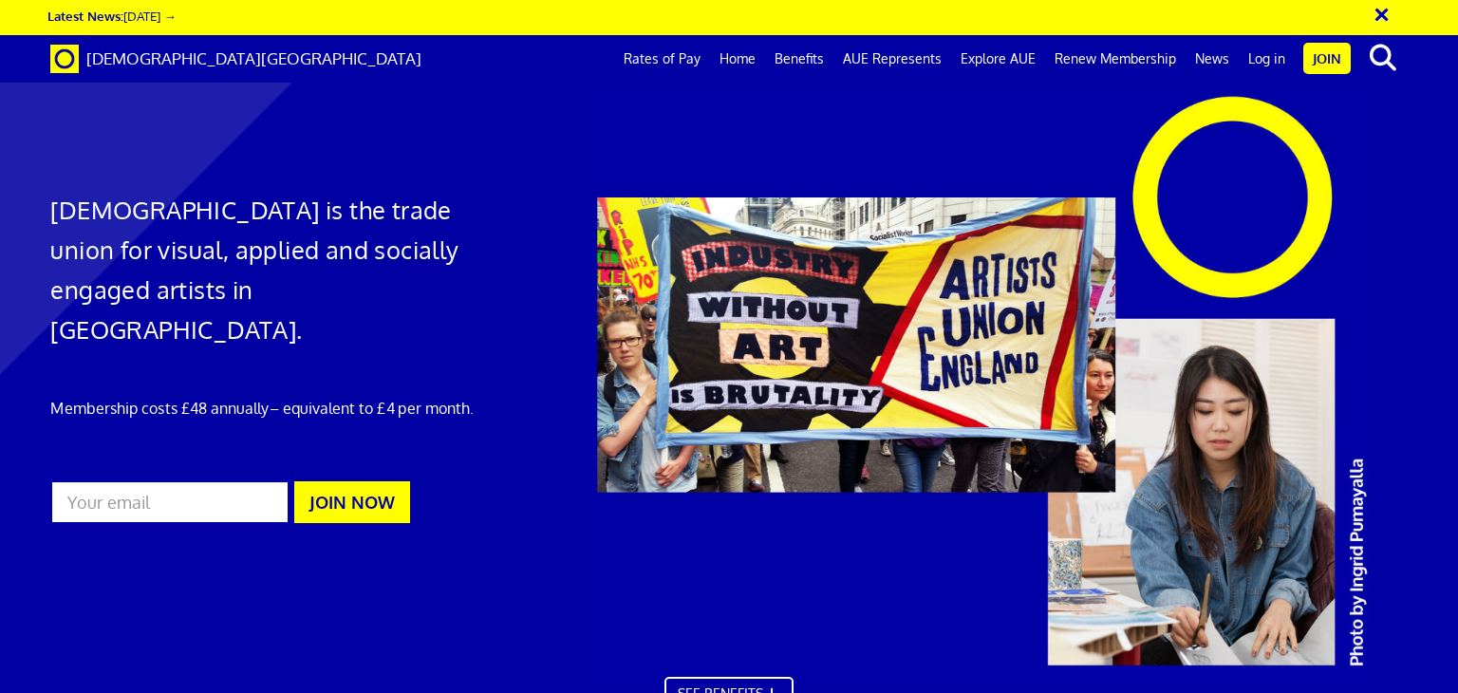
scroll to position [0, 14]
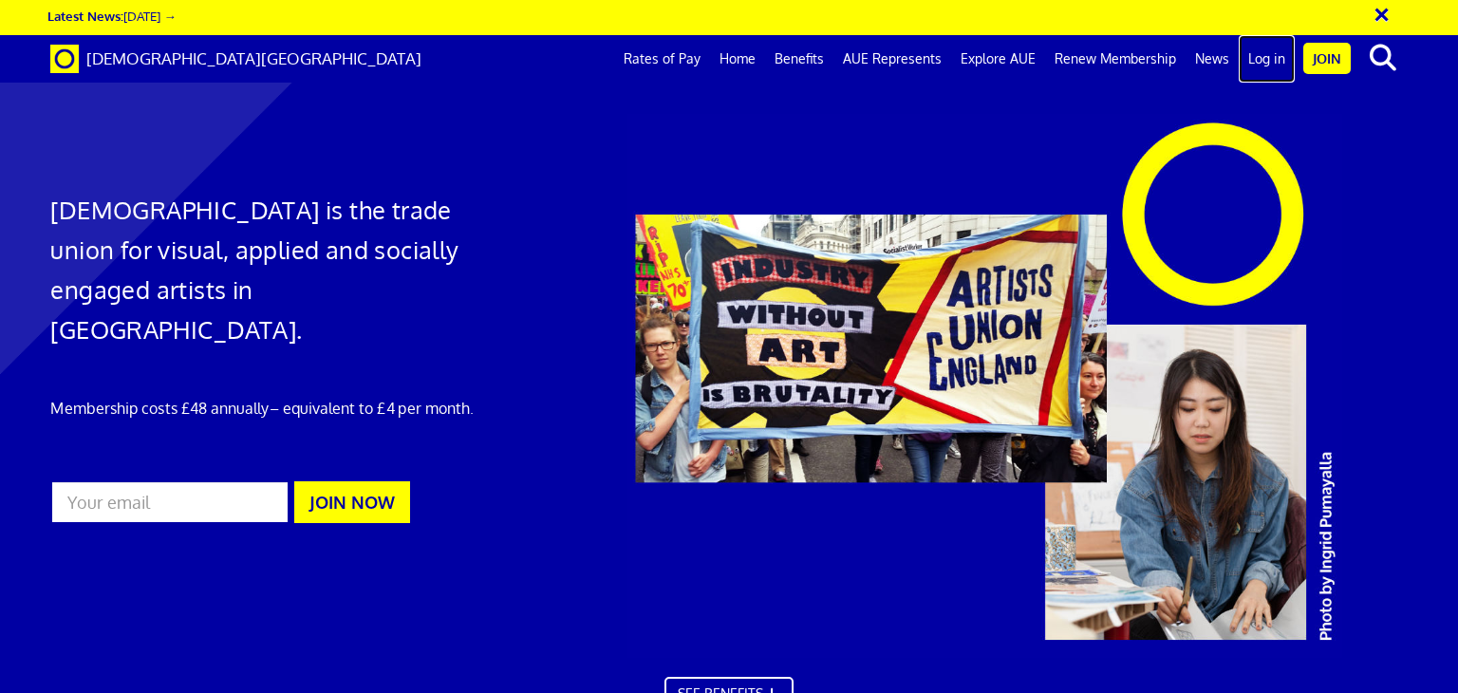
click at [1267, 58] on link "Log in" at bounding box center [1267, 58] width 56 height 47
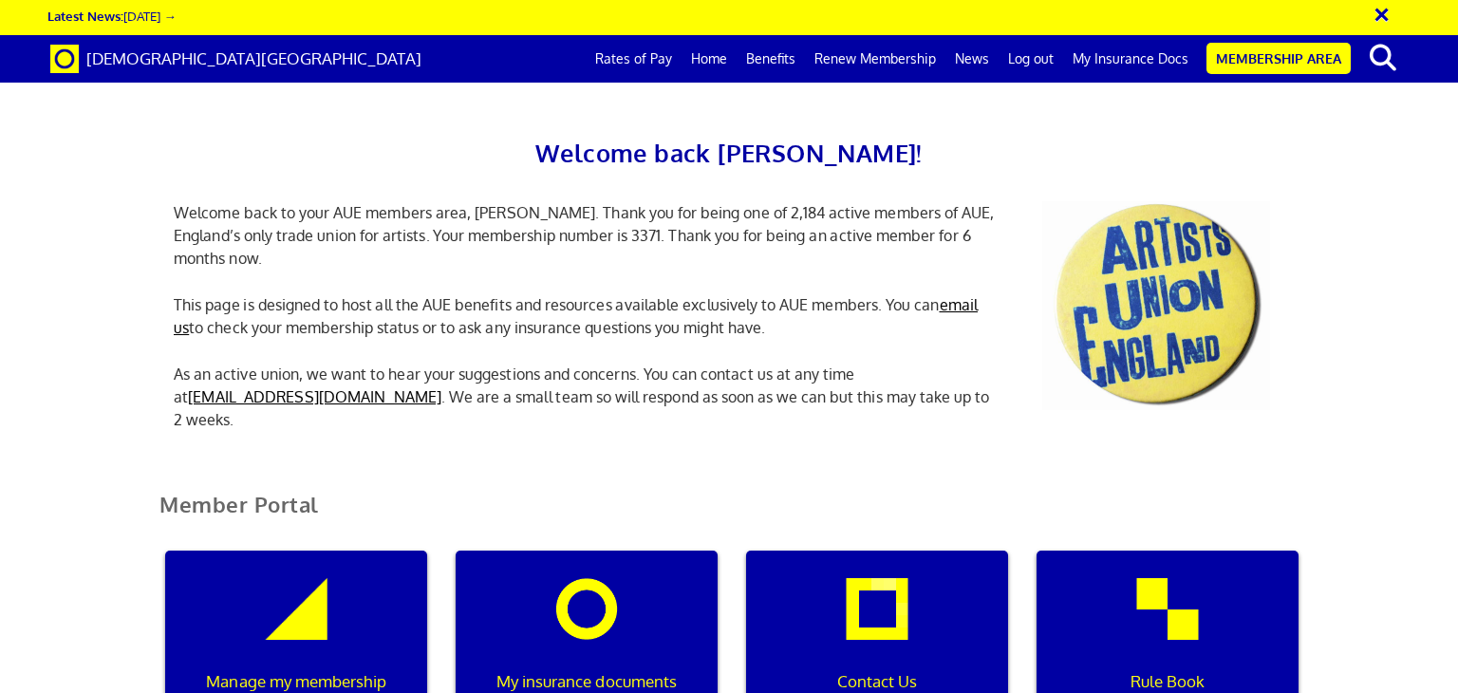
scroll to position [0, 6]
click at [1141, 57] on link "My Insurance Docs" at bounding box center [1130, 58] width 135 height 47
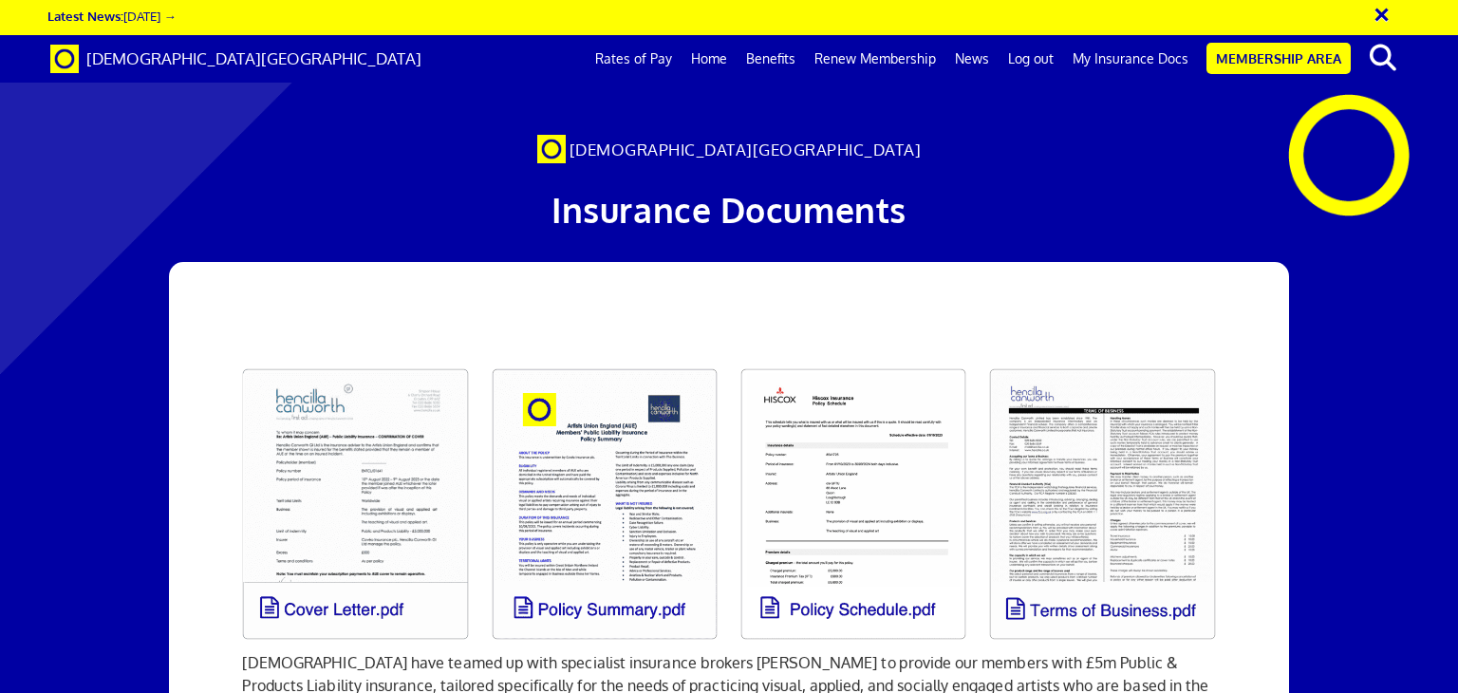
scroll to position [0, 14]
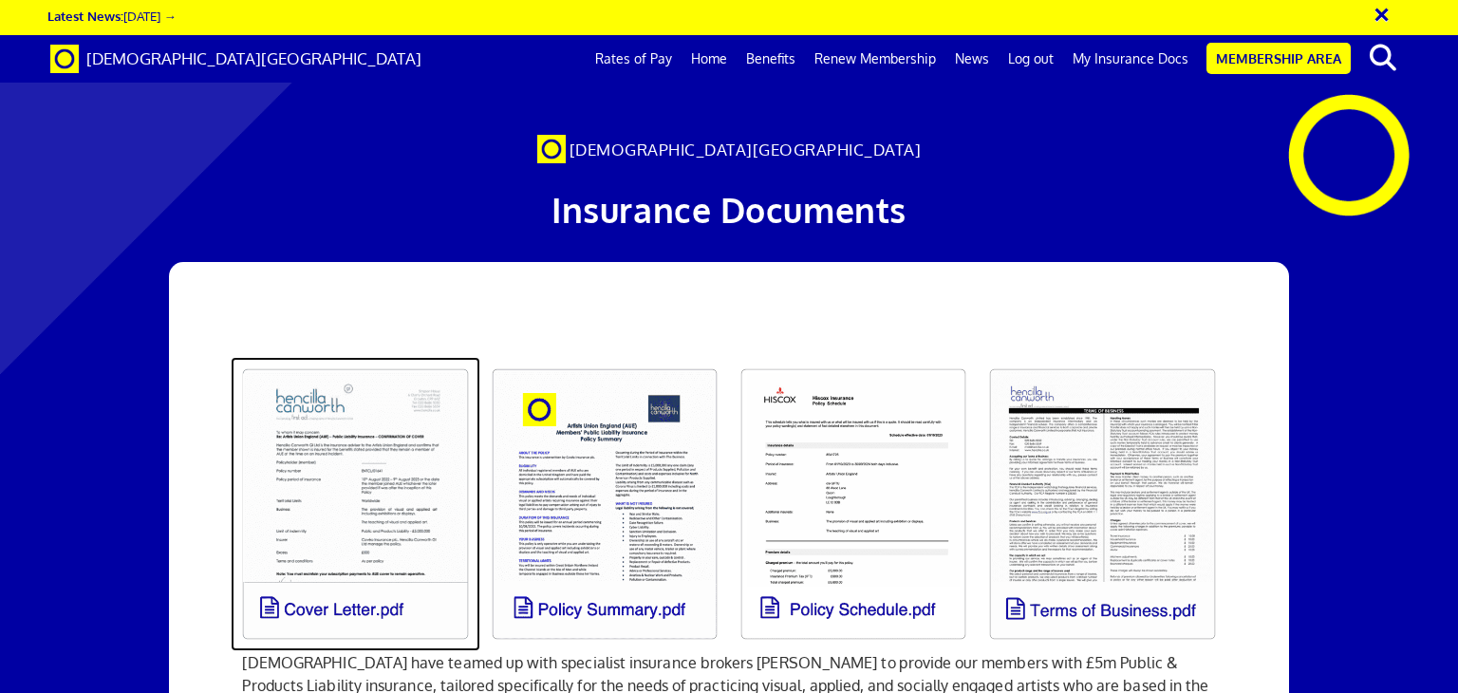
click at [345, 510] on link at bounding box center [355, 504] width 249 height 294
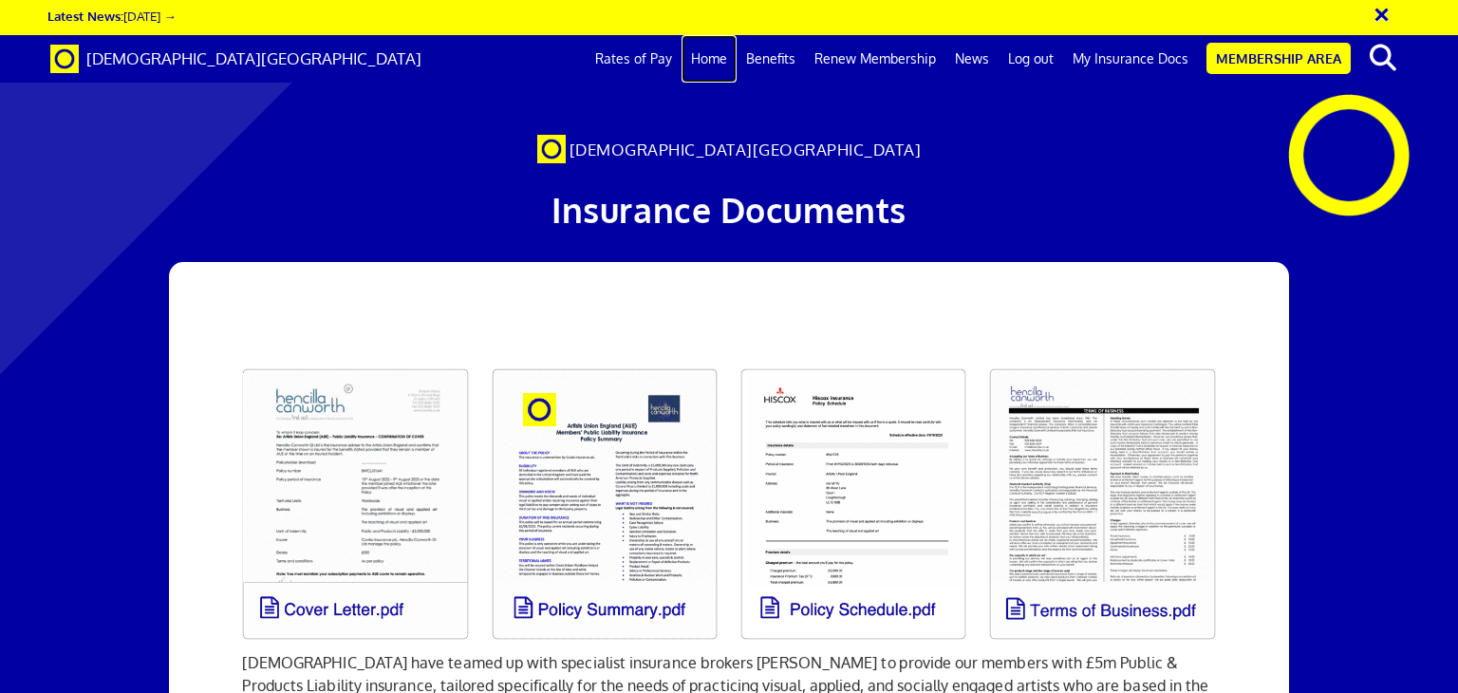
click at [715, 58] on link "Home" at bounding box center [709, 58] width 55 height 47
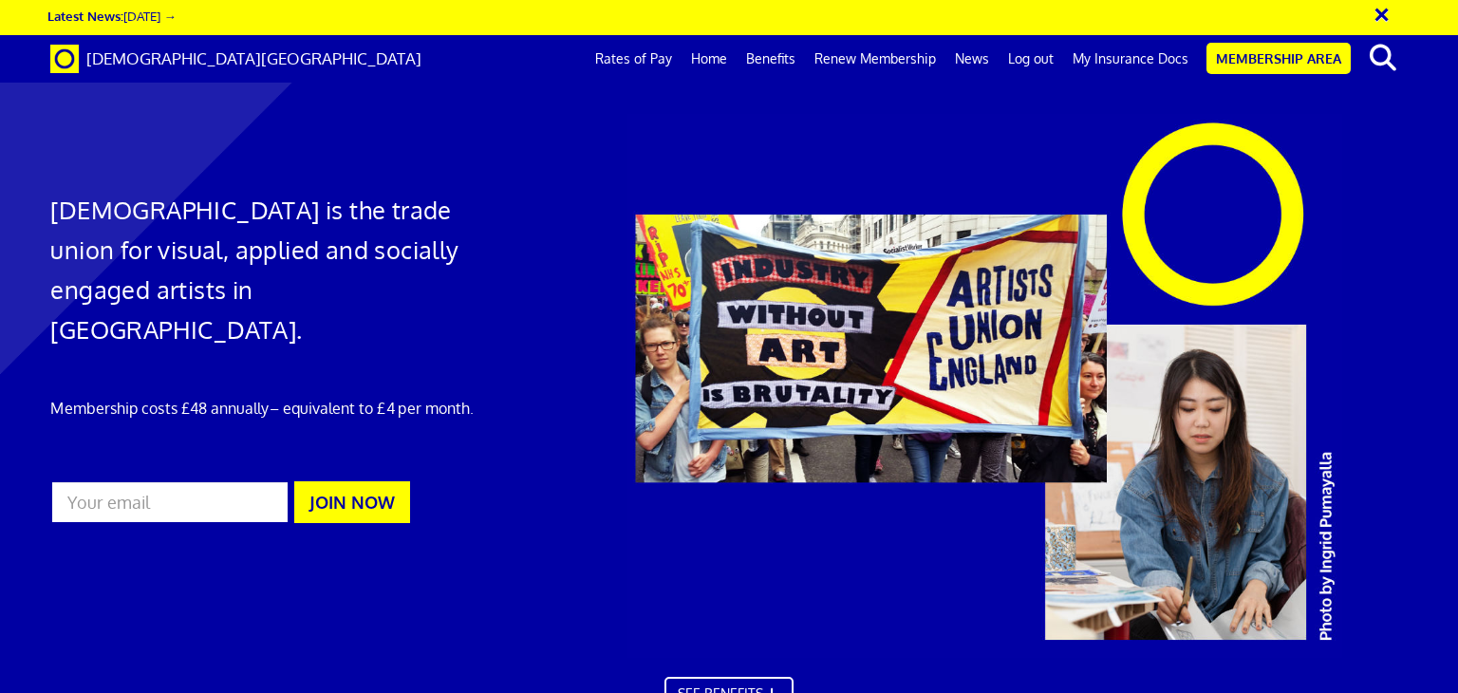
scroll to position [0, 14]
click at [1142, 57] on link "My Insurance Docs" at bounding box center [1130, 58] width 135 height 47
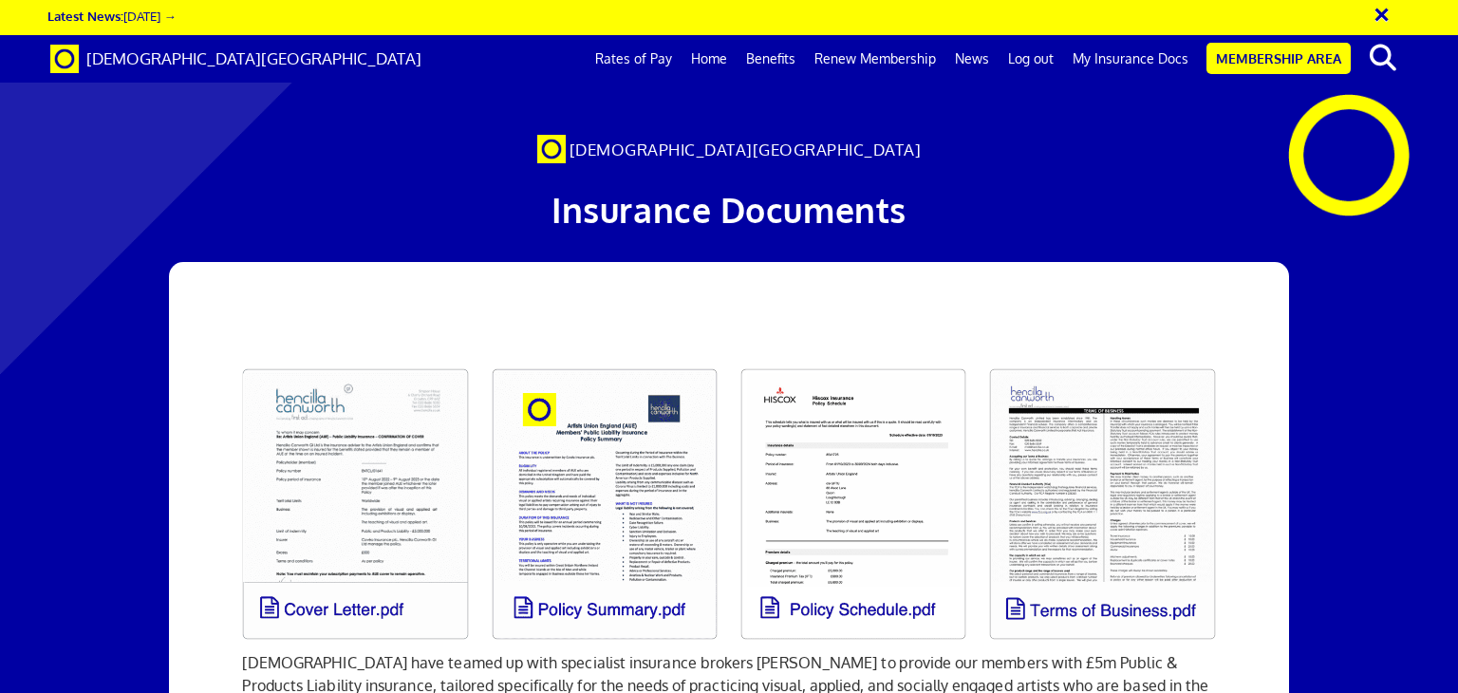
scroll to position [2214, 0]
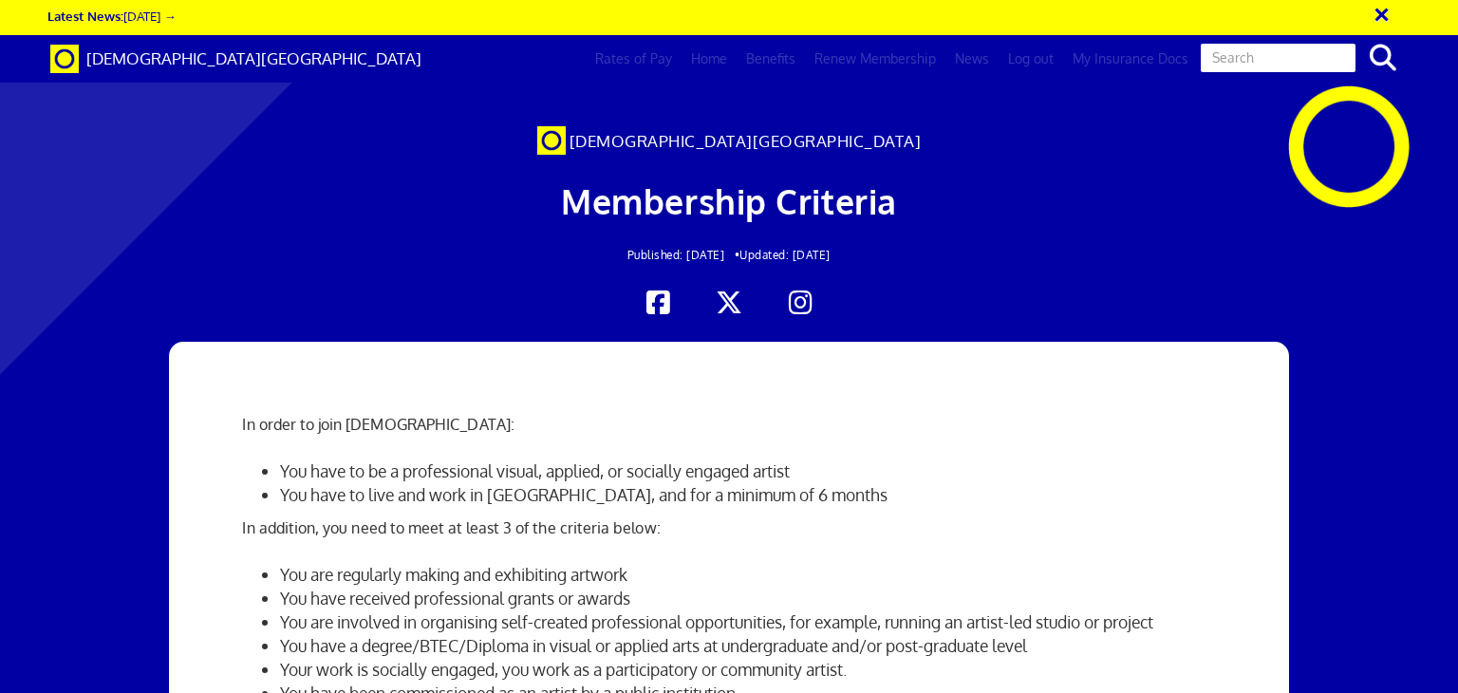
click at [1282, 54] on input "text" at bounding box center [1278, 58] width 159 height 32
type input "phon"
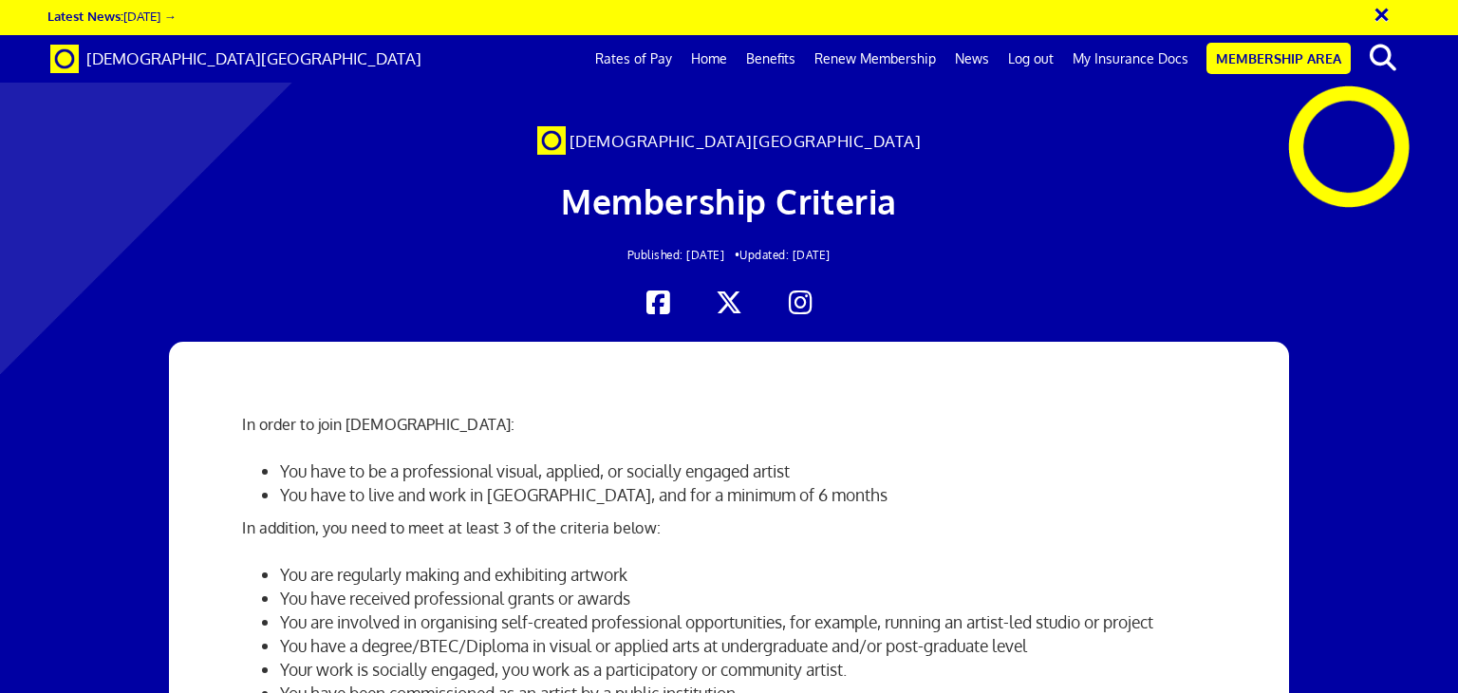
scroll to position [205, 0]
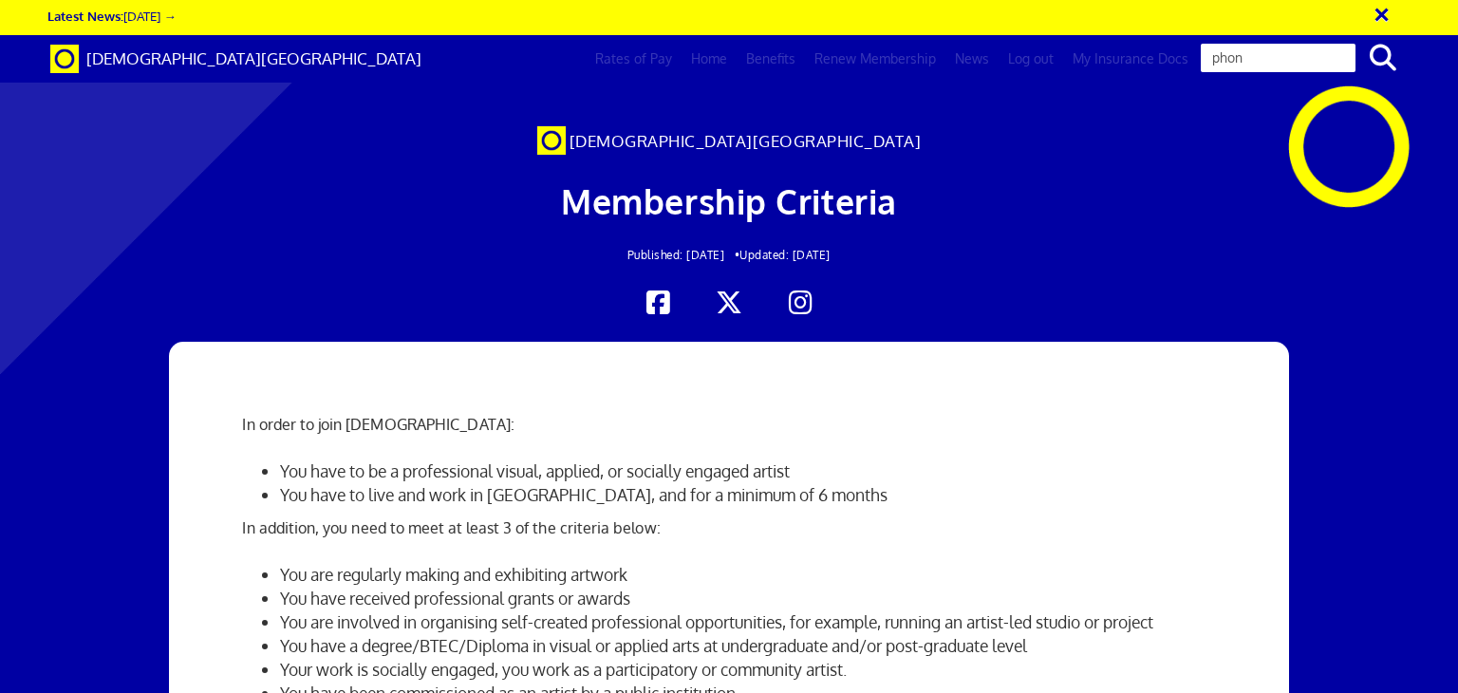
click at [1286, 55] on input "phon" at bounding box center [1278, 58] width 159 height 32
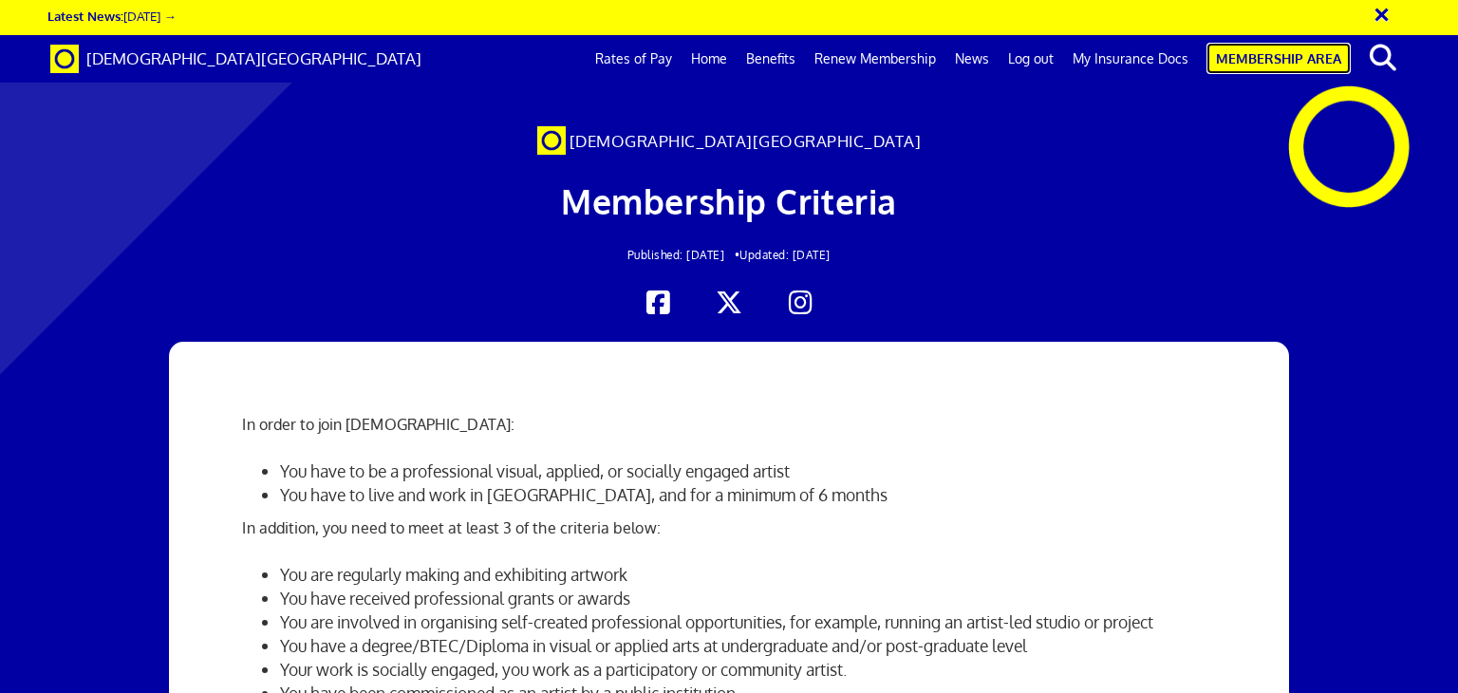
click at [1279, 53] on link "Membership Area" at bounding box center [1279, 58] width 144 height 31
click at [1261, 61] on link "Membership Area" at bounding box center [1279, 58] width 144 height 31
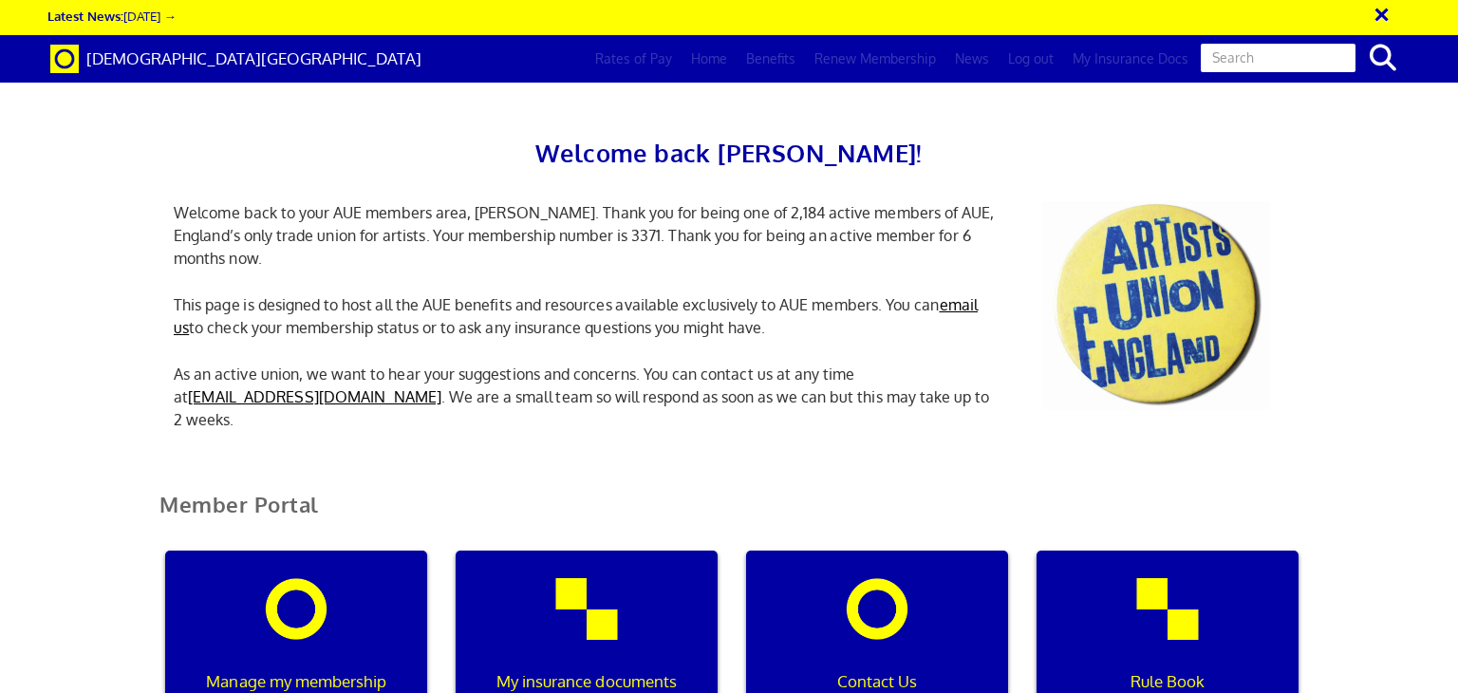
scroll to position [0, 6]
click at [1268, 57] on input "text" at bounding box center [1278, 58] width 159 height 32
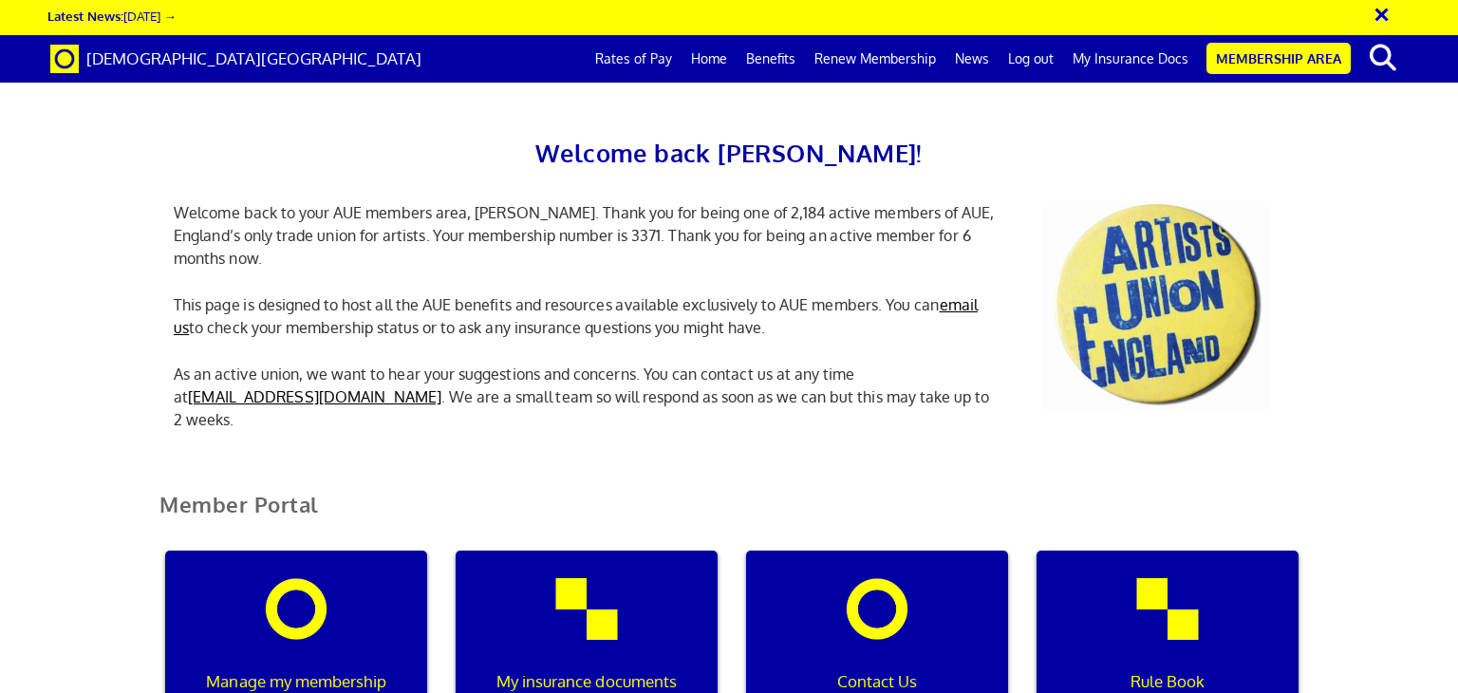
type input "telephone number"
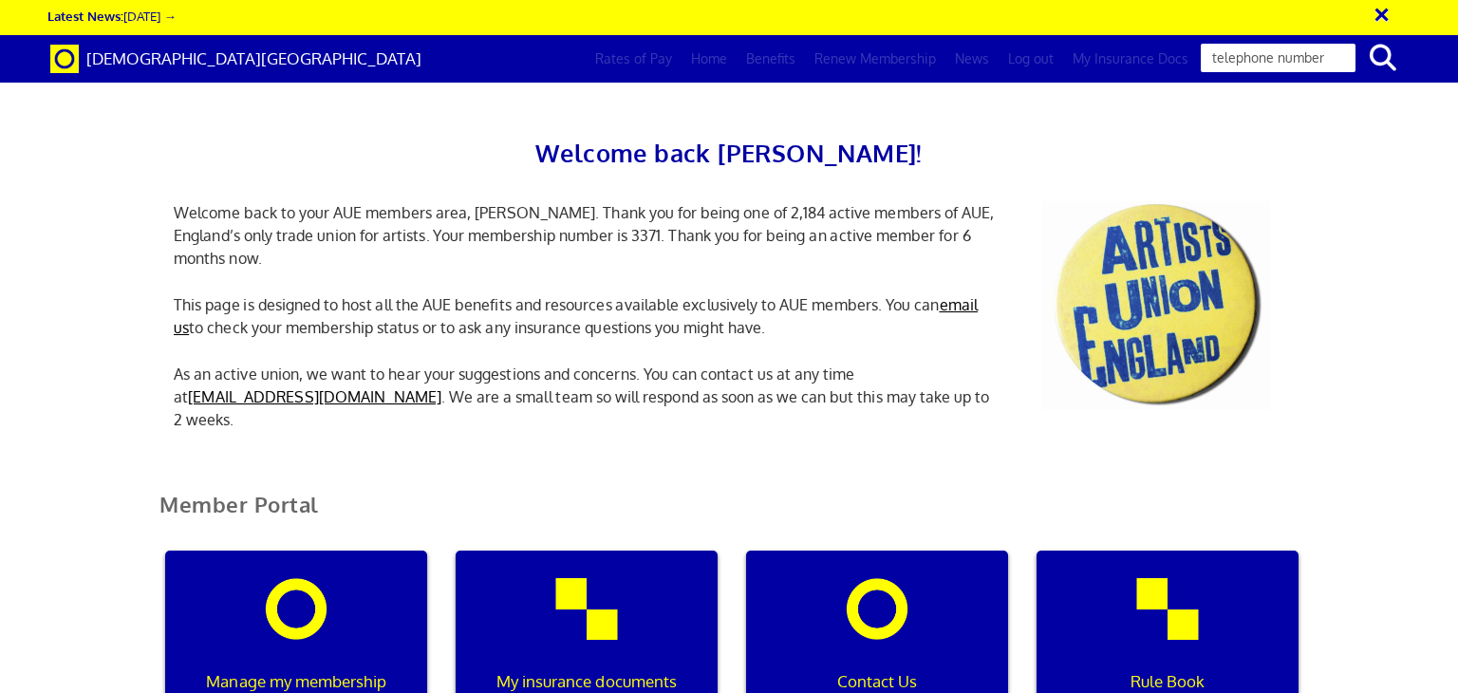
click at [1338, 61] on input "telephone number" at bounding box center [1278, 58] width 159 height 32
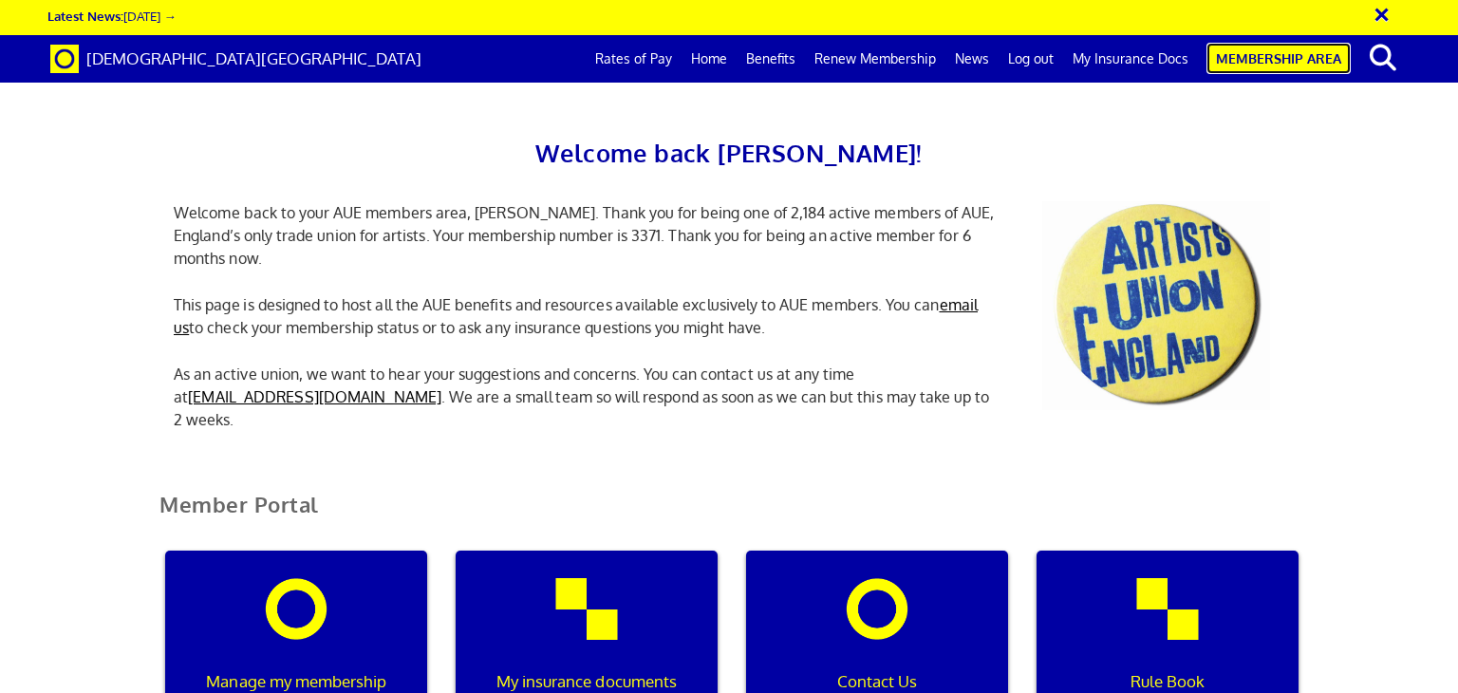
click at [1312, 58] on link "Membership Area" at bounding box center [1279, 58] width 144 height 31
click at [1333, 54] on link "Membership Area" at bounding box center [1279, 58] width 144 height 31
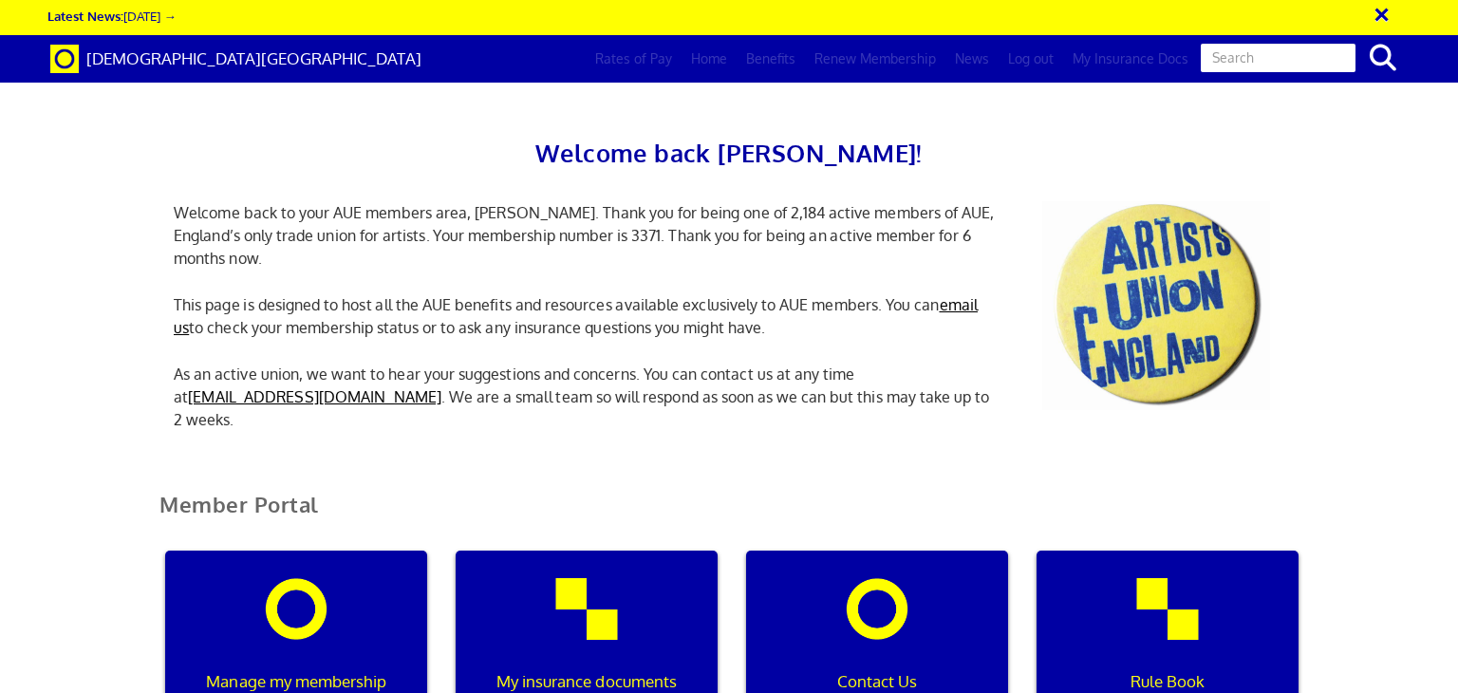
scroll to position [0, 6]
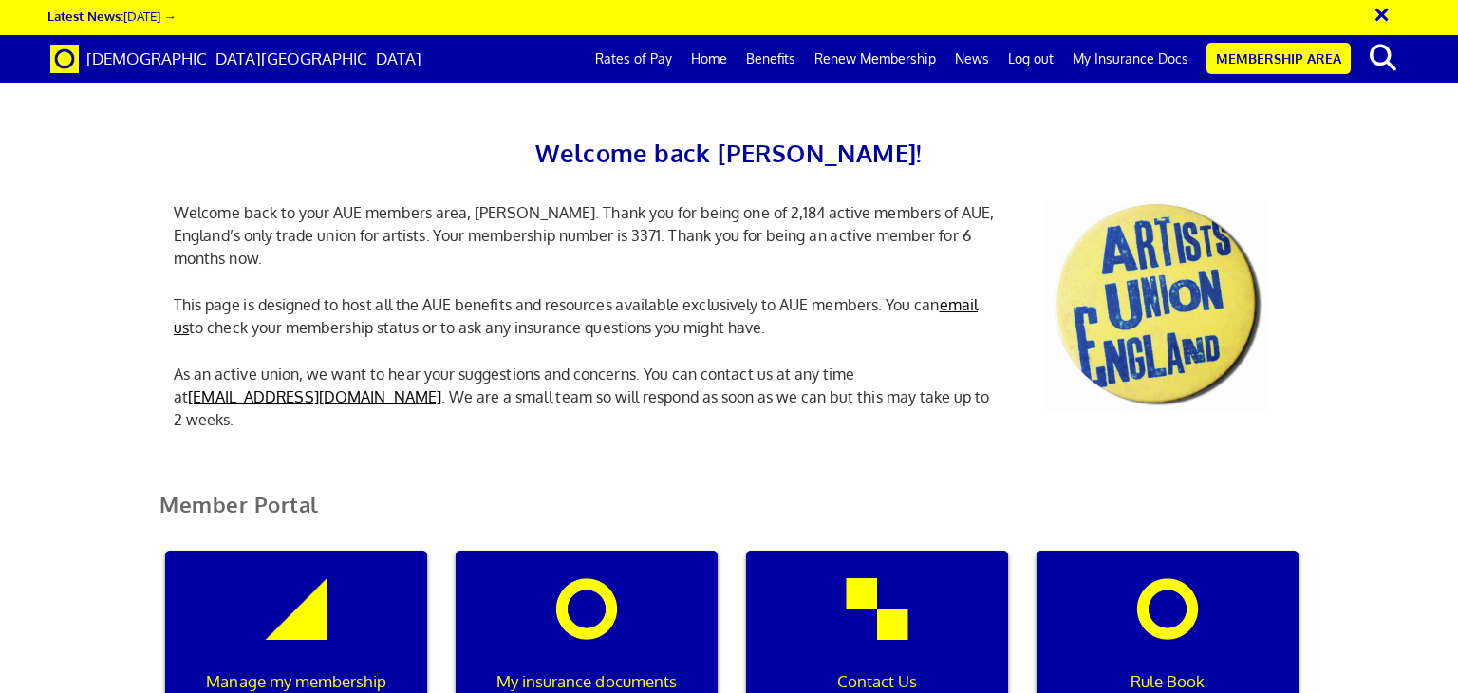
scroll to position [0, 6]
click at [1142, 57] on link "My Insurance Docs" at bounding box center [1130, 58] width 135 height 47
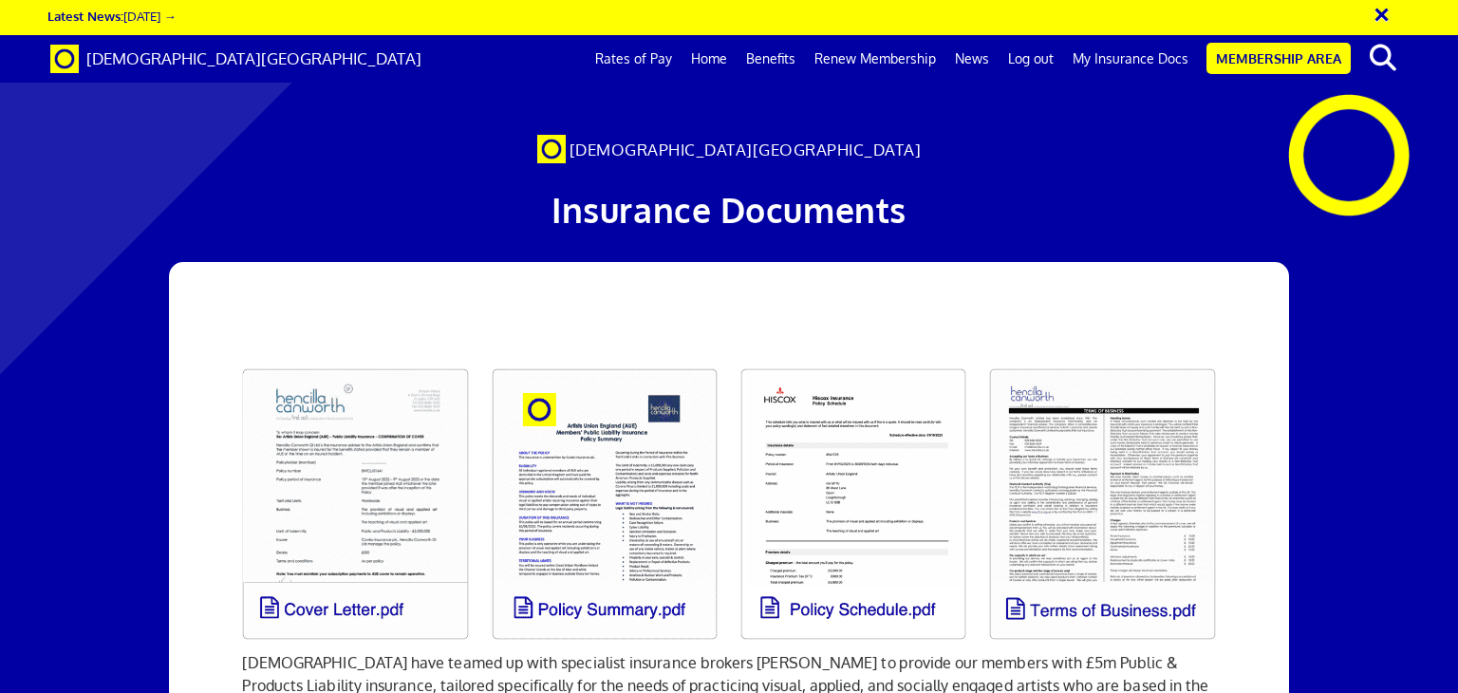
scroll to position [0, 14]
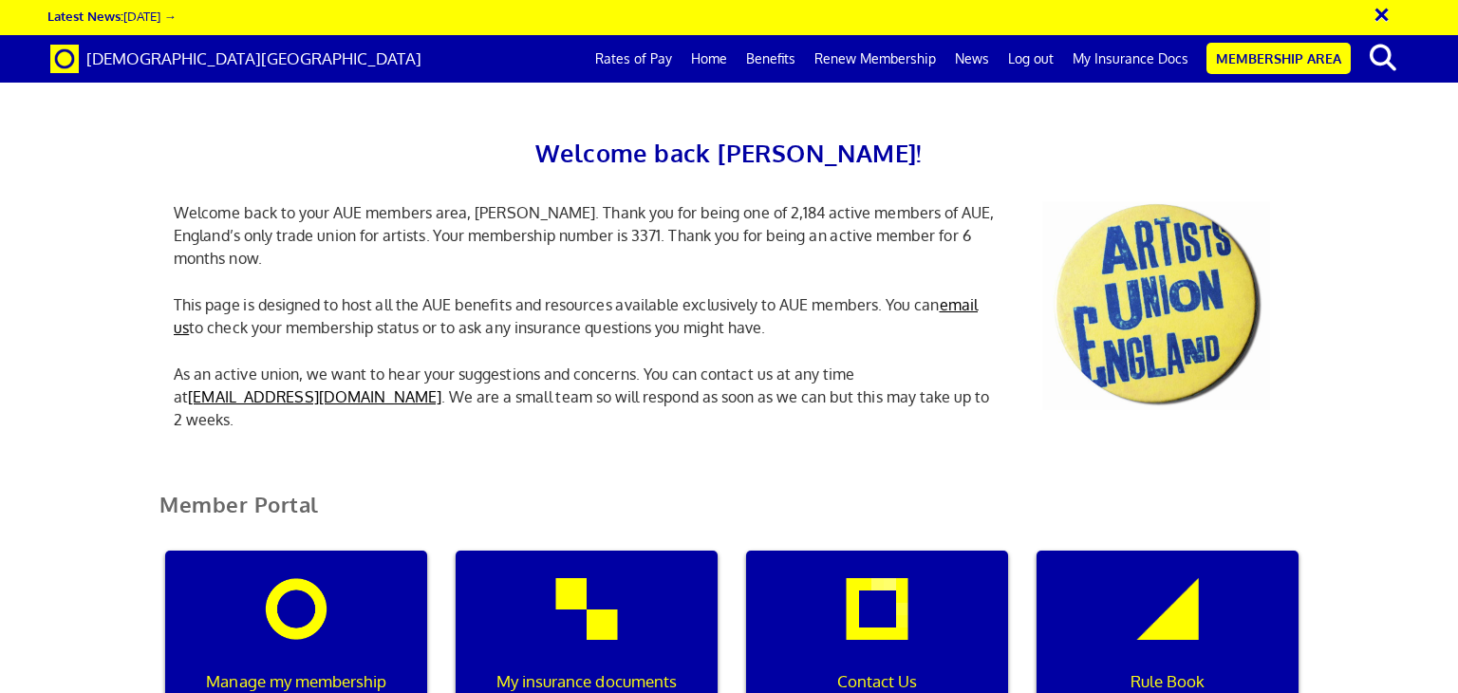
scroll to position [742, 0]
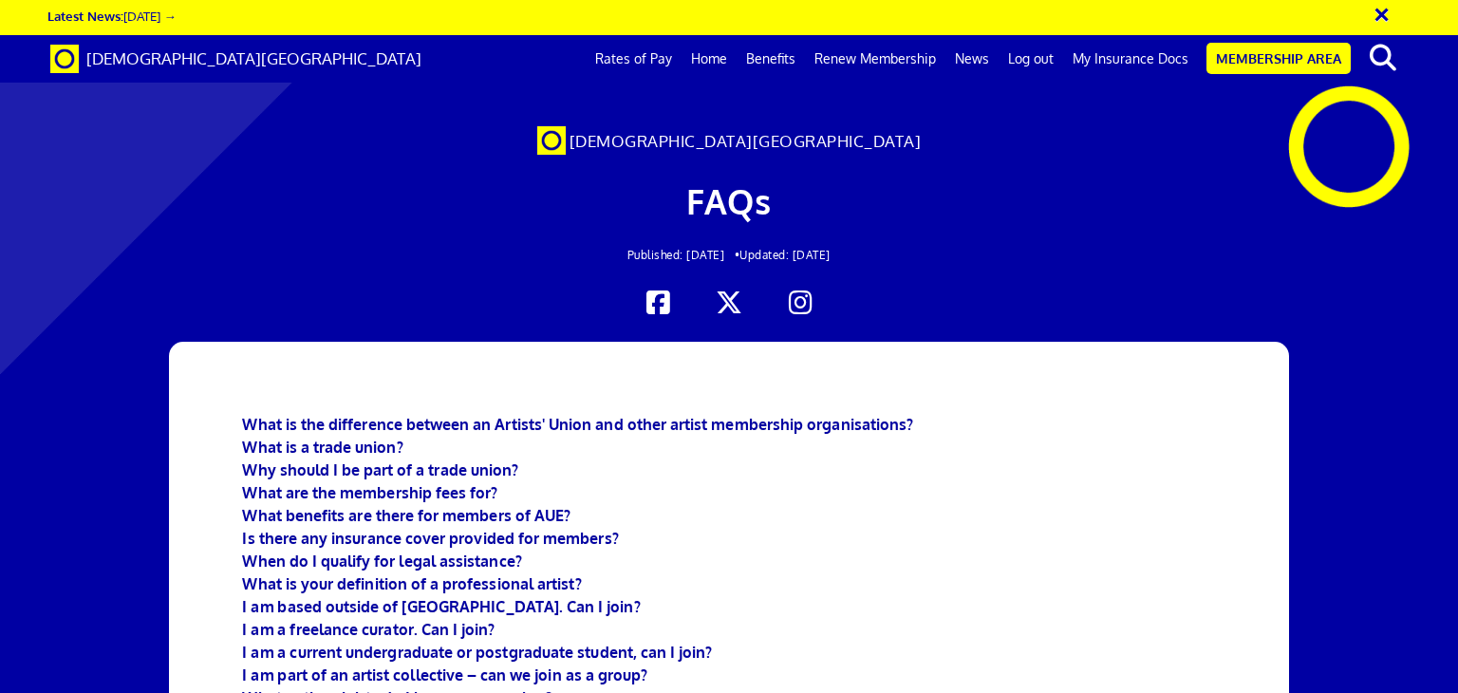
scroll to position [4513, 0]
click at [1273, 51] on link "Membership Area" at bounding box center [1279, 58] width 144 height 31
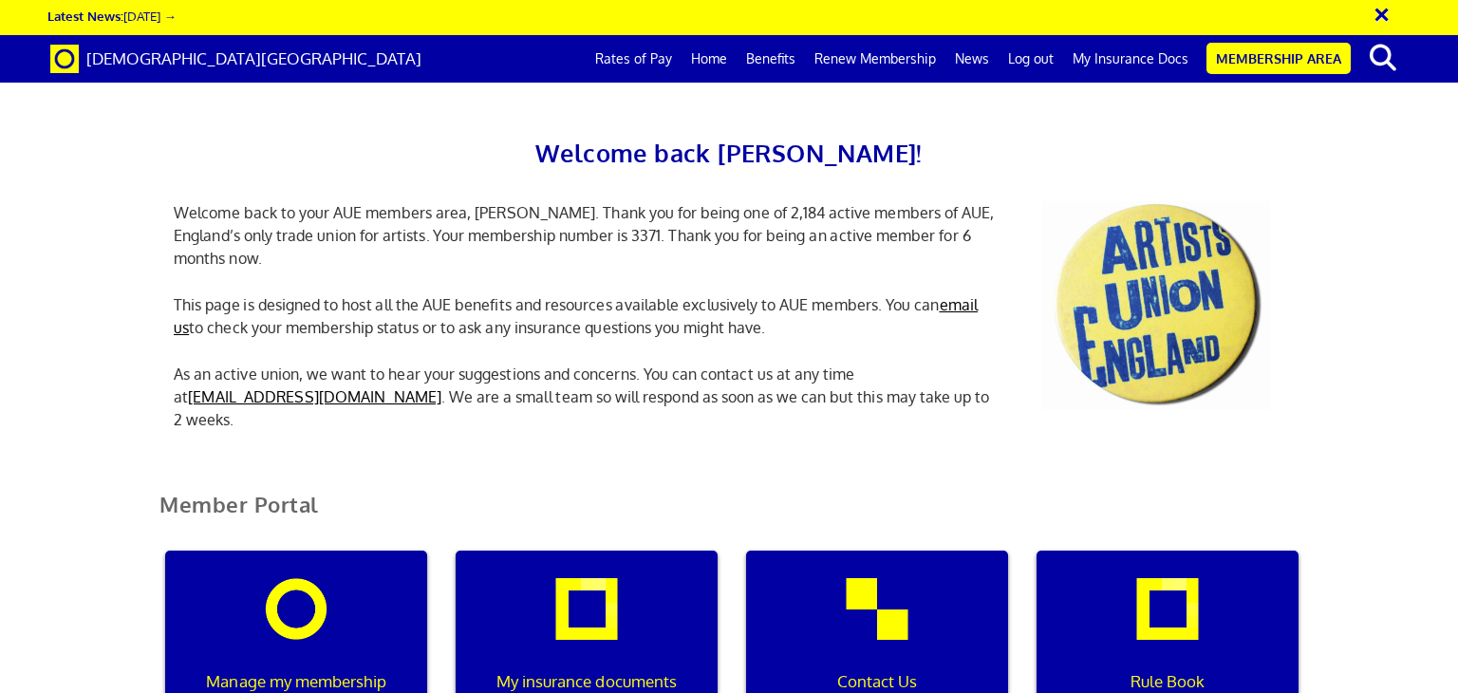
scroll to position [104, 0]
click at [301, 551] on div "Manage my membership" at bounding box center [296, 642] width 262 height 182
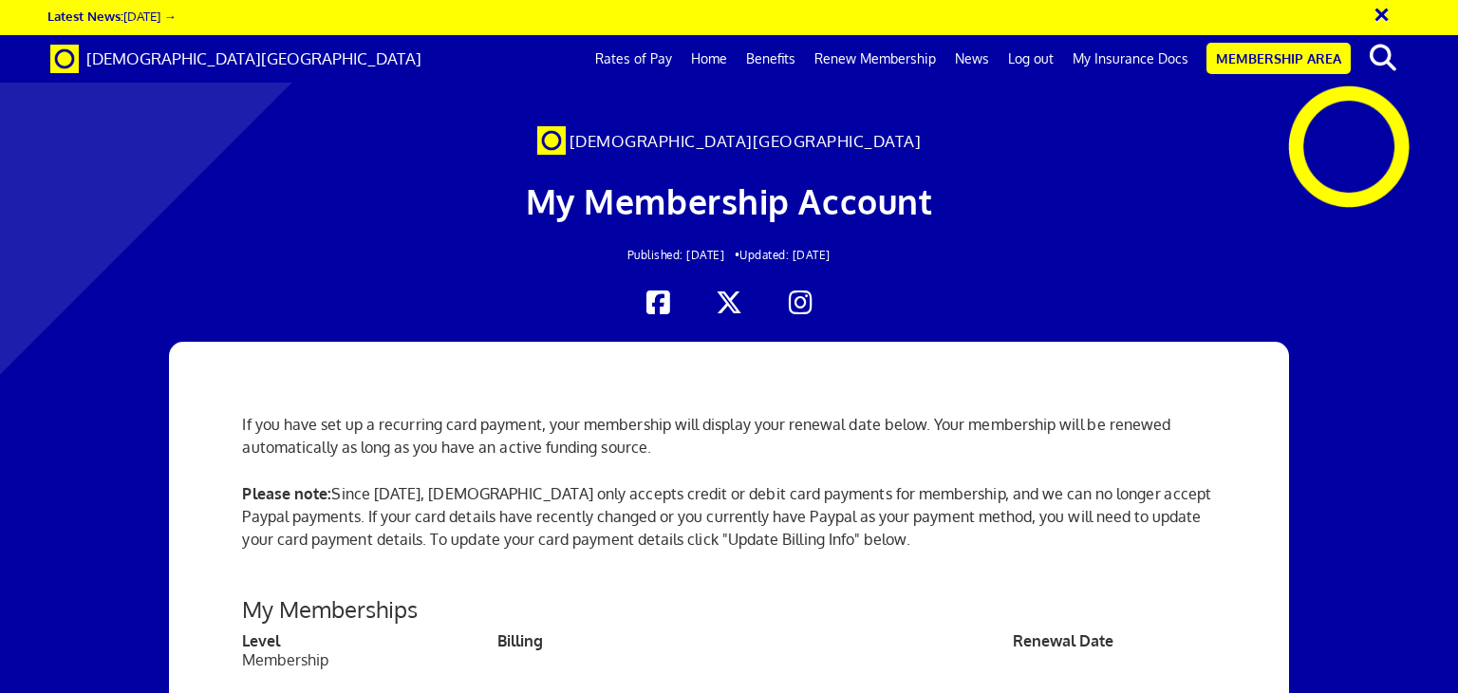
scroll to position [604, 0]
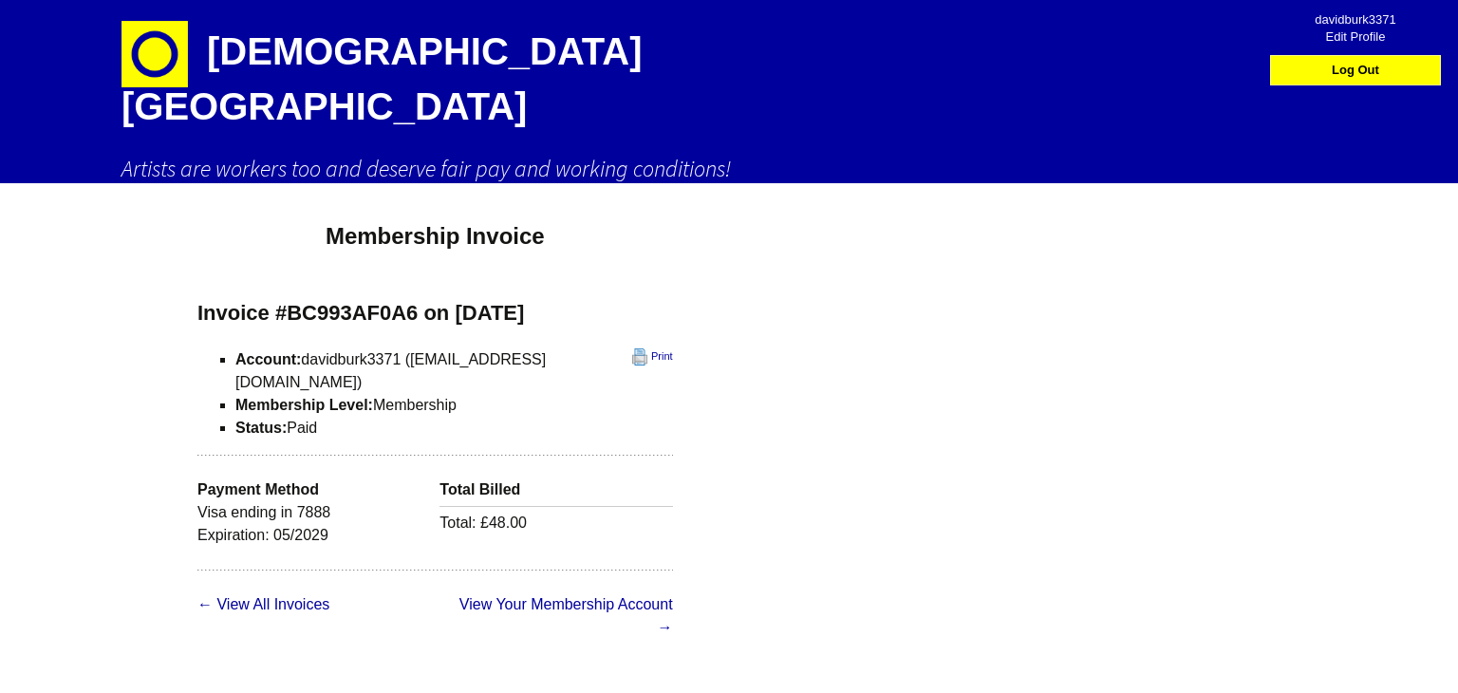
scroll to position [9, 0]
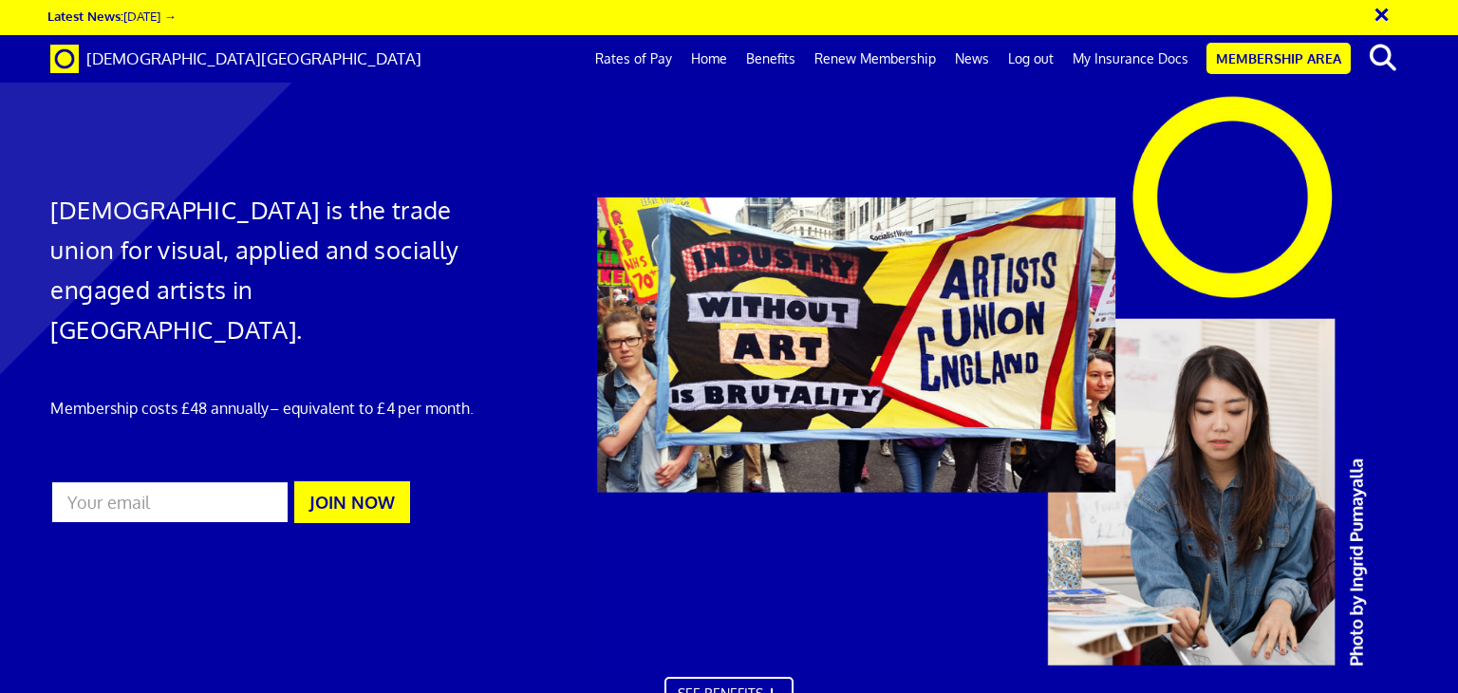
scroll to position [0, 14]
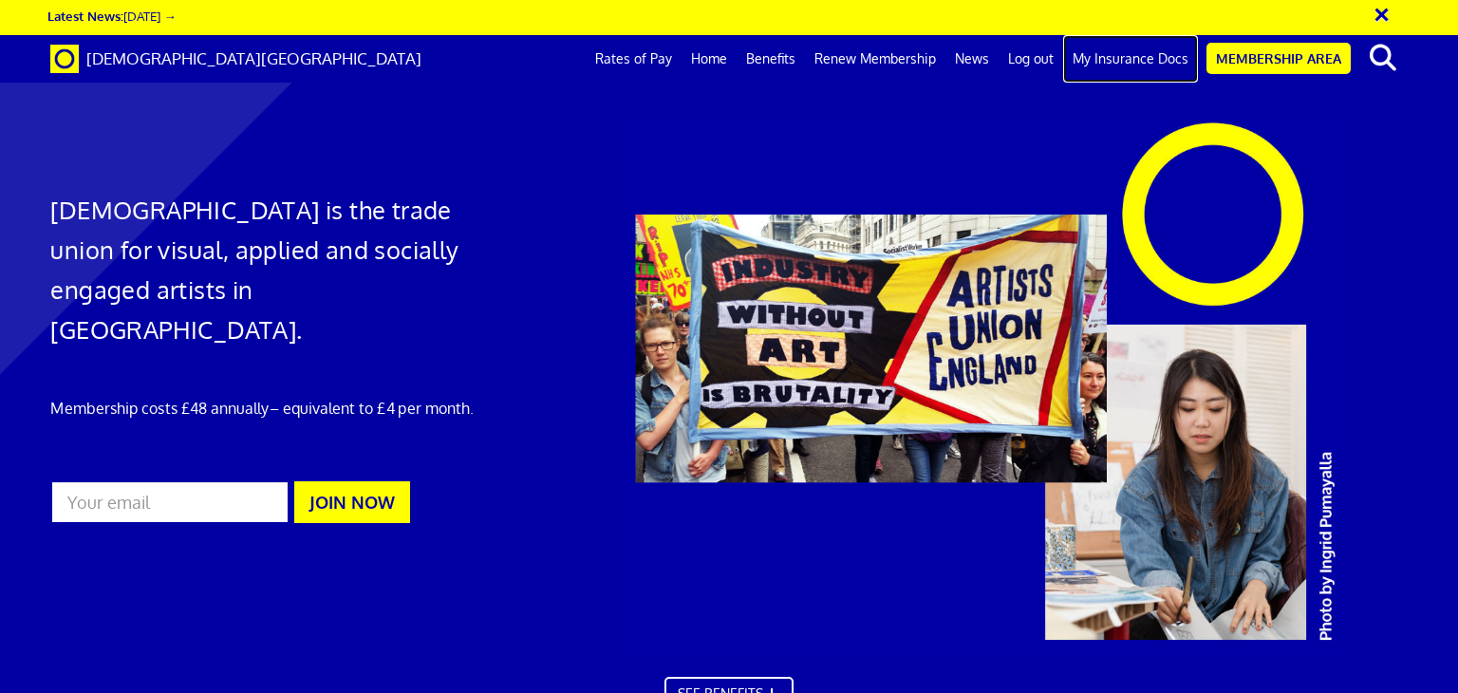
click at [1130, 56] on link "My Insurance Docs" at bounding box center [1130, 58] width 135 height 47
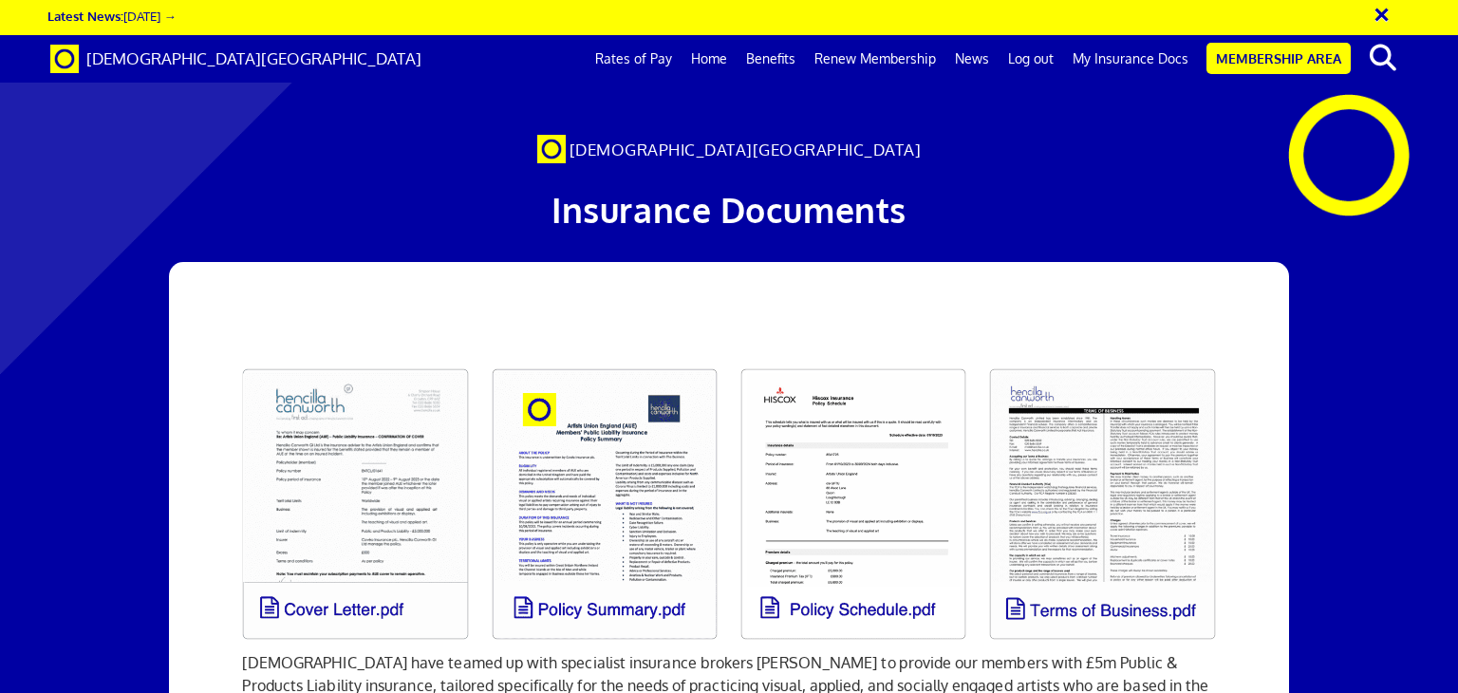
scroll to position [123, 0]
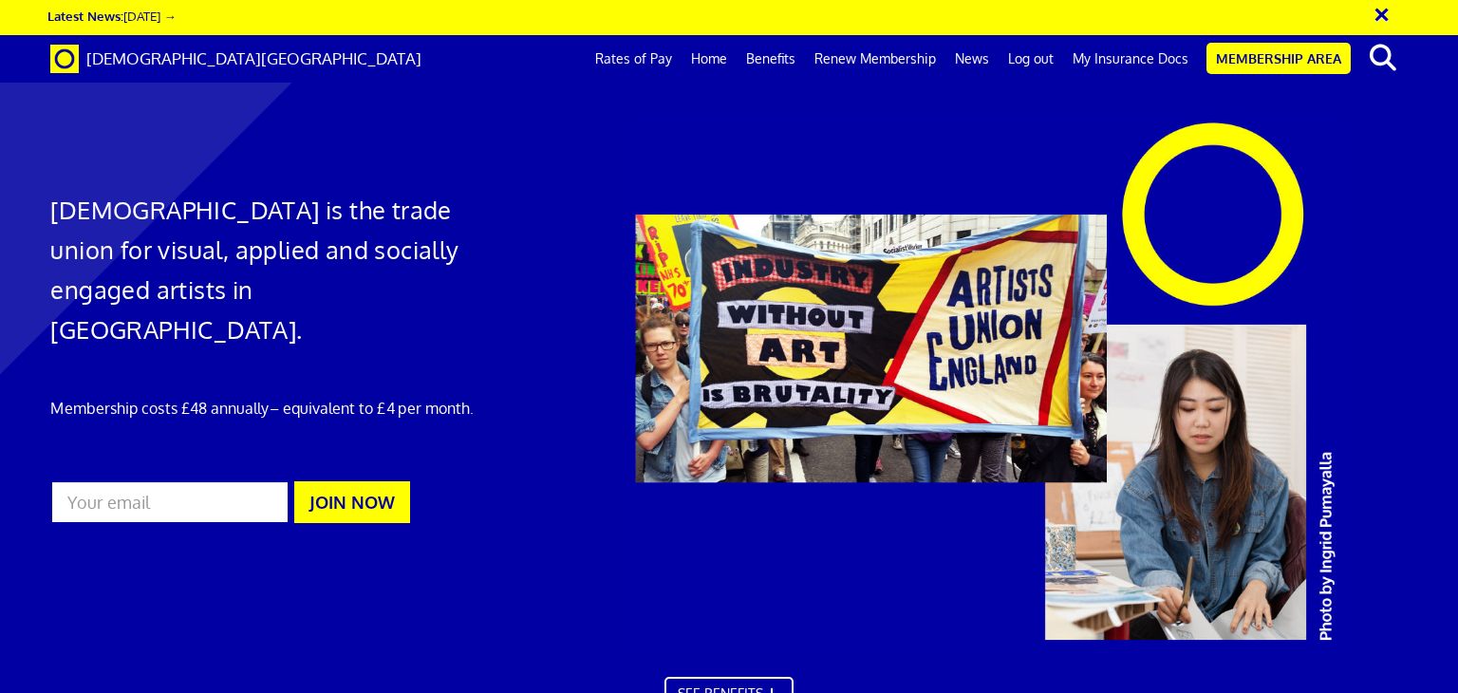
scroll to position [0, 14]
click at [1133, 57] on link "My Insurance Docs" at bounding box center [1130, 58] width 135 height 47
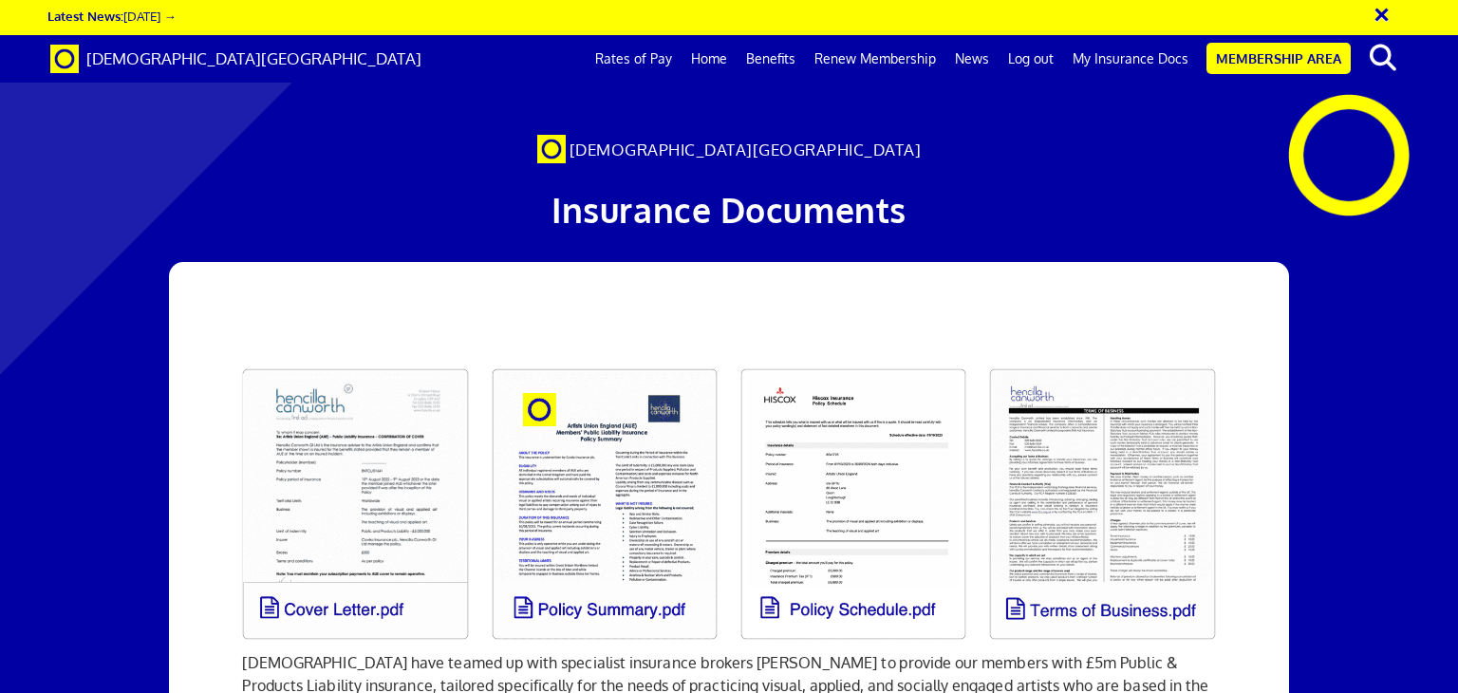
scroll to position [166, 0]
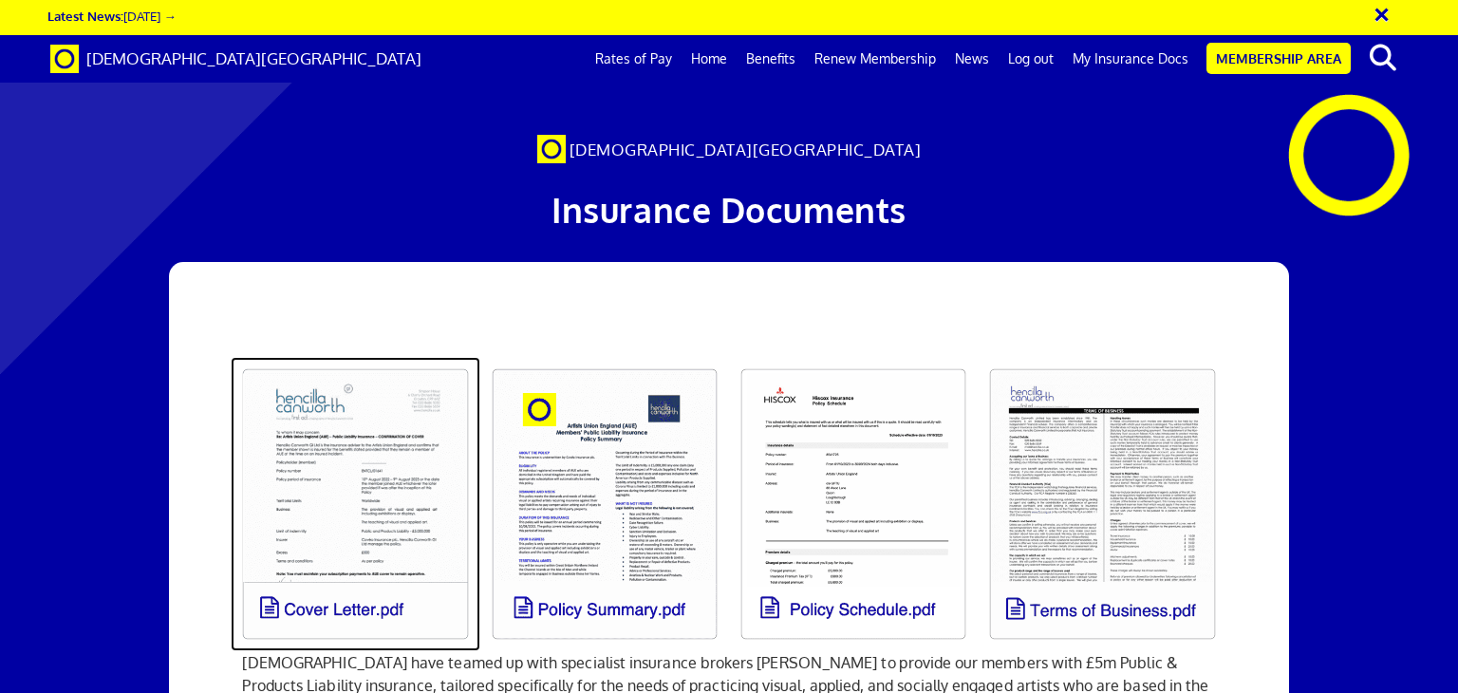
click at [350, 357] on link at bounding box center [355, 504] width 249 height 294
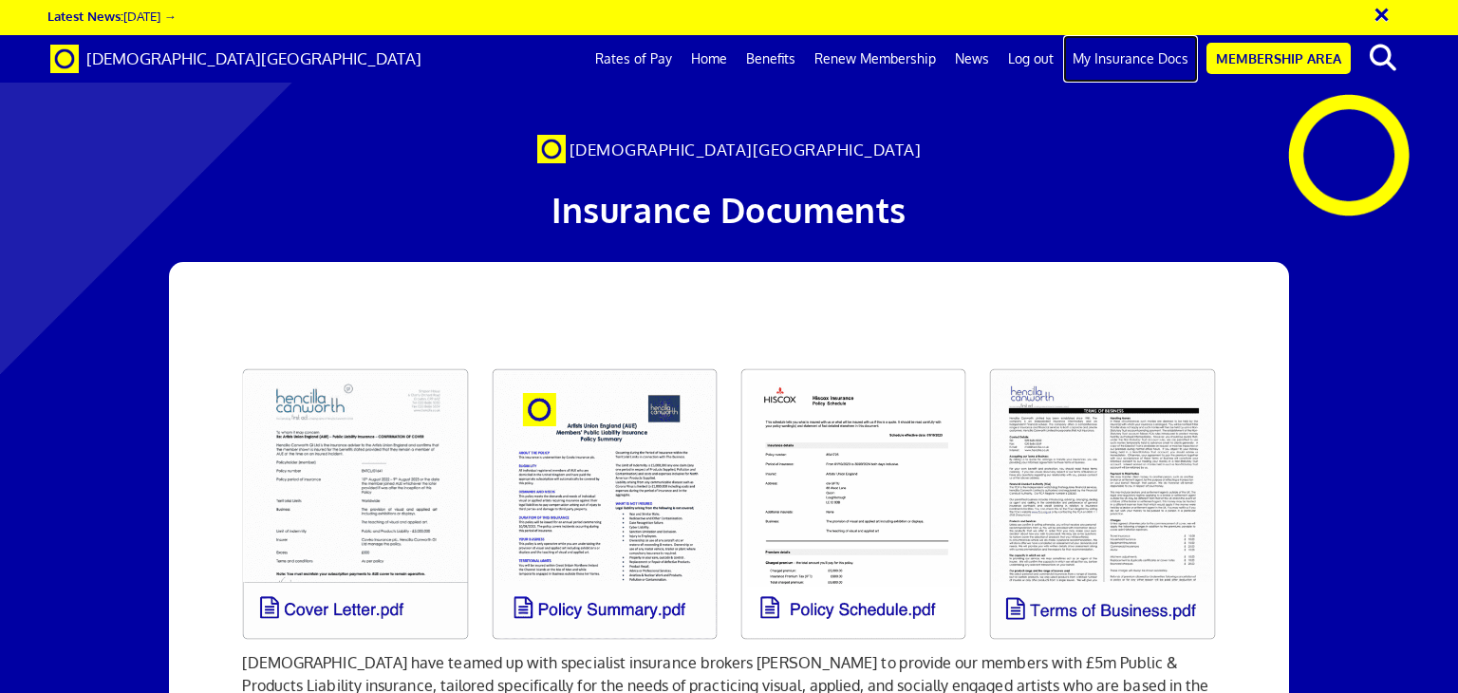
click at [1127, 60] on link "My Insurance Docs" at bounding box center [1130, 58] width 135 height 47
click at [1278, 58] on link "Membership Area" at bounding box center [1279, 58] width 144 height 31
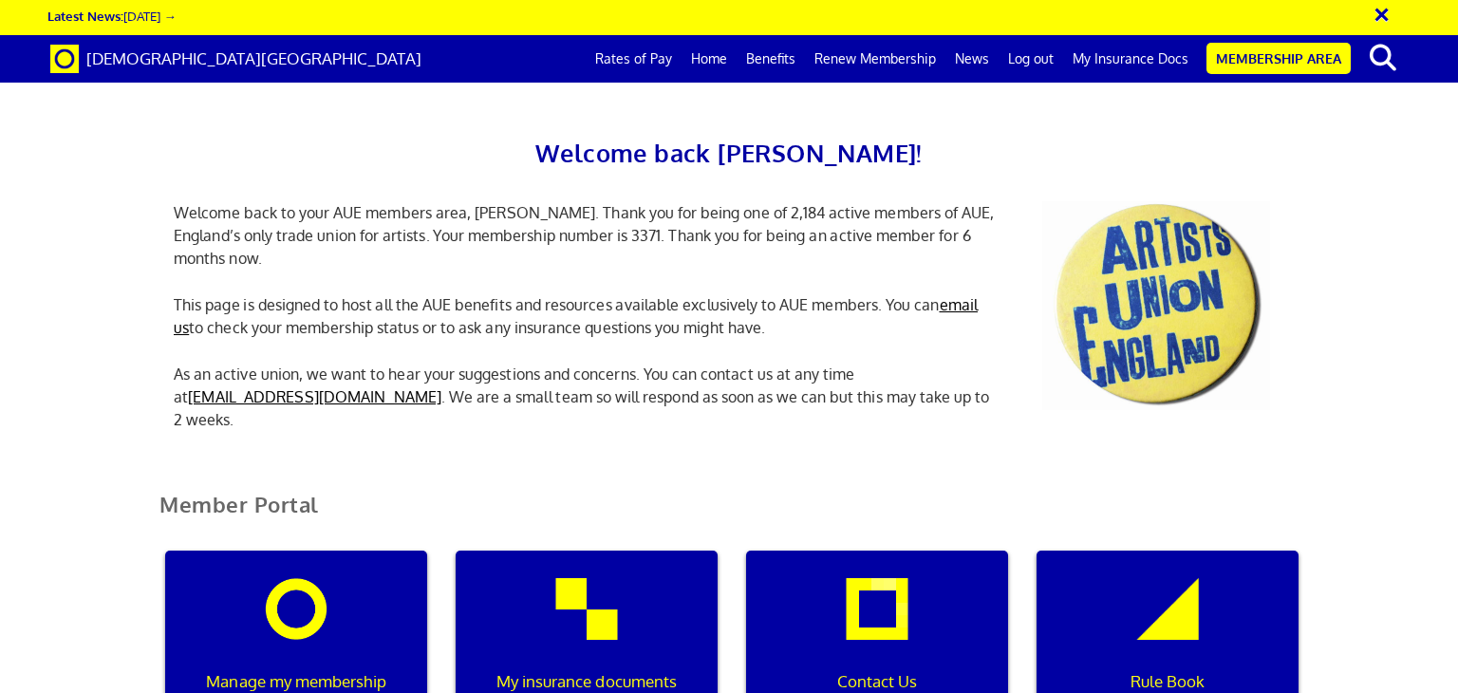
scroll to position [834, 0]
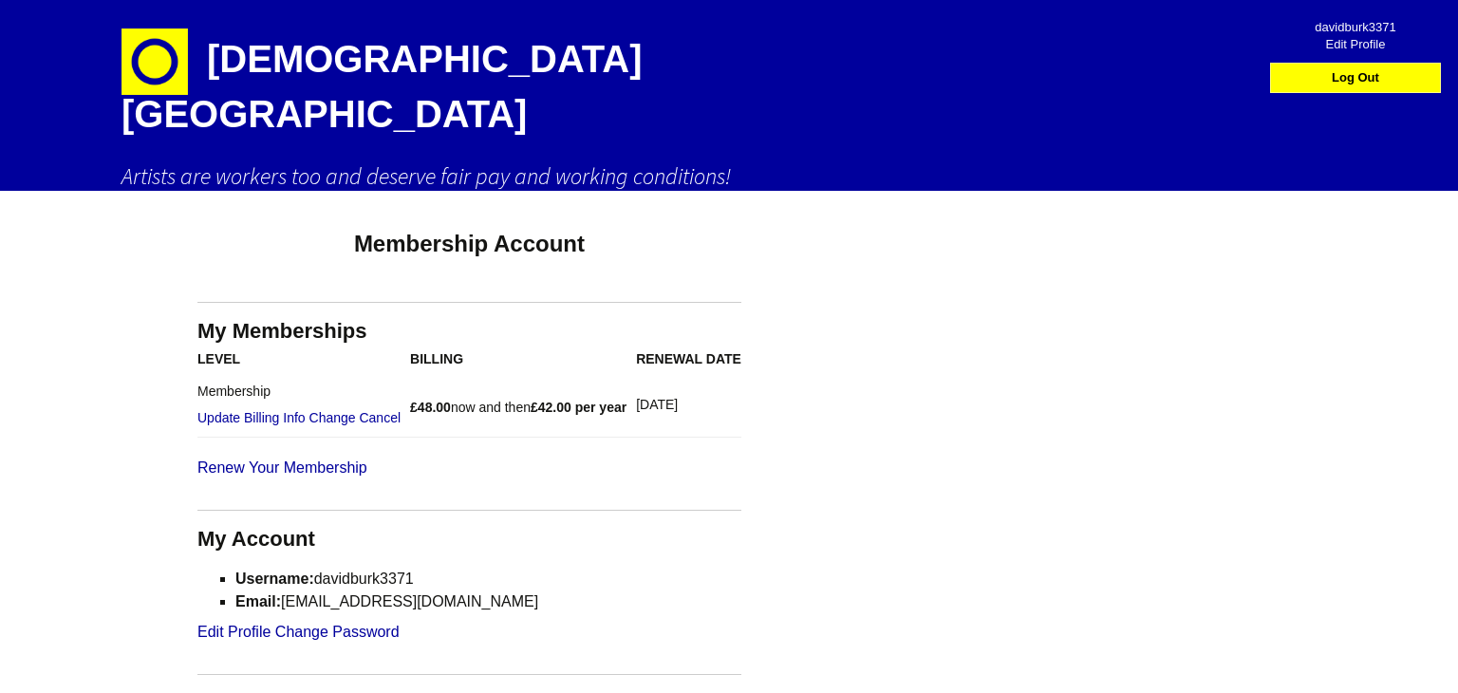
click at [336, 57] on h1 "[DEMOGRAPHIC_DATA][GEOGRAPHIC_DATA]" at bounding box center [454, 80] width 664 height 161
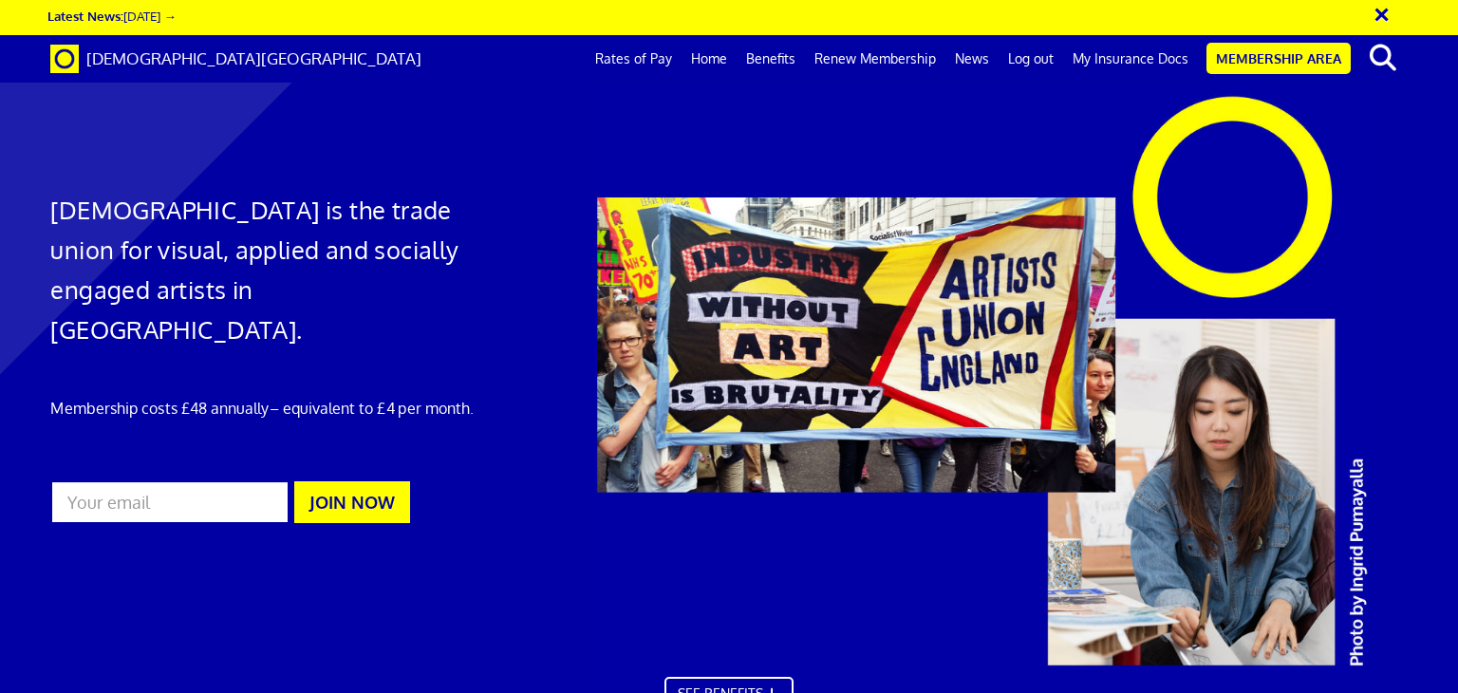
scroll to position [0, 14]
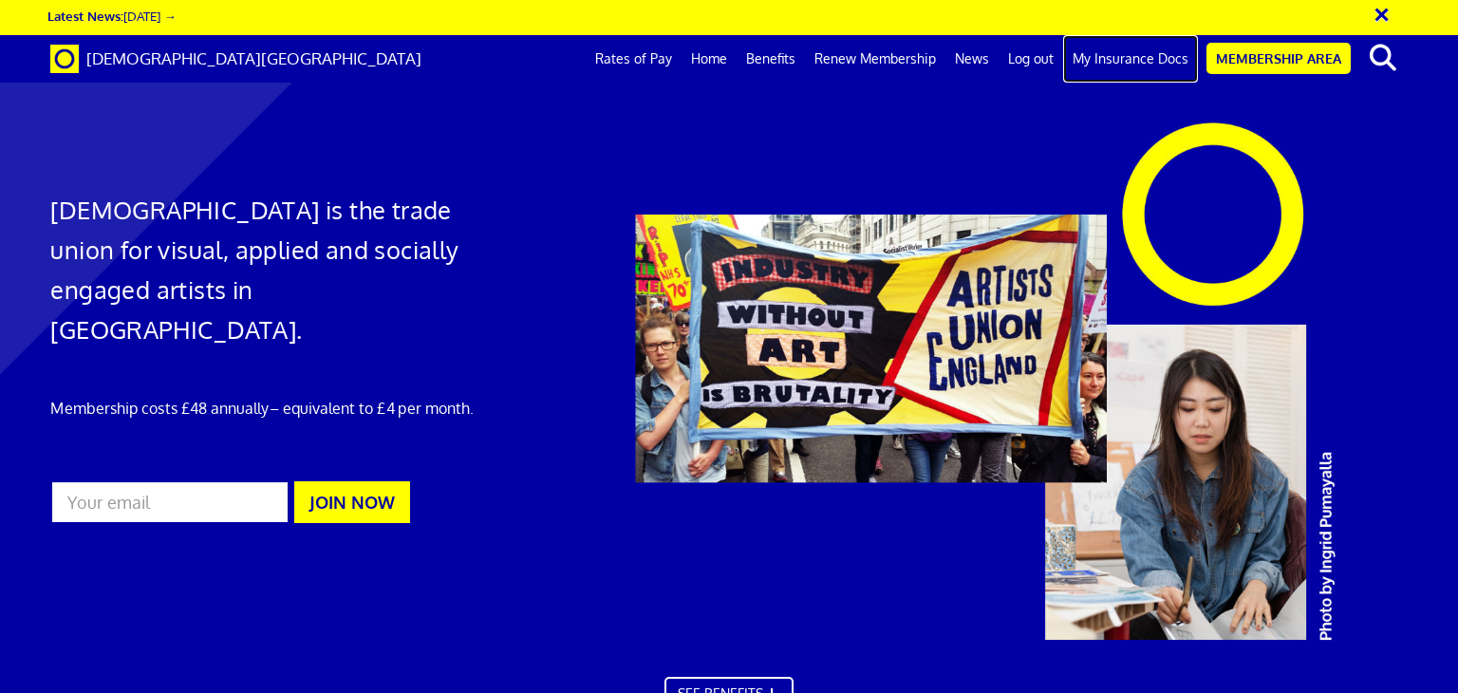
click at [1137, 59] on link "My Insurance Docs" at bounding box center [1130, 58] width 135 height 47
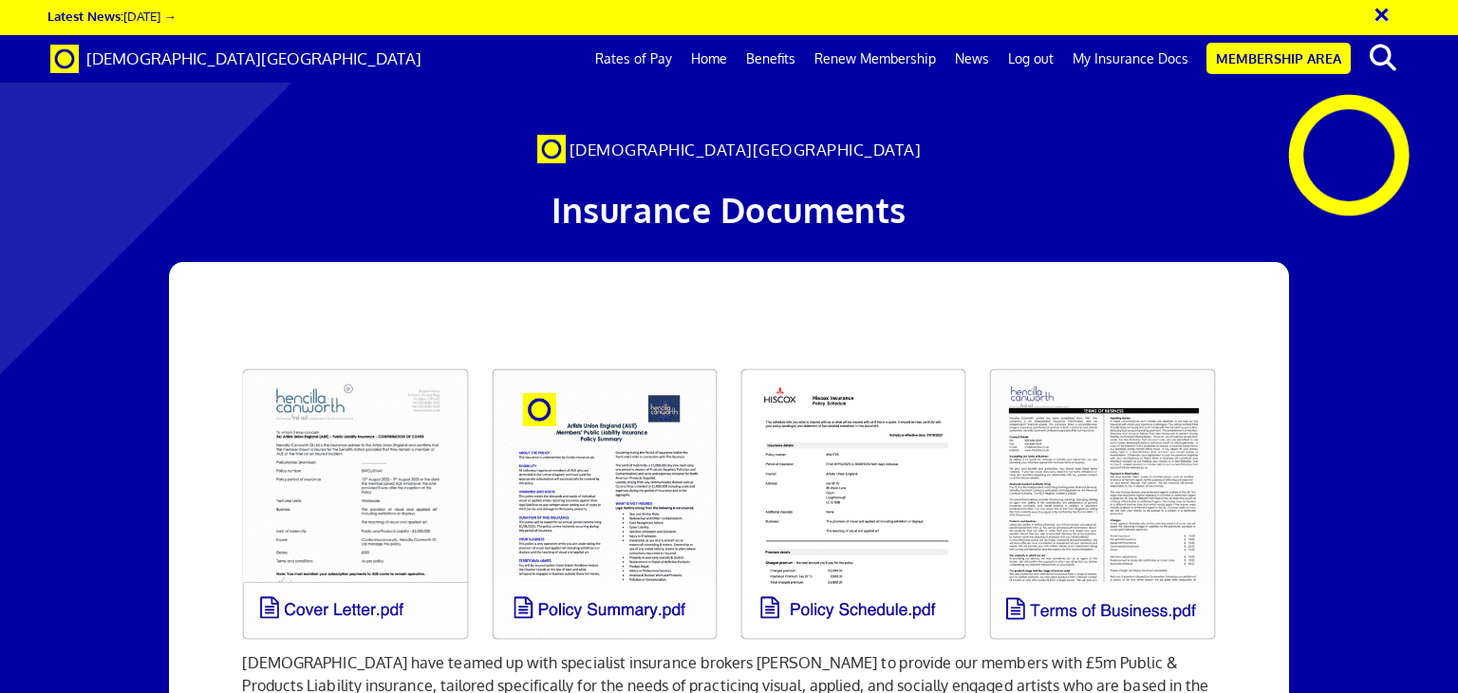
click at [744, 206] on span "Insurance Documents" at bounding box center [729, 209] width 355 height 43
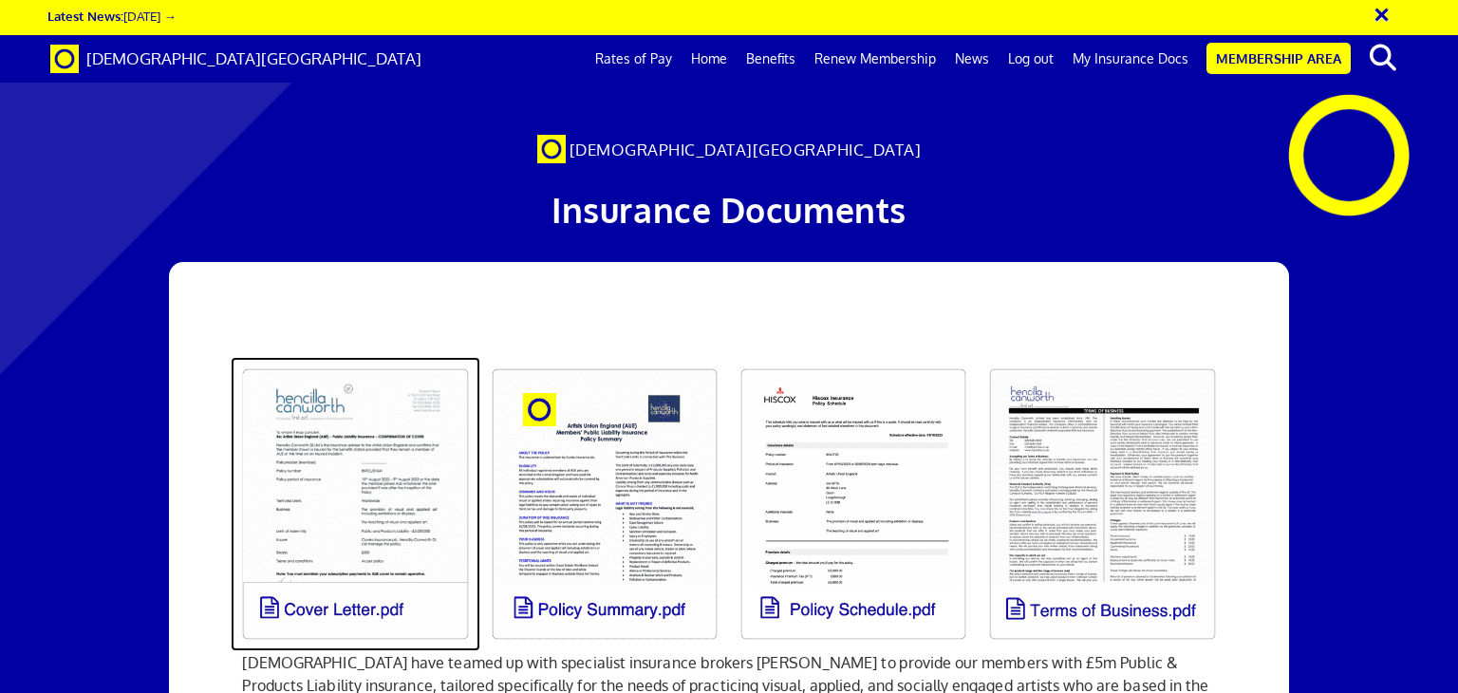
click at [371, 467] on link at bounding box center [355, 504] width 249 height 294
